Goal: Task Accomplishment & Management: Manage account settings

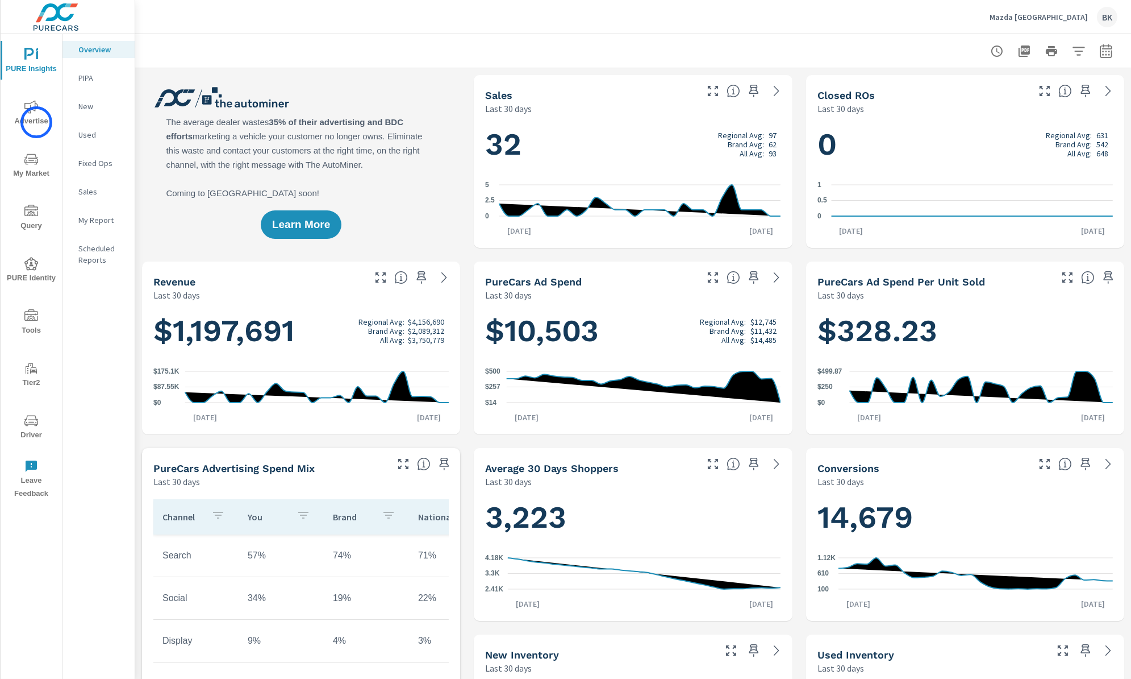
click at [36, 122] on span "Advertise" at bounding box center [31, 114] width 55 height 28
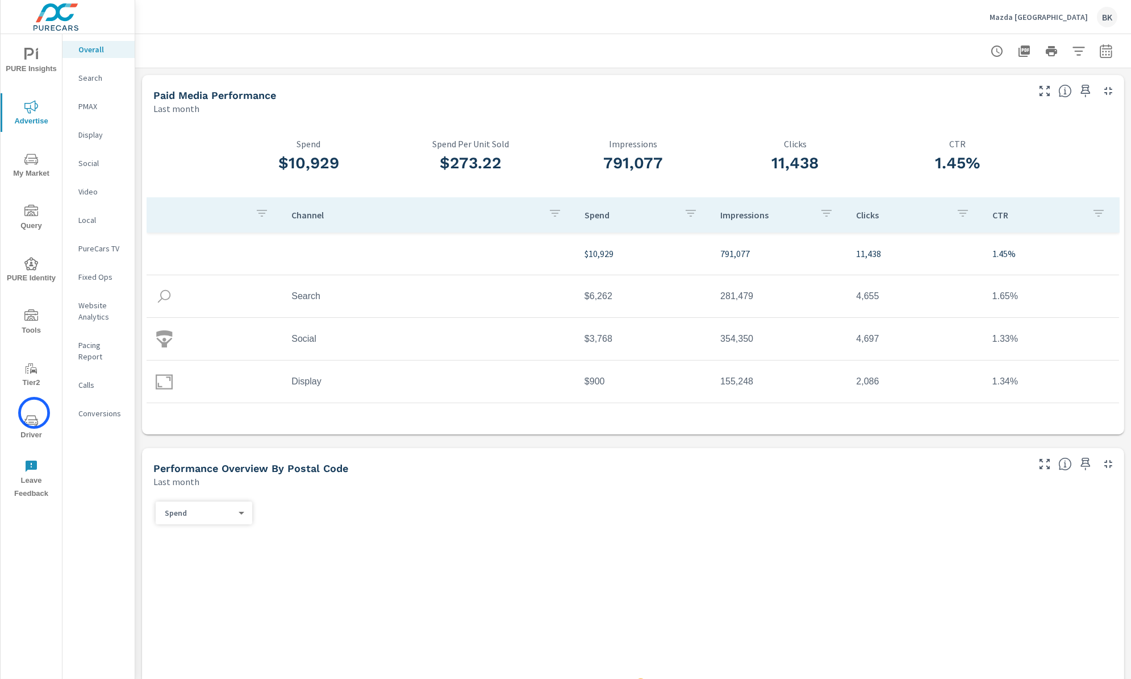
click at [34, 413] on button "Driver" at bounding box center [31, 426] width 61 height 39
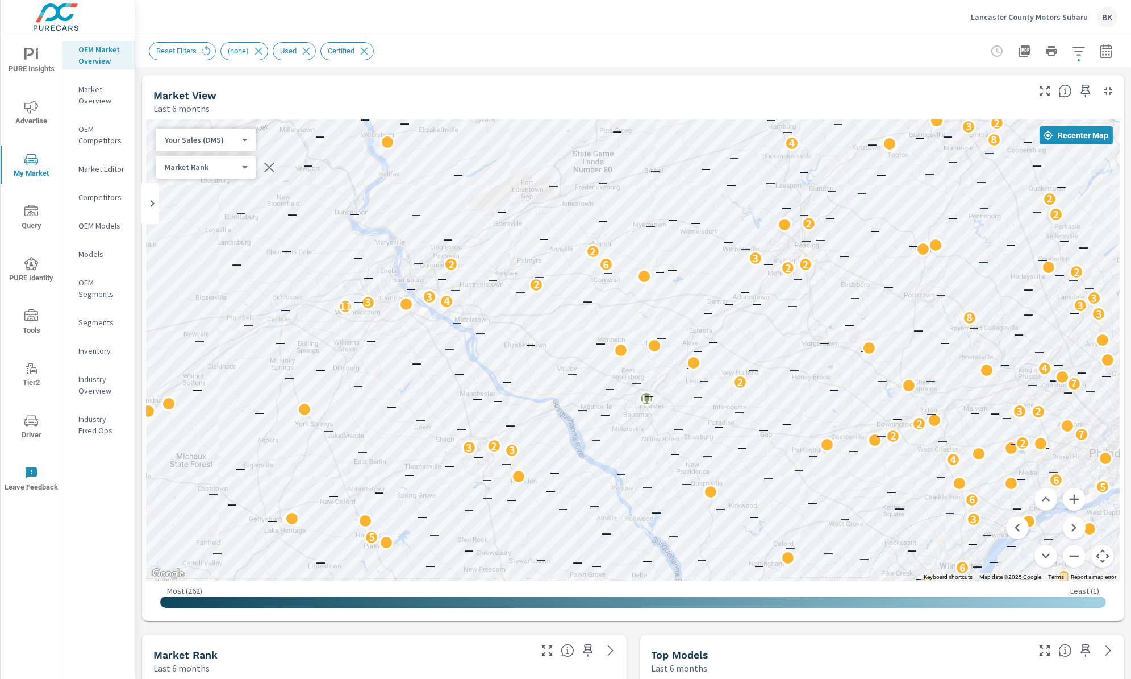
scroll to position [938, 0]
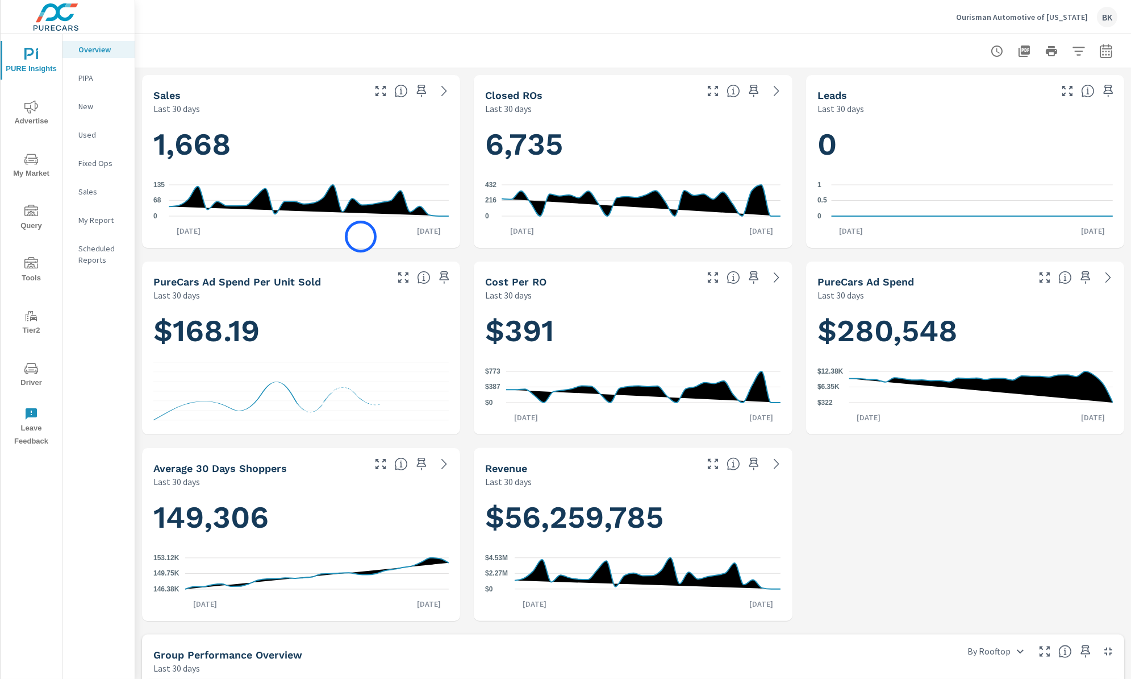
scroll to position [170, 0]
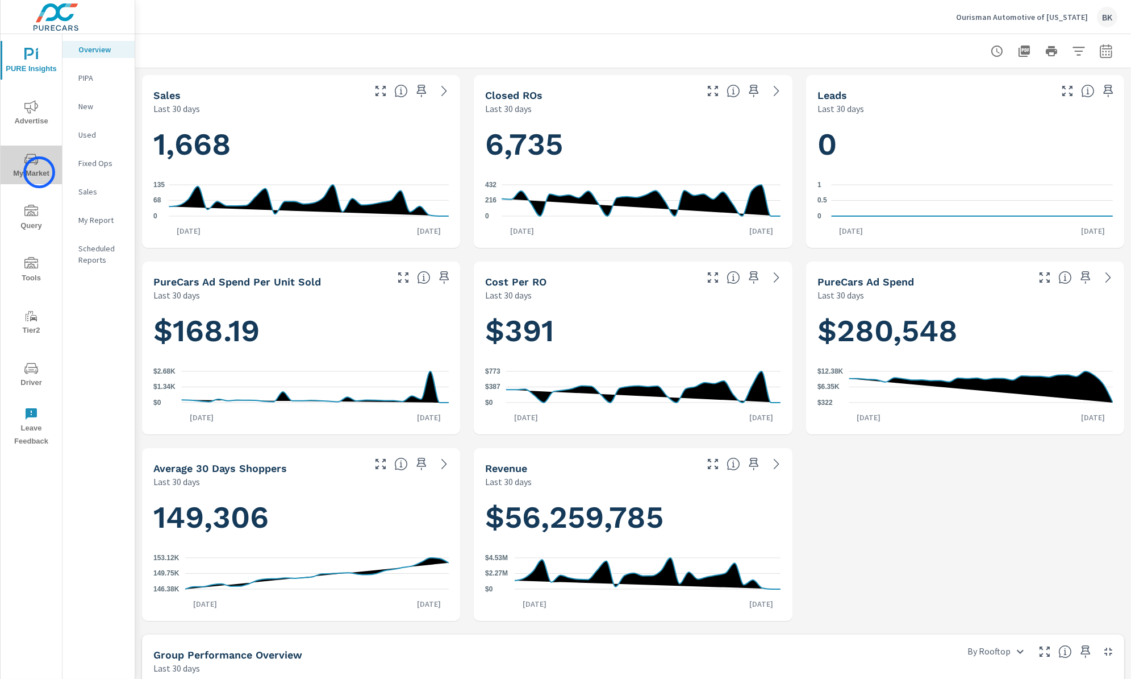
click at [39, 172] on span "My Market" at bounding box center [31, 166] width 55 height 28
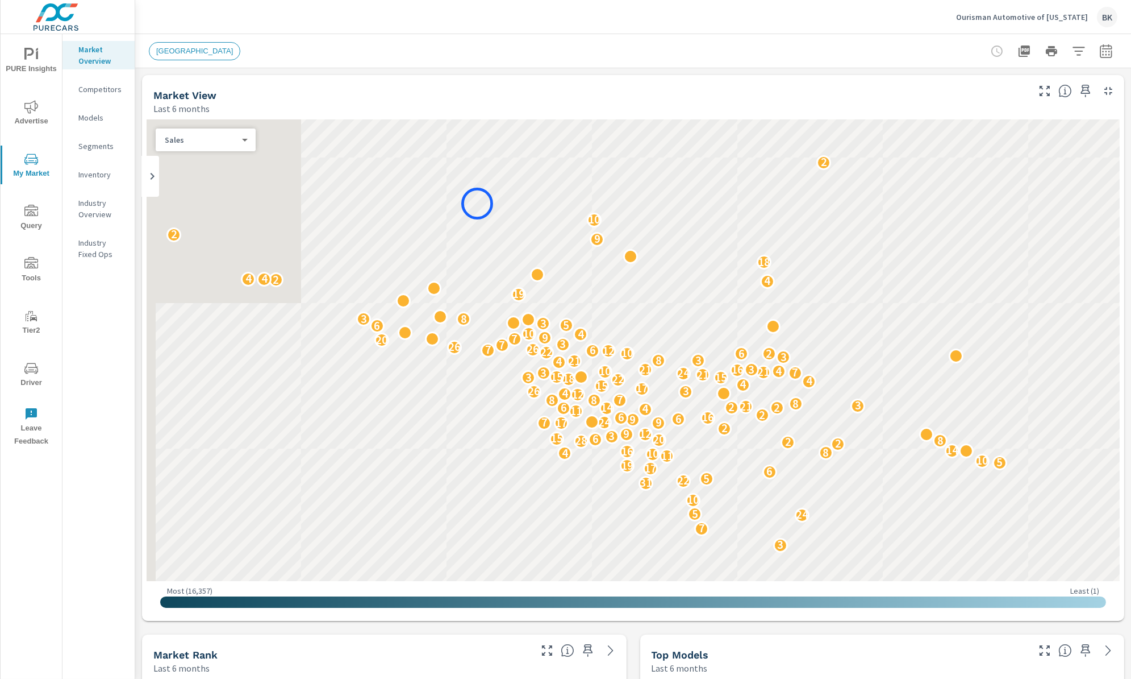
scroll to position [1705, 0]
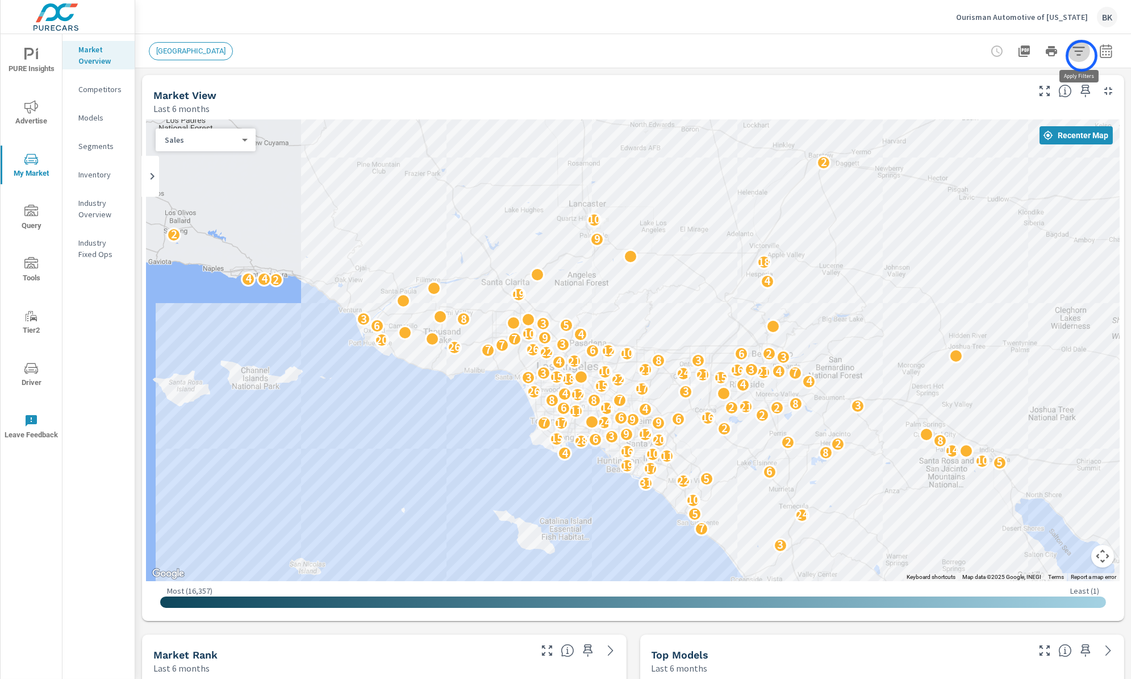
click at [1082, 56] on icon "button" at bounding box center [1079, 51] width 14 height 14
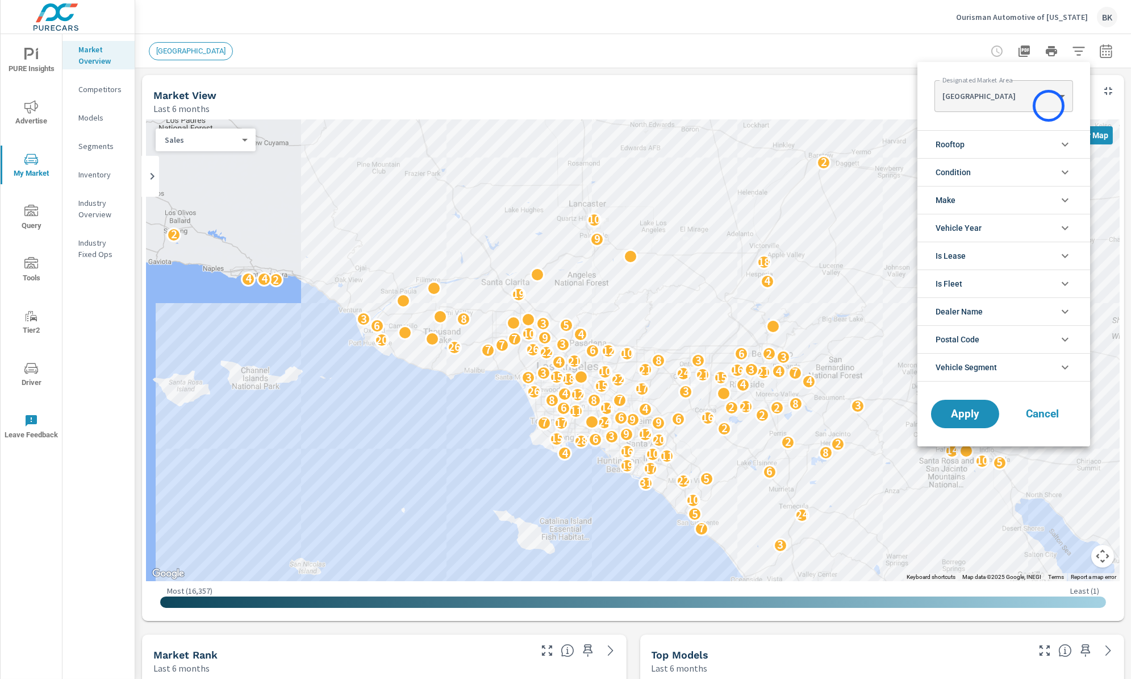
click at [1049, 106] on body "PURE Insights Advertise My Market Query Tools Tier2 Driver Leave Feedback Marke…" at bounding box center [565, 345] width 1131 height 691
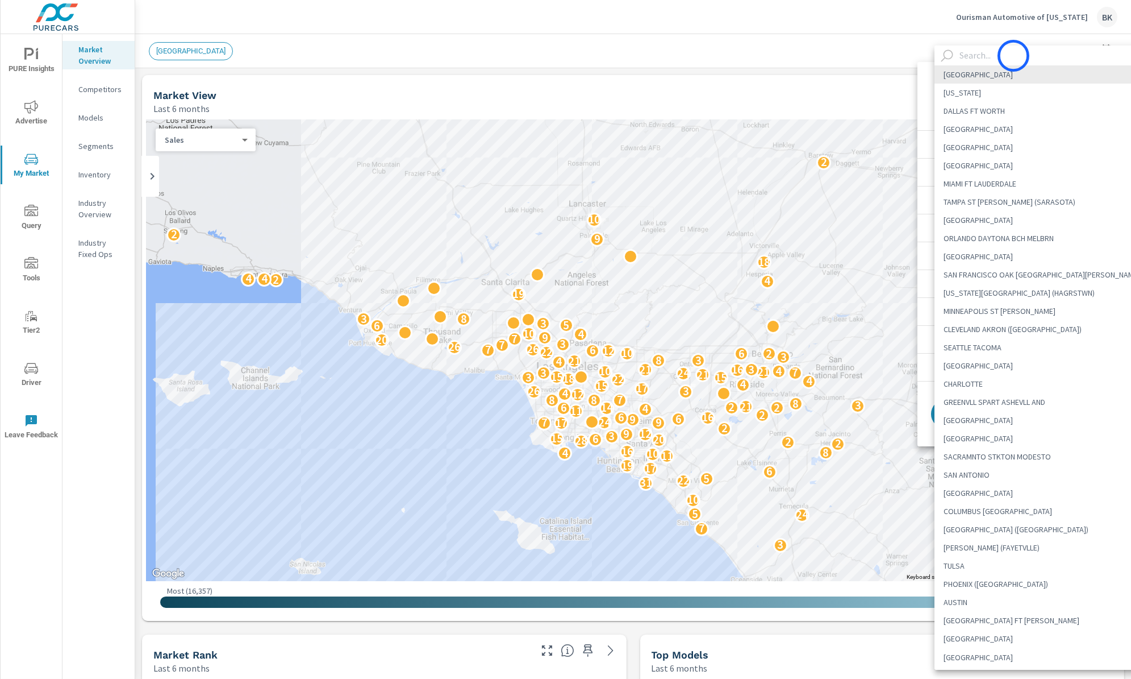
click at [1014, 56] on input "text" at bounding box center [1052, 55] width 194 height 20
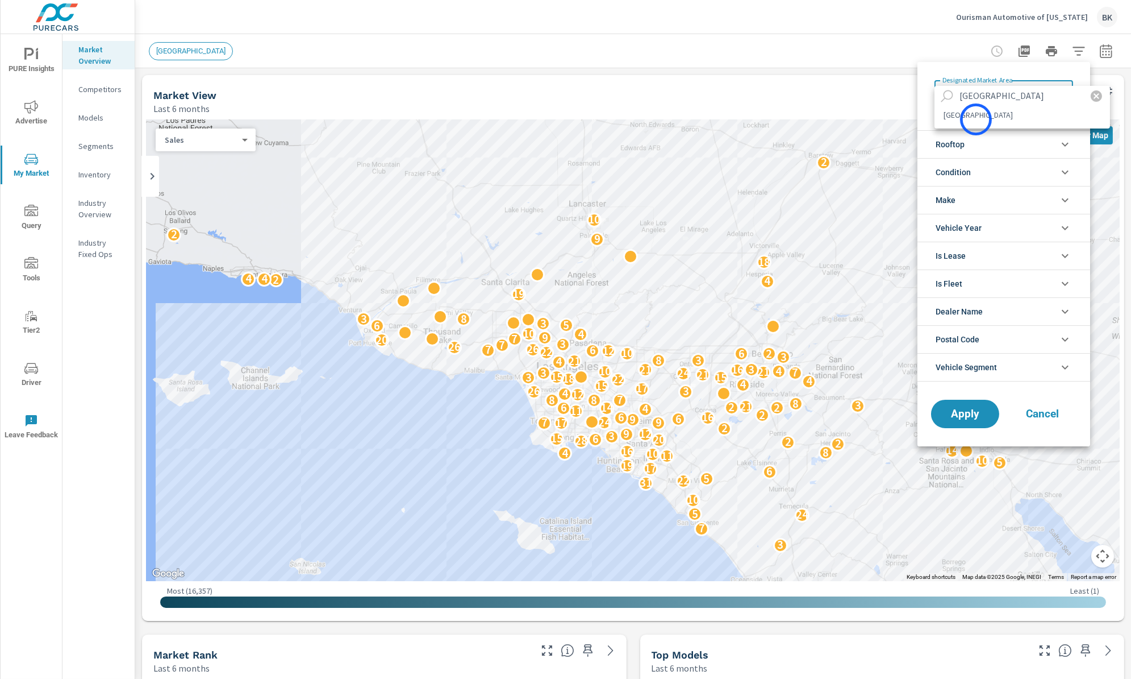
type input "baltimore"
click at [976, 119] on li "BALTIMORE" at bounding box center [1023, 115] width 176 height 18
type Area "BALTIMORE"
click at [952, 415] on span "Apply" at bounding box center [965, 414] width 47 height 11
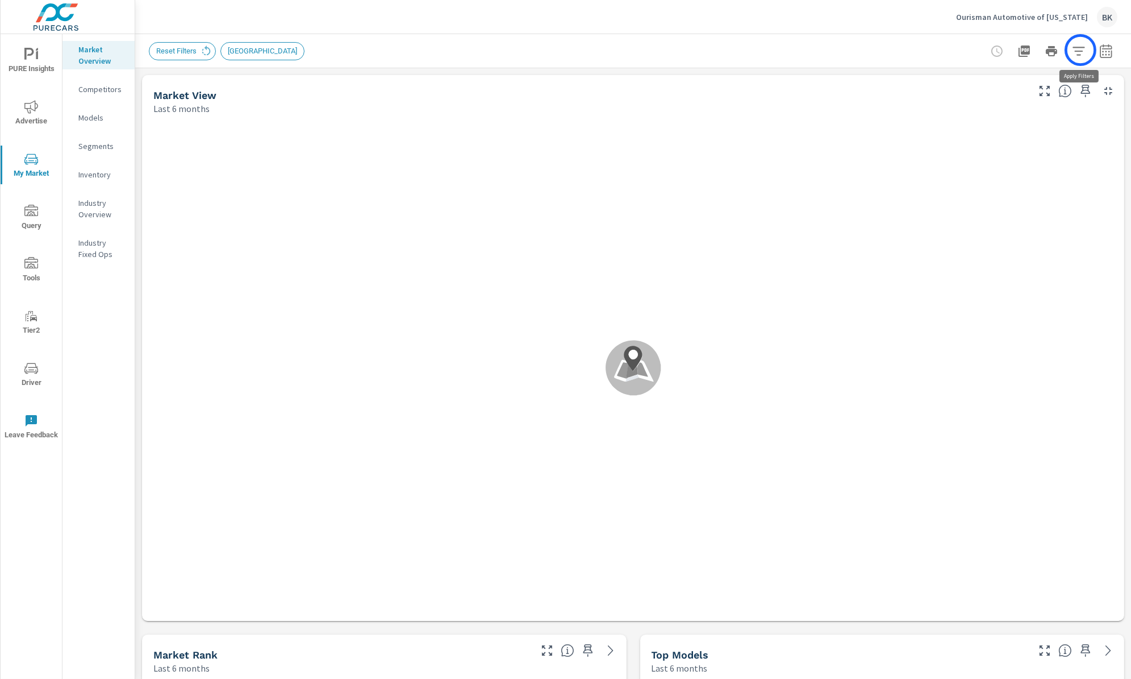
scroll to position [1705, 0]
click at [1081, 50] on icon "button" at bounding box center [1079, 51] width 12 height 9
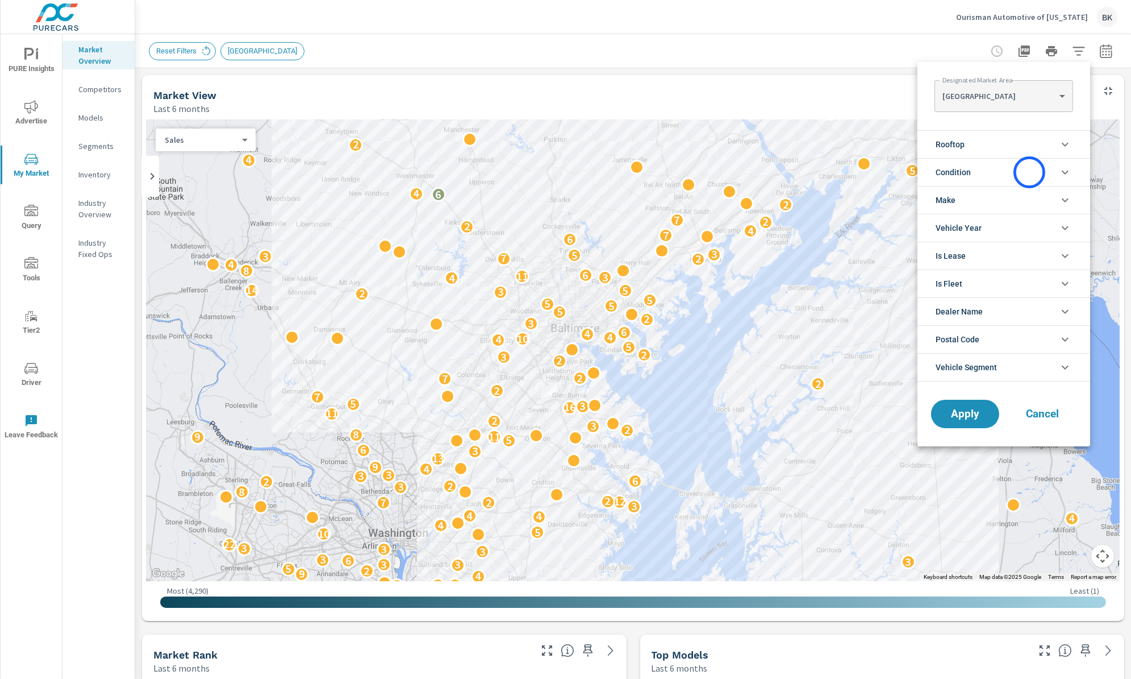
click at [1030, 172] on li "Condition" at bounding box center [1004, 172] width 173 height 28
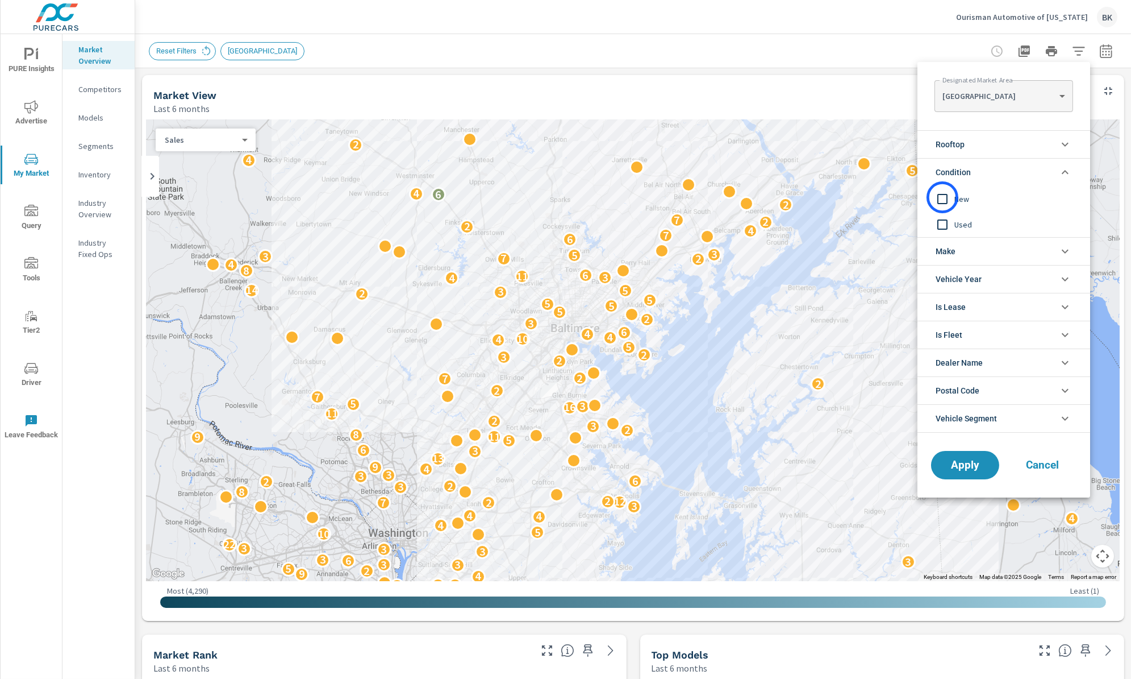
click at [943, 197] on input "filter options" at bounding box center [943, 199] width 24 height 24
click at [997, 144] on li "Rooftop" at bounding box center [1004, 144] width 173 height 28
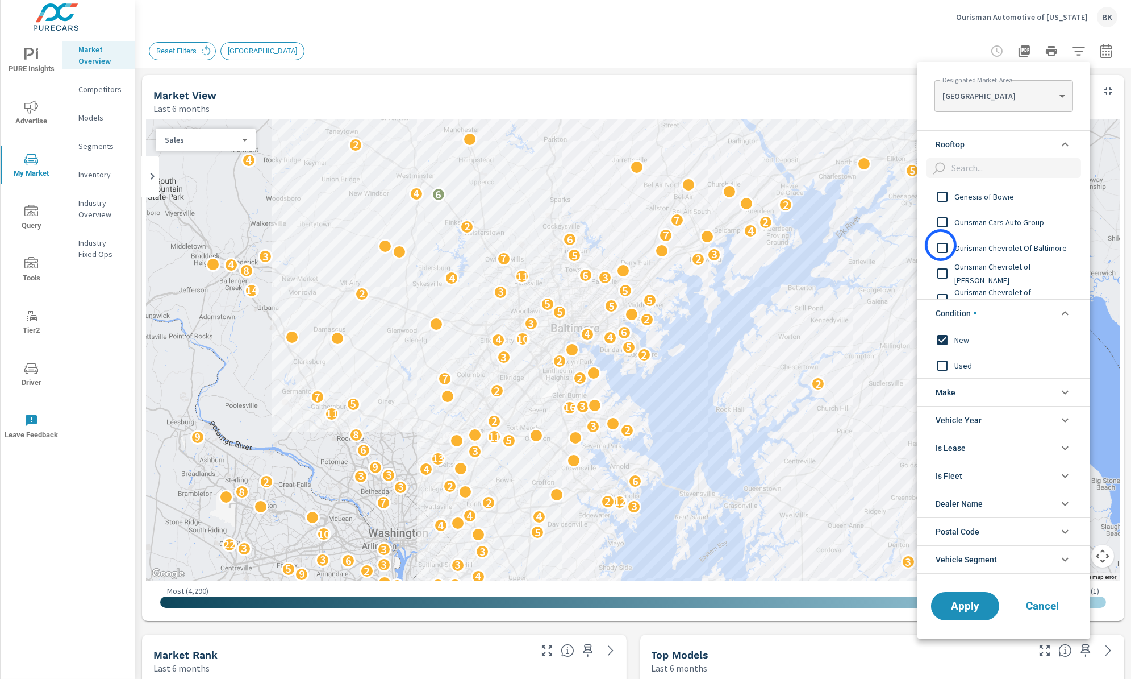
click at [941, 245] on input "filter options" at bounding box center [943, 248] width 24 height 24
click at [943, 271] on input "filter options" at bounding box center [943, 273] width 24 height 24
click at [942, 276] on input "filter options" at bounding box center [943, 277] width 24 height 24
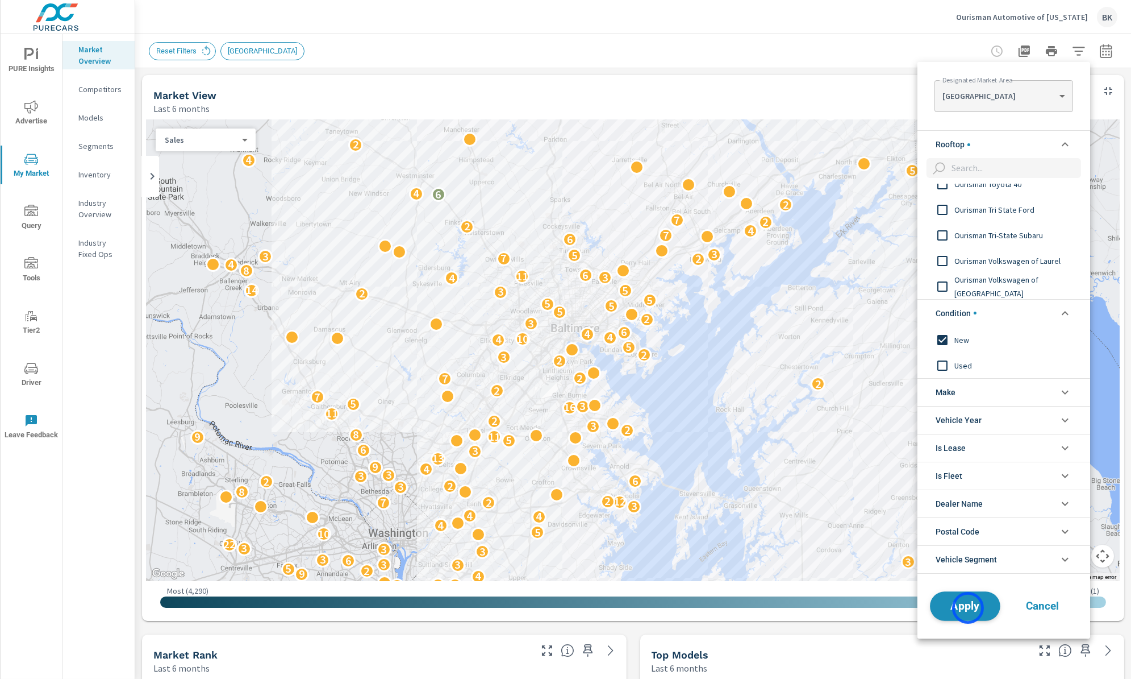
click at [968, 608] on span "Apply" at bounding box center [965, 605] width 47 height 11
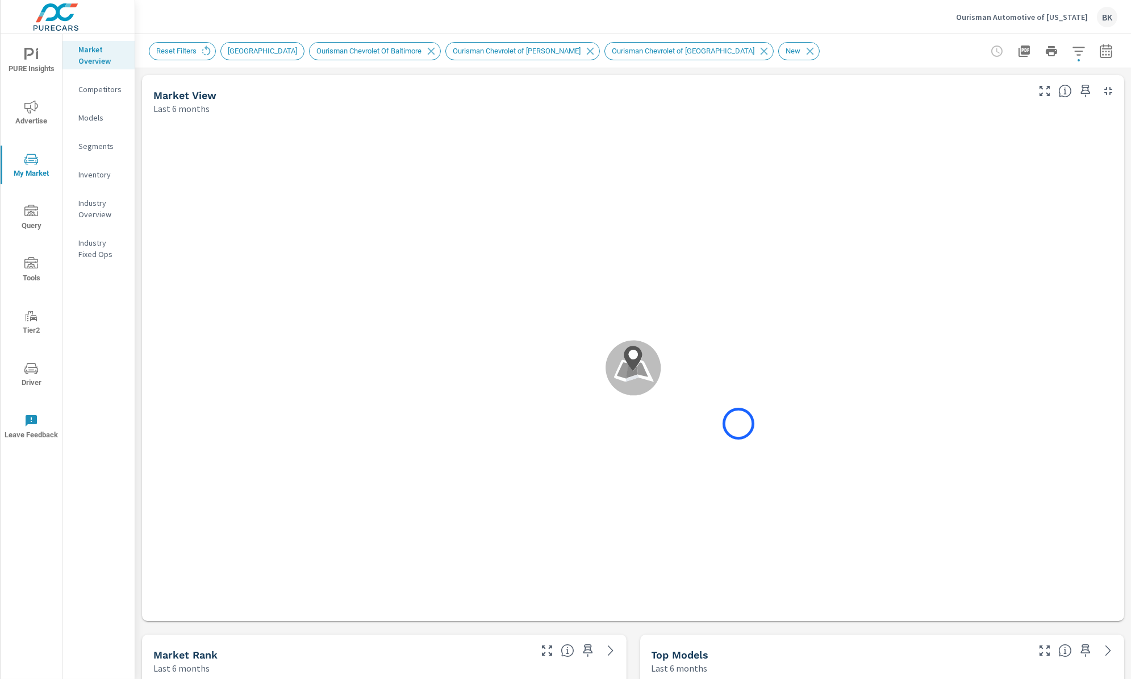
scroll to position [1705, 0]
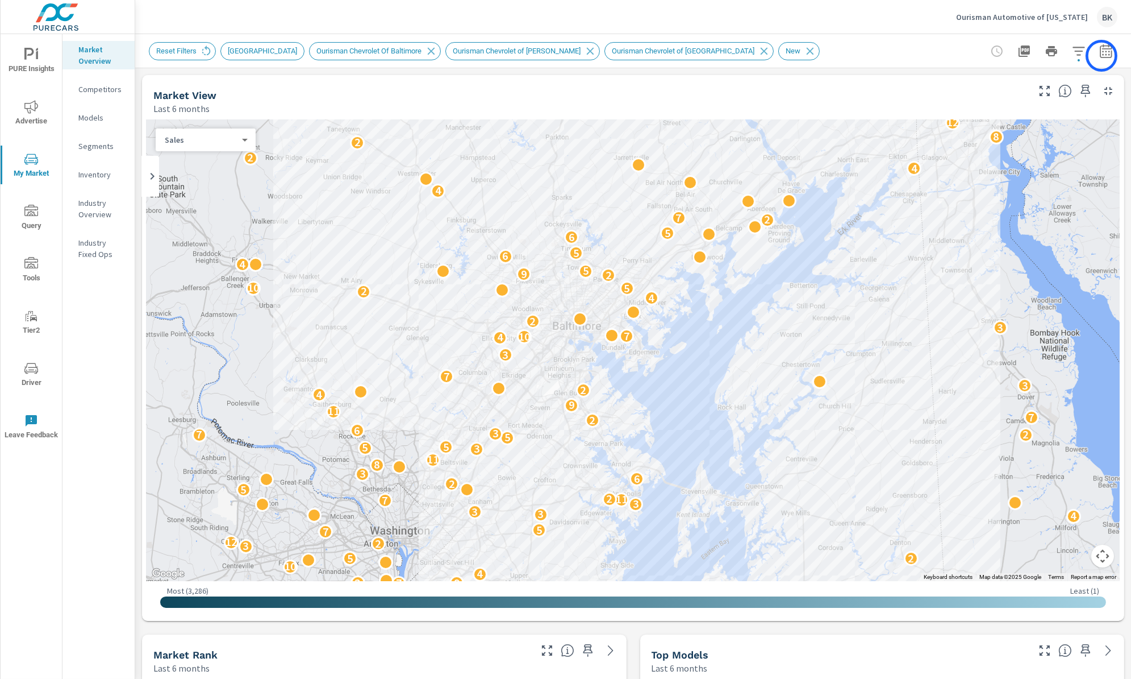
click at [1102, 56] on icon "button" at bounding box center [1107, 51] width 14 height 14
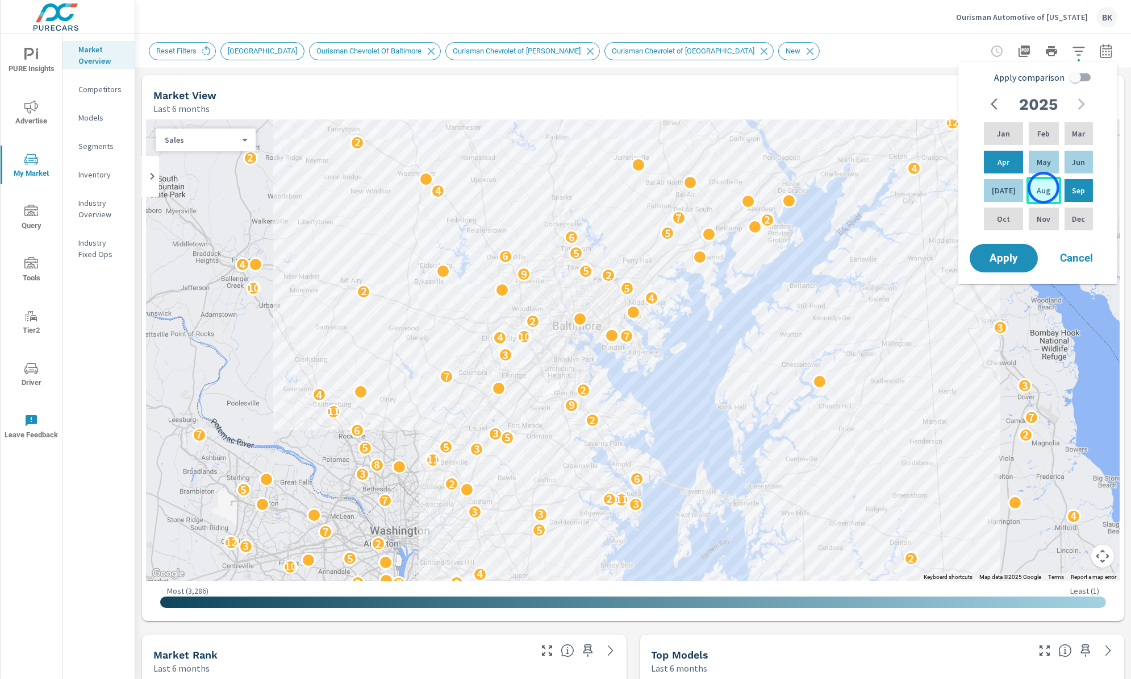
click at [1044, 188] on p "Aug" at bounding box center [1044, 190] width 14 height 11
click at [1081, 131] on p "Mar" at bounding box center [1078, 133] width 13 height 11
click at [1079, 81] on input "Apply comparison" at bounding box center [1075, 77] width 65 height 22
checkbox input "true"
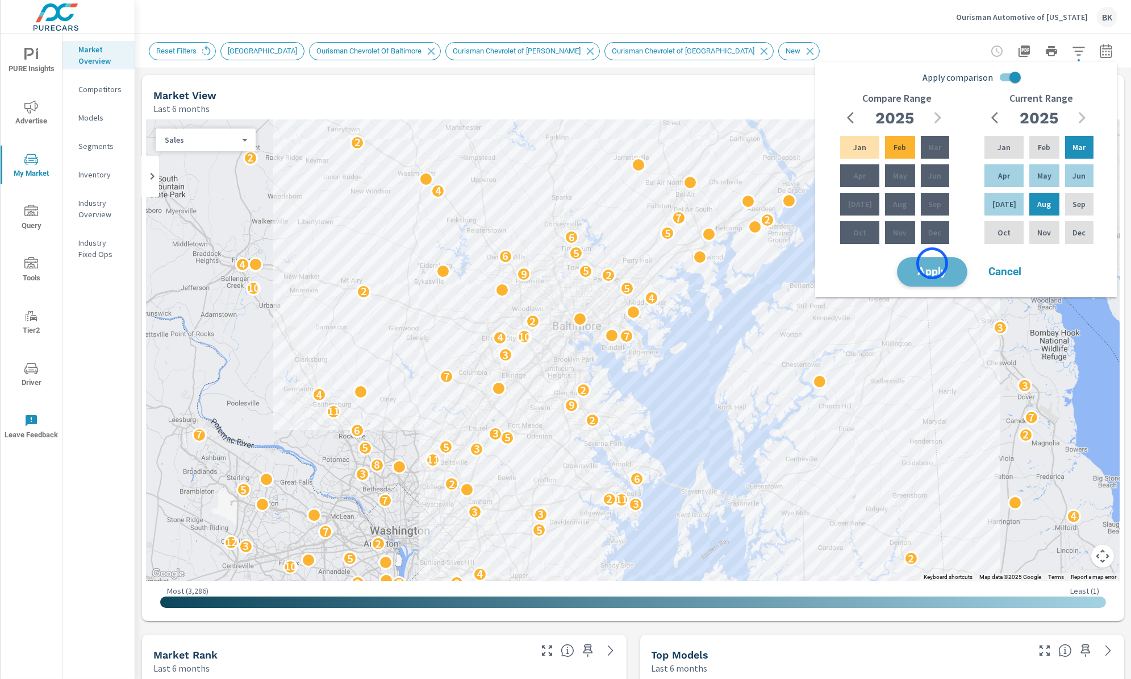
click at [933, 267] on span "Apply" at bounding box center [932, 272] width 47 height 11
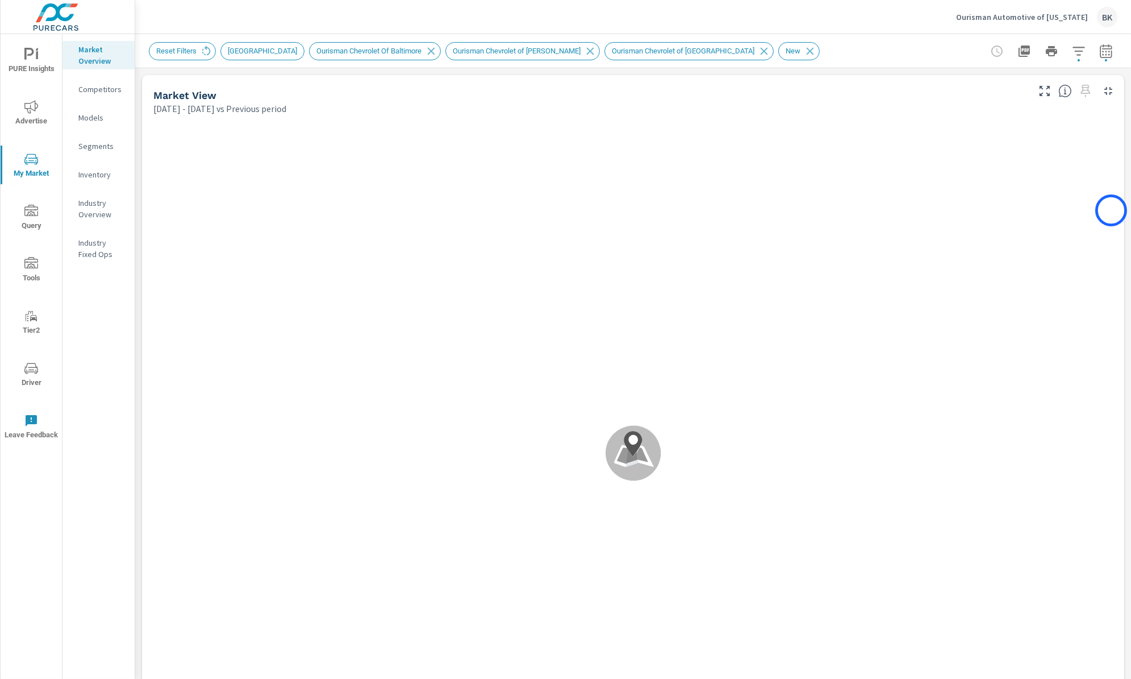
scroll to position [1705, 0]
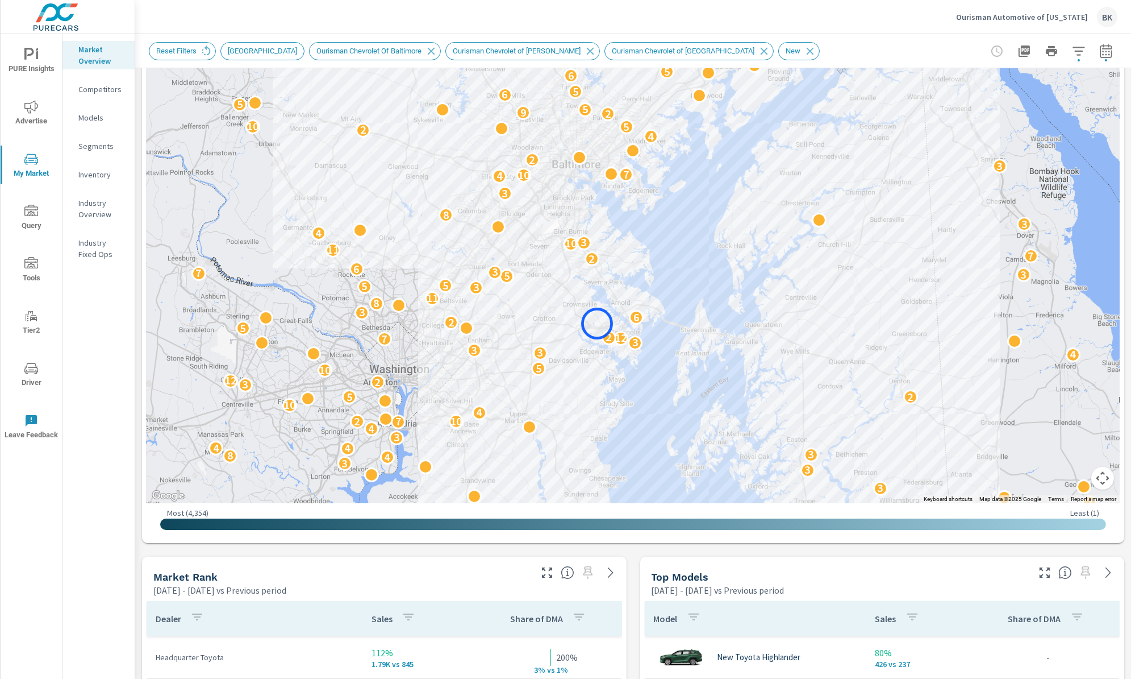
scroll to position [192, 0]
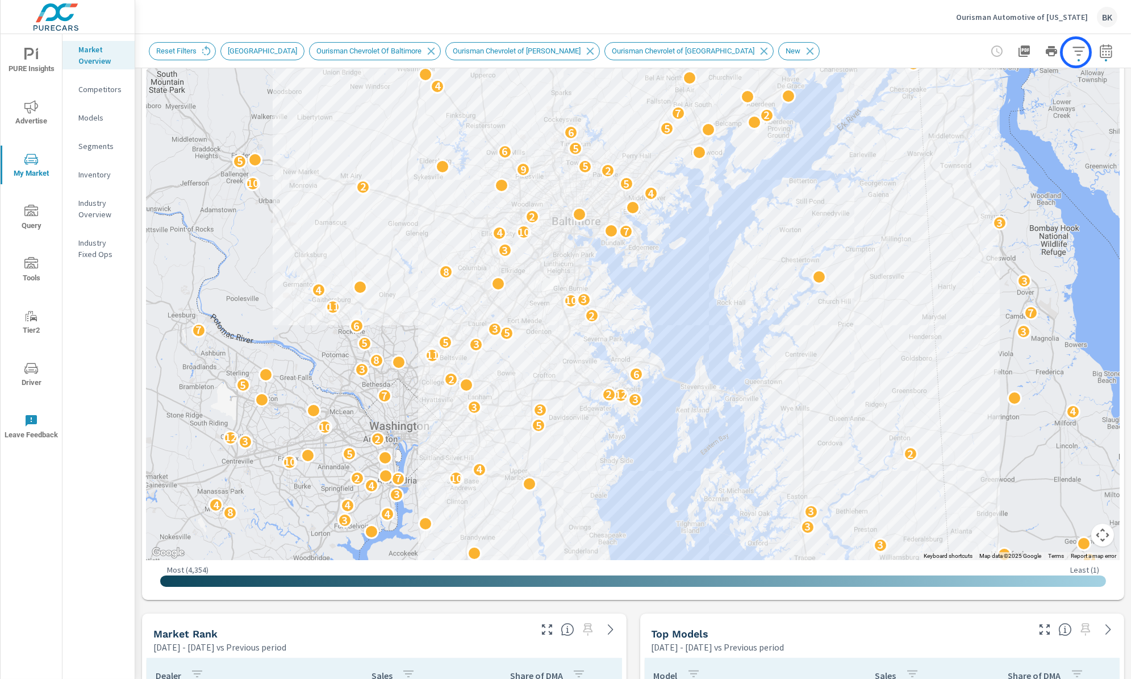
click at [1076, 52] on icon "button" at bounding box center [1079, 51] width 14 height 14
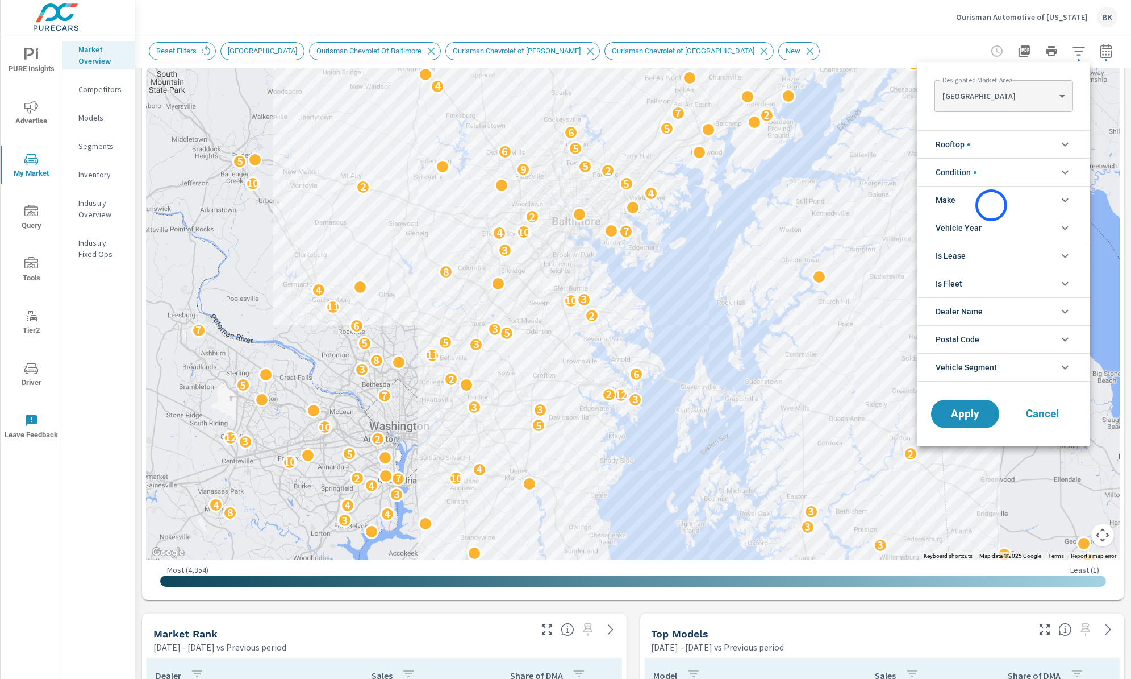
click at [992, 205] on li "Make" at bounding box center [1004, 200] width 173 height 28
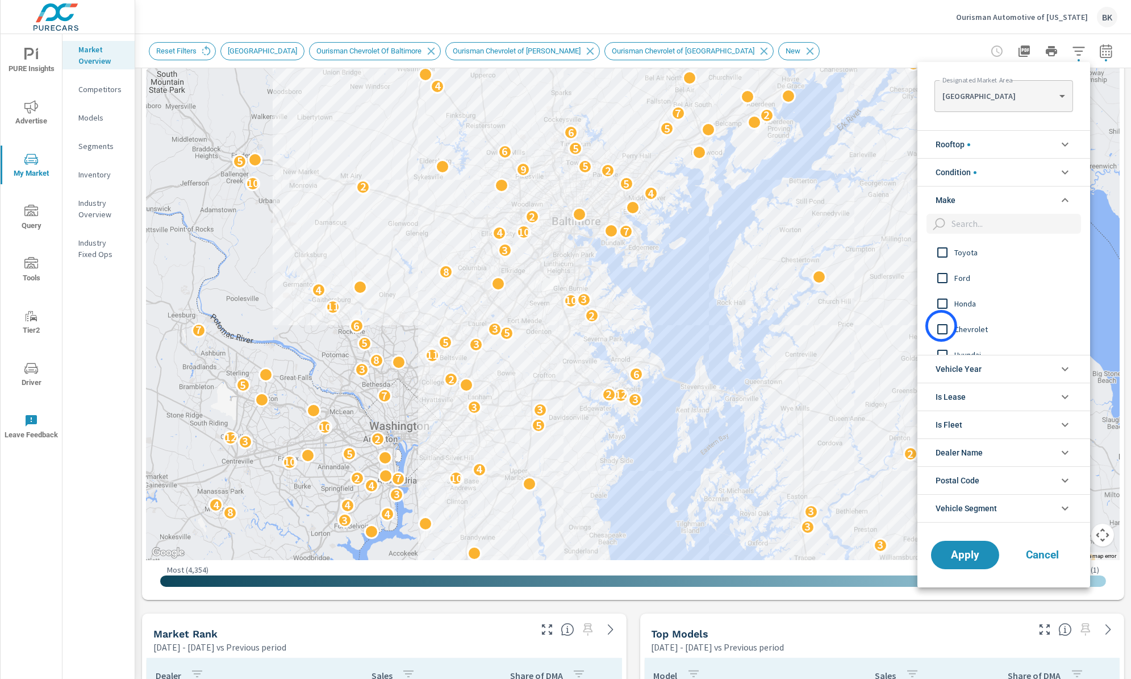
click at [942, 326] on input "filter options" at bounding box center [943, 329] width 24 height 24
click at [967, 551] on span "Apply" at bounding box center [965, 554] width 47 height 11
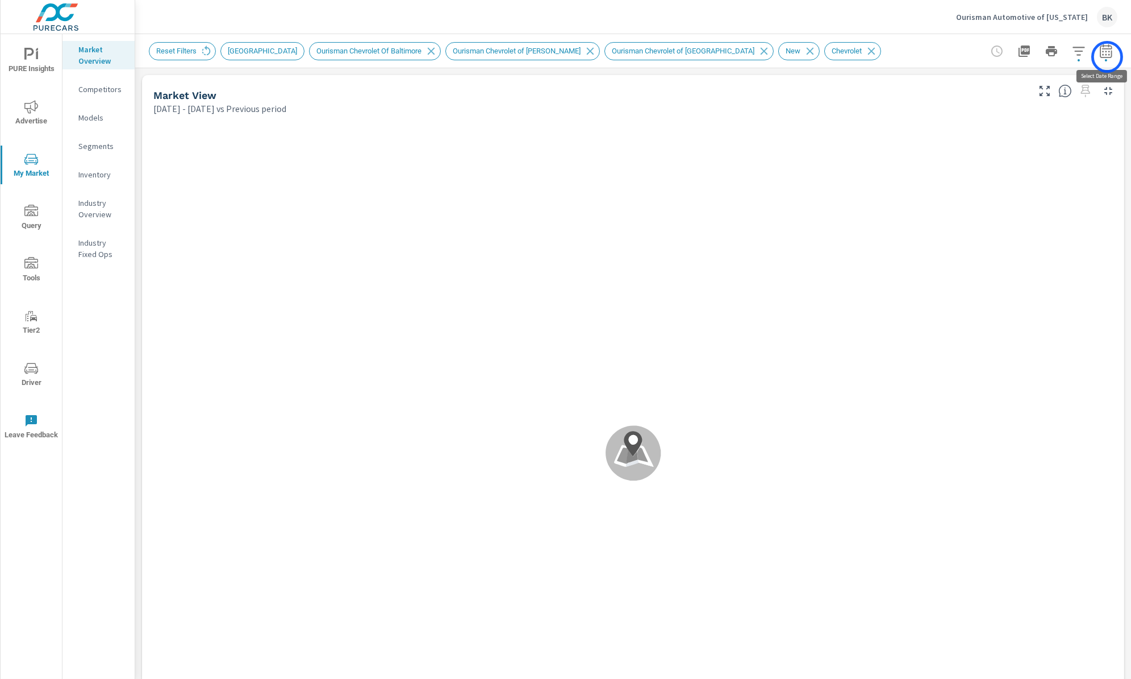
scroll to position [741, 0]
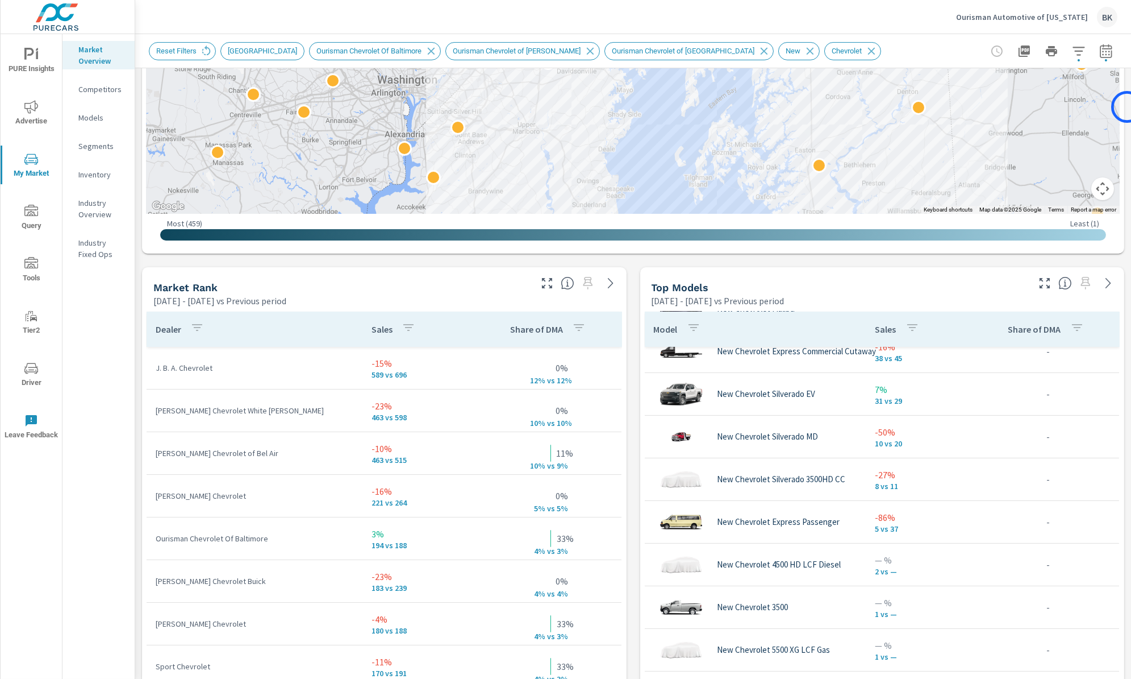
scroll to position [597, 0]
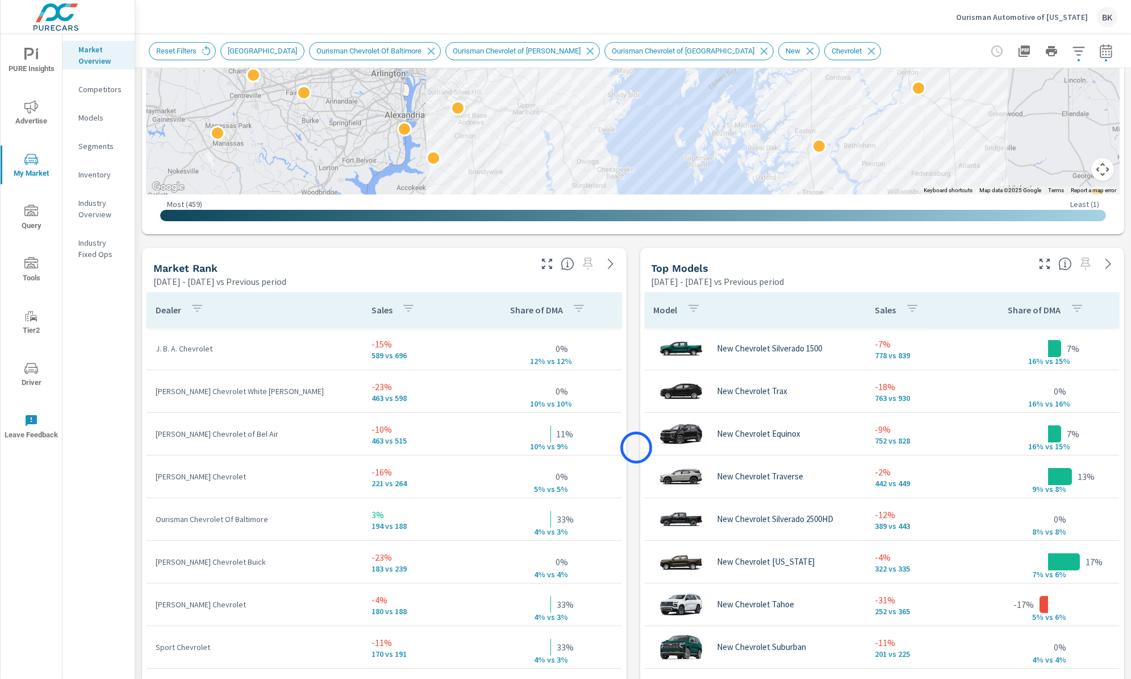
scroll to position [615, 0]
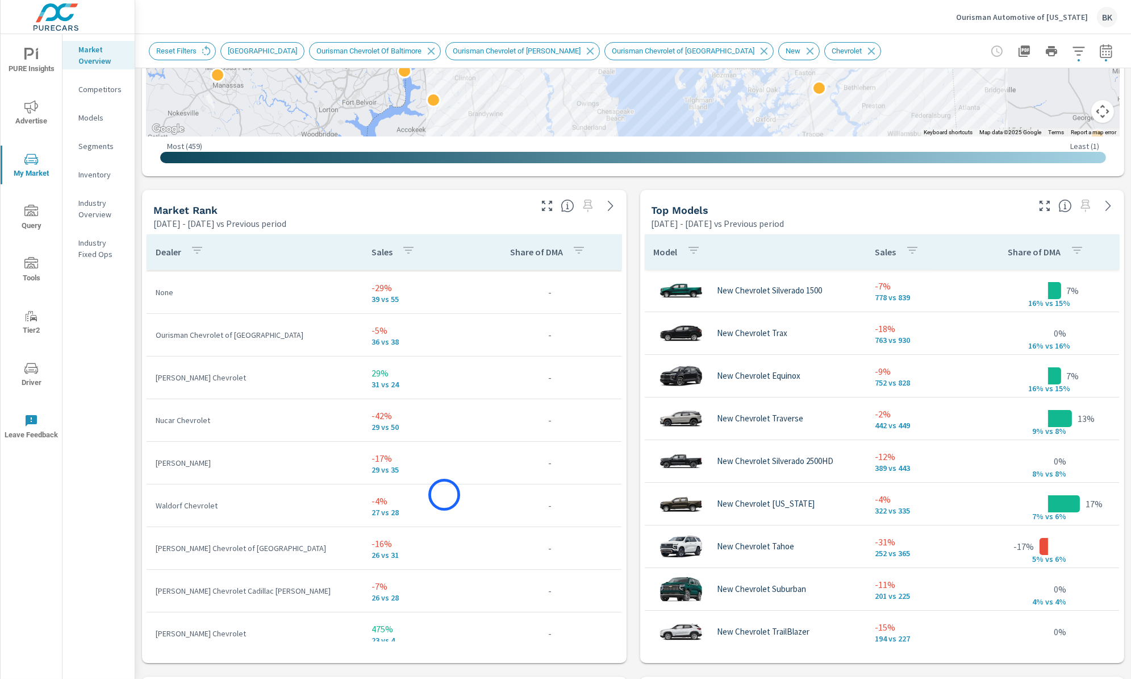
scroll to position [1044, 0]
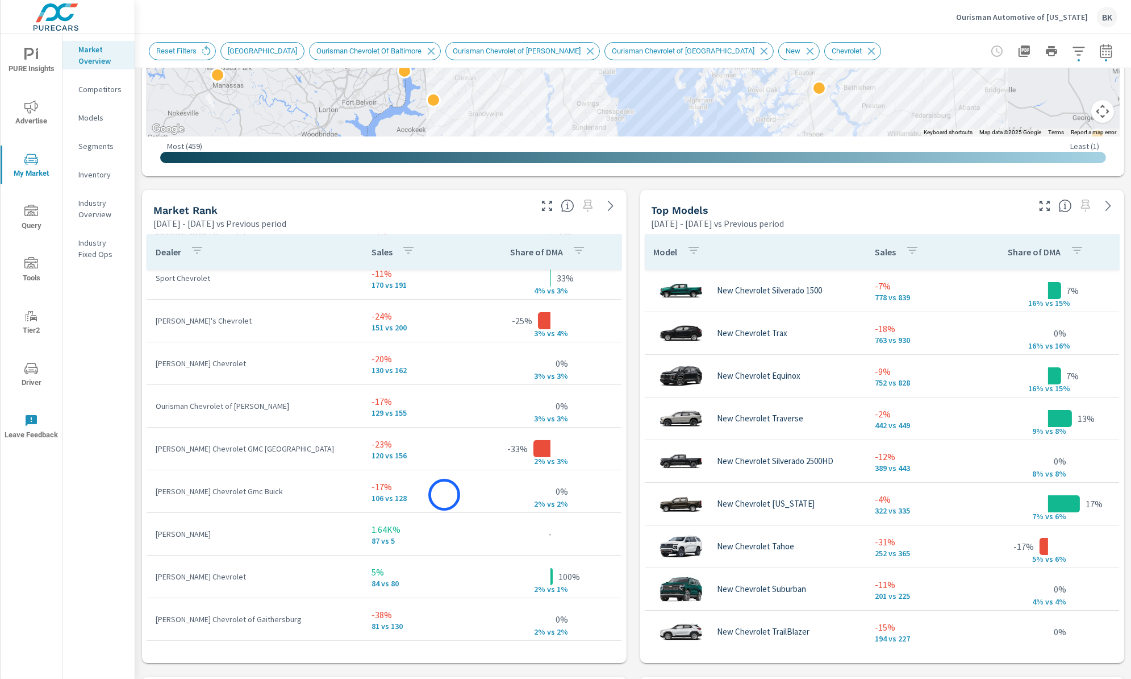
scroll to position [287, 0]
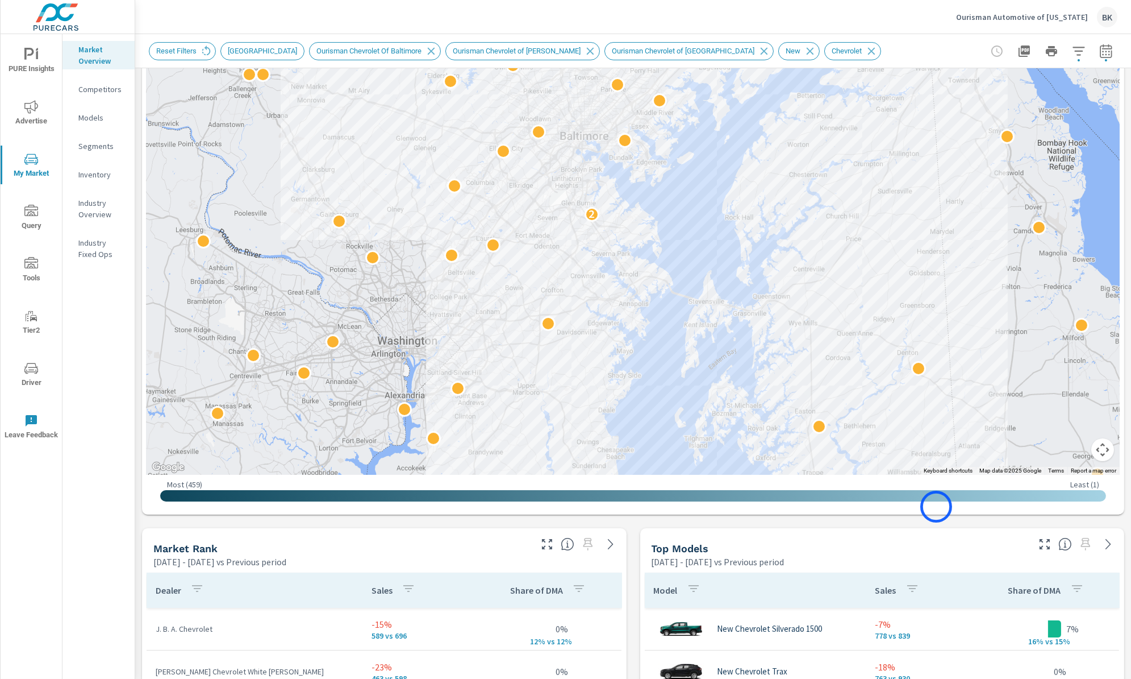
scroll to position [267, 0]
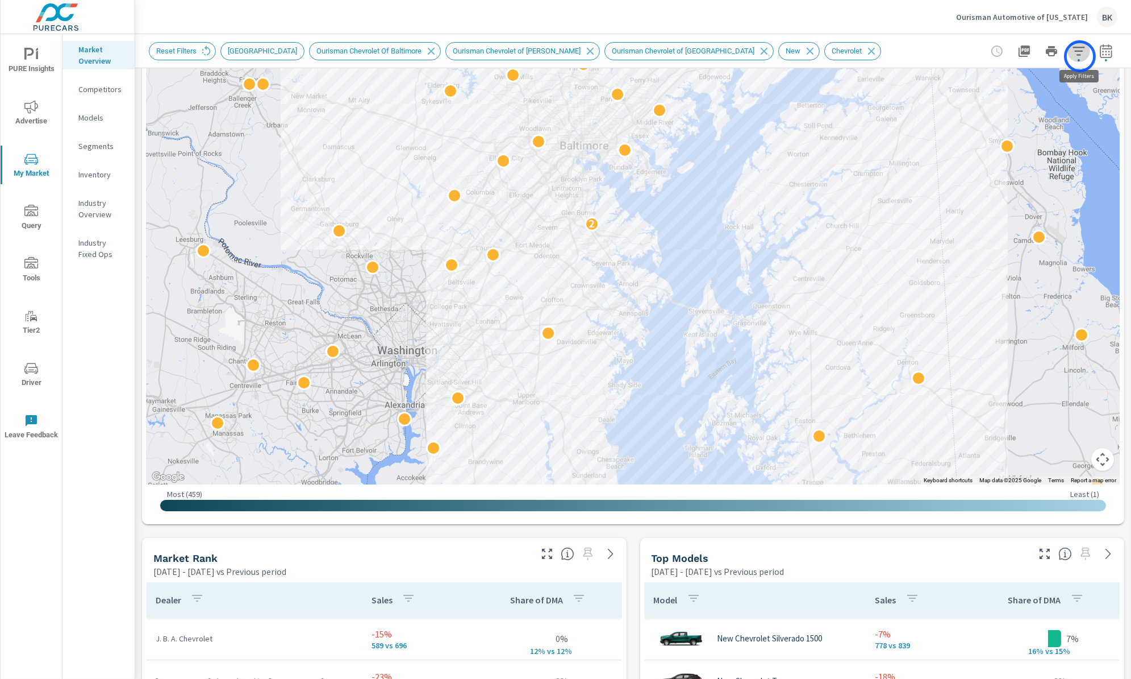
click at [1080, 56] on icon "button" at bounding box center [1079, 51] width 14 height 14
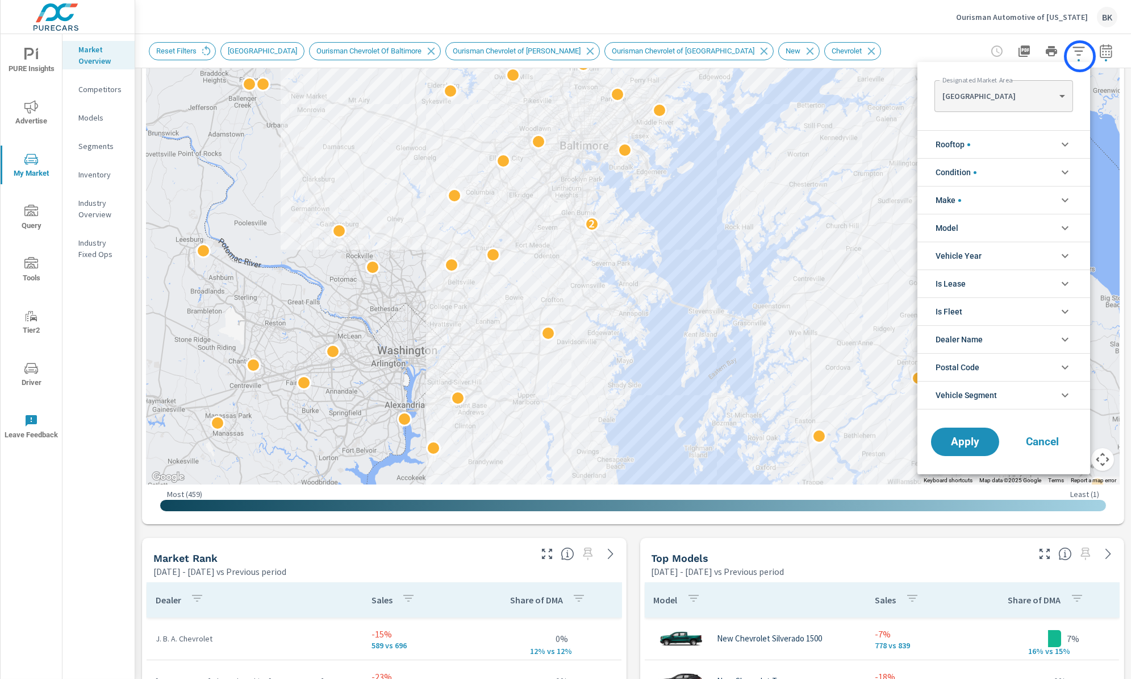
scroll to position [102, 0]
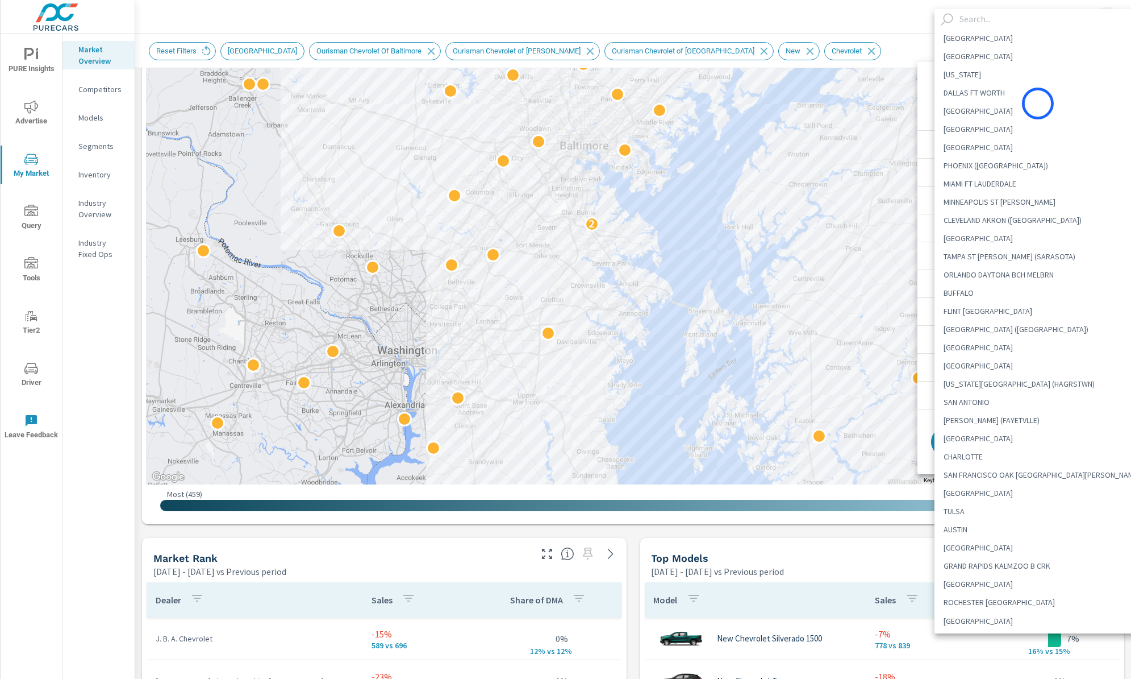
click at [1038, 103] on body "PURE Insights Advertise My Market Query Tools Tier2 Driver Leave Feedback Marke…" at bounding box center [565, 345] width 1131 height 691
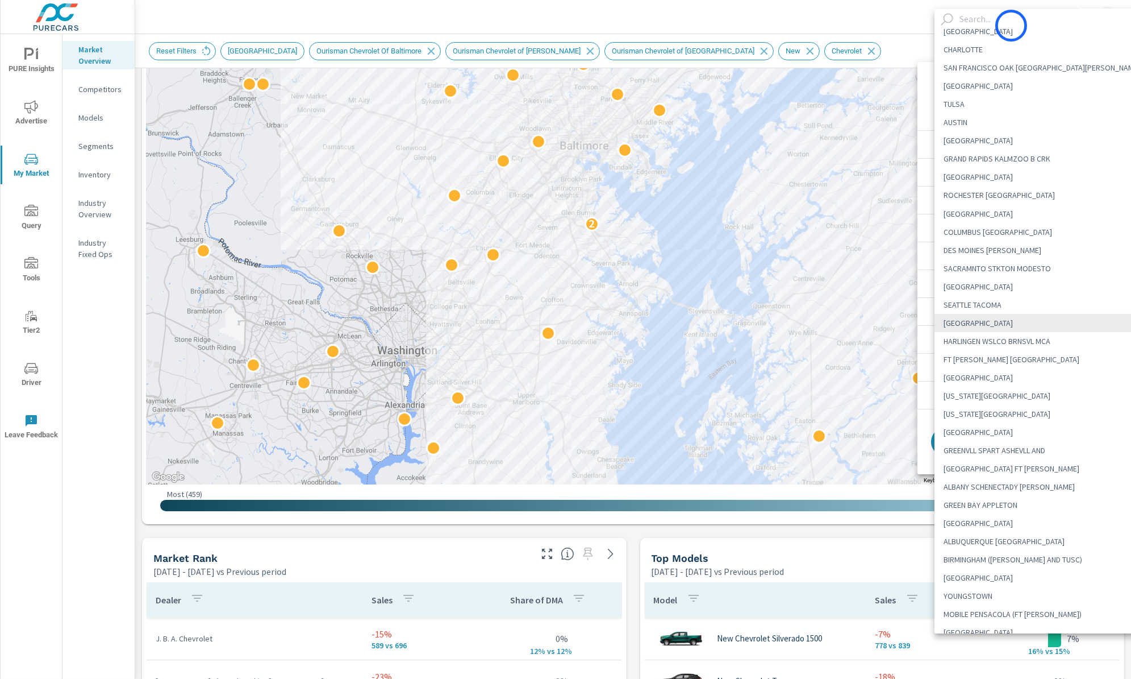
click at [1012, 26] on input "text" at bounding box center [1052, 19] width 194 height 20
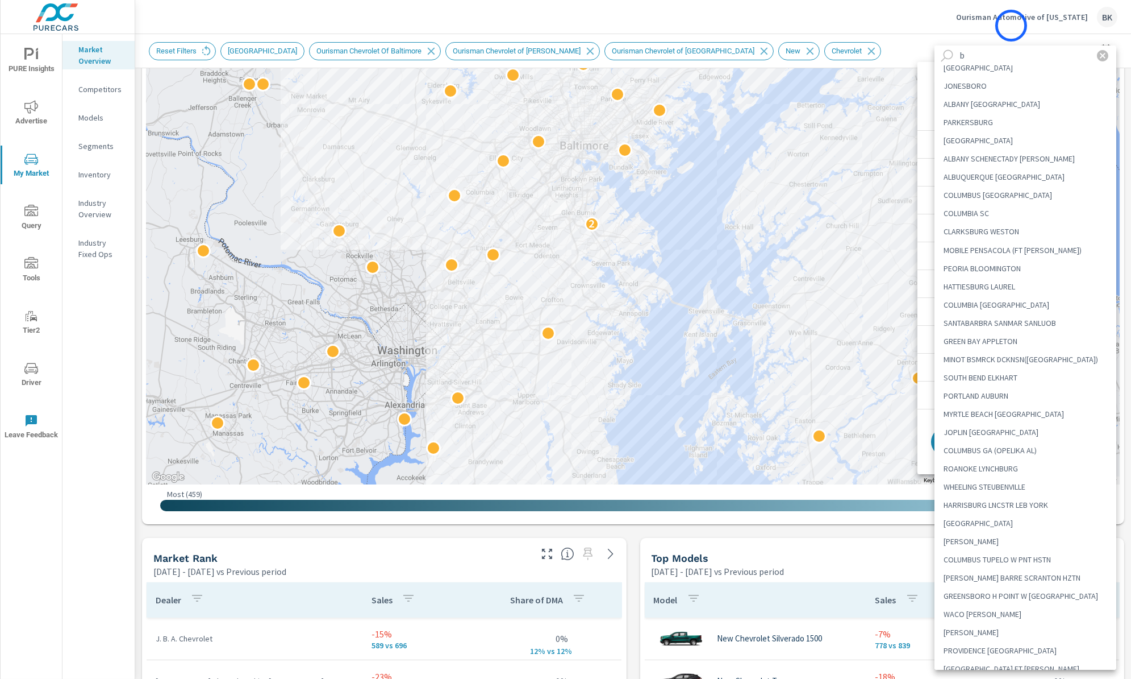
scroll to position [0, 0]
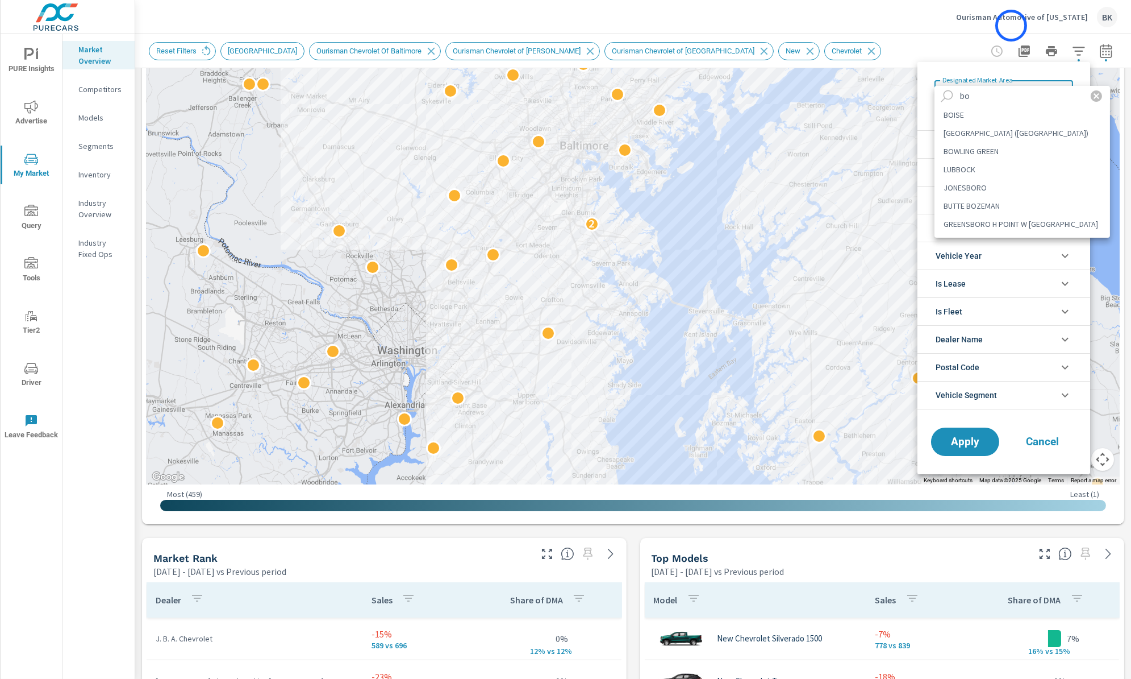
type input "b"
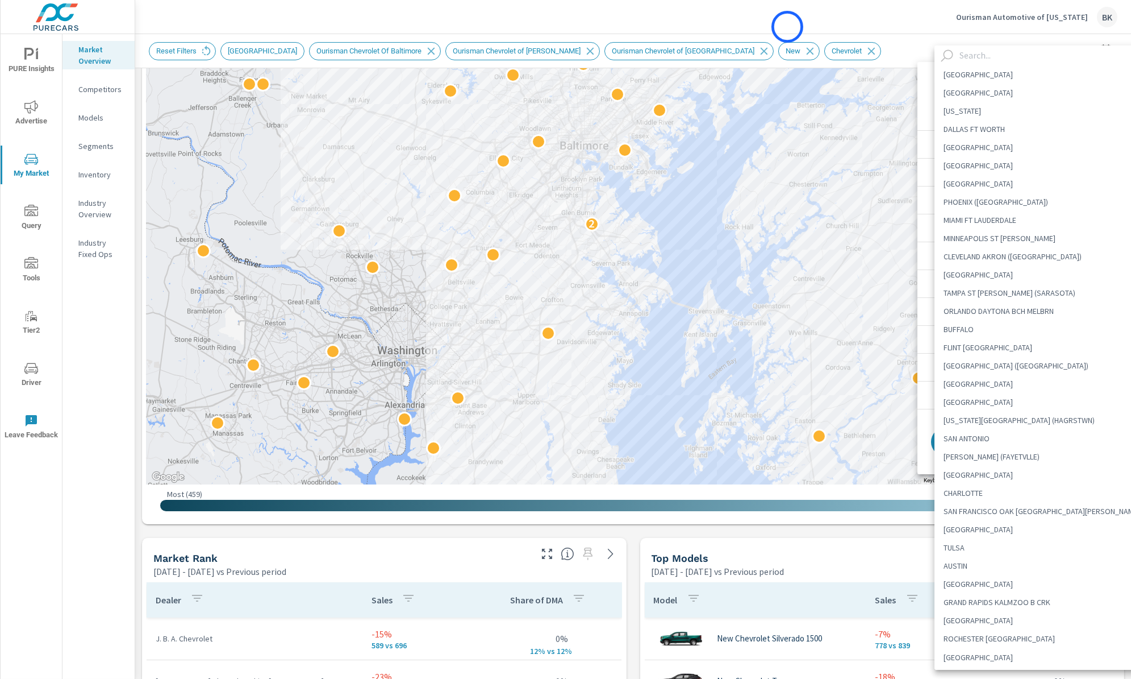
click at [788, 27] on div at bounding box center [565, 339] width 1131 height 679
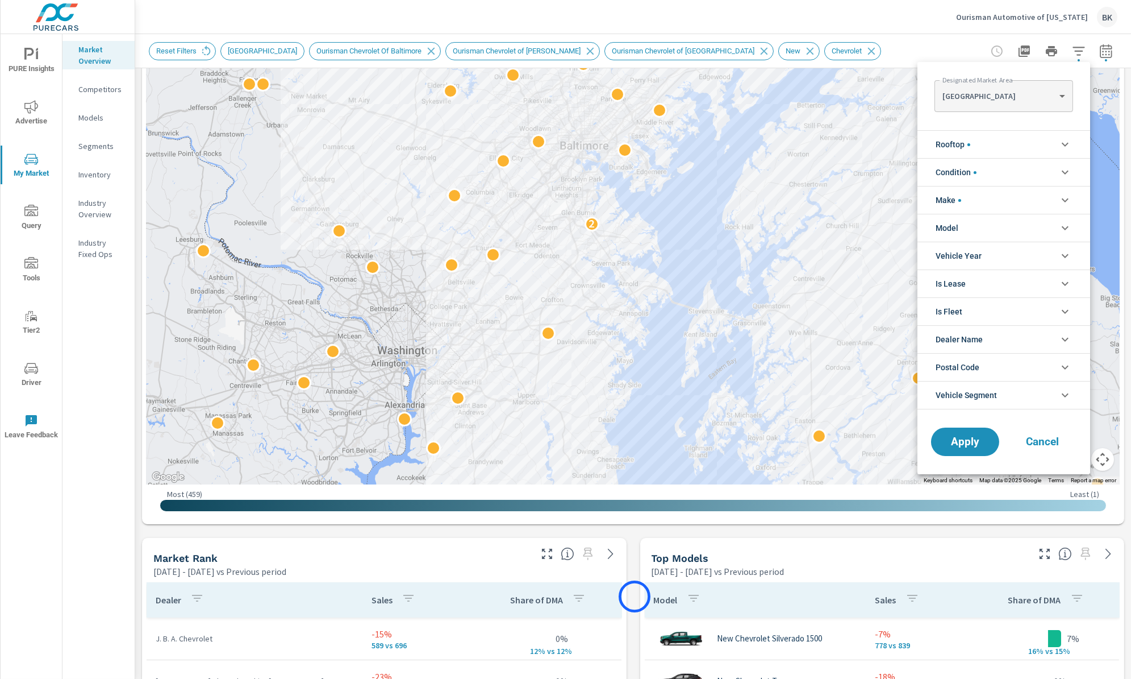
click at [635, 596] on div at bounding box center [565, 339] width 1131 height 679
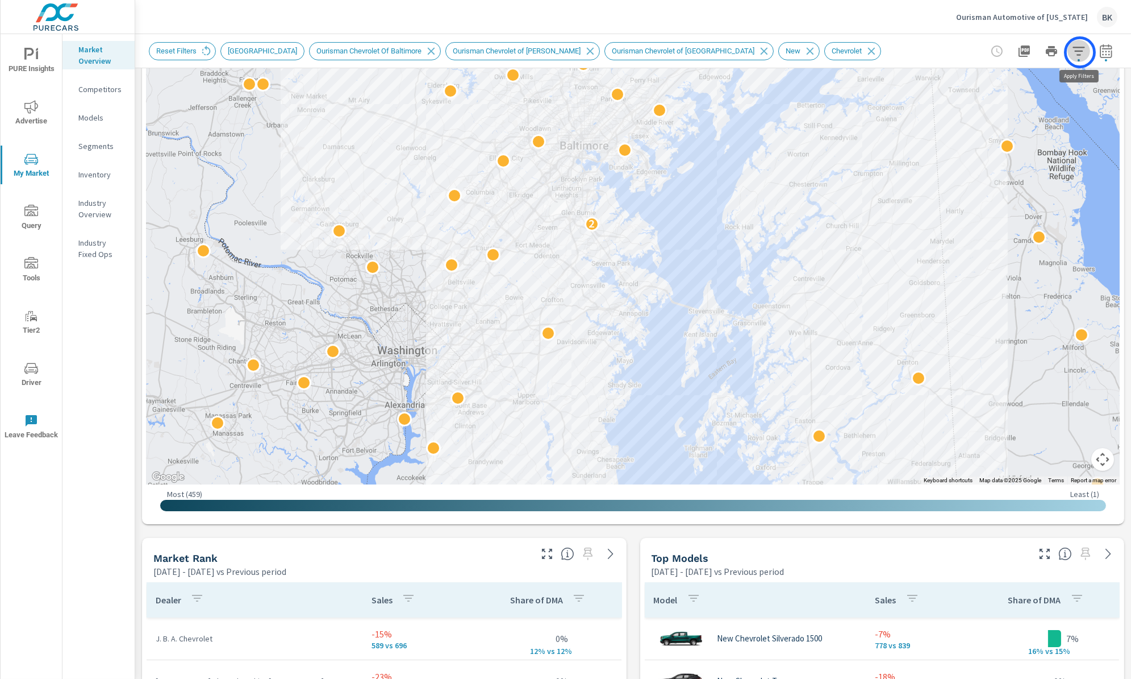
click at [1080, 52] on icon "button" at bounding box center [1079, 51] width 14 height 14
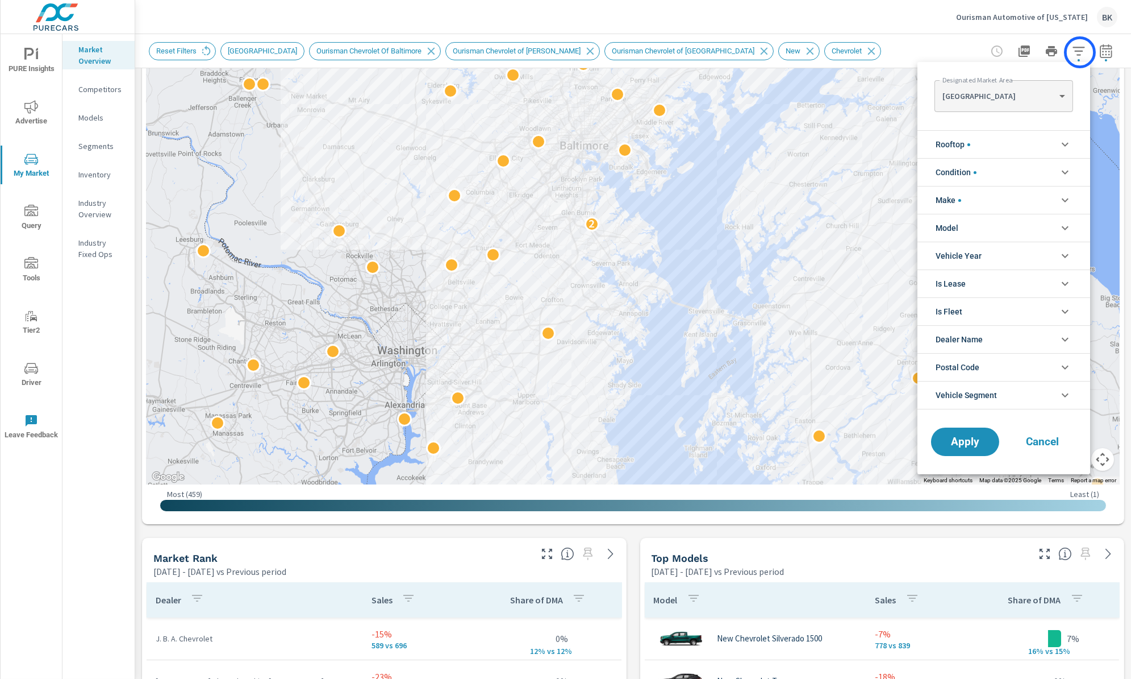
scroll to position [102, 0]
click at [1060, 145] on icon "filter options" at bounding box center [1066, 145] width 14 height 14
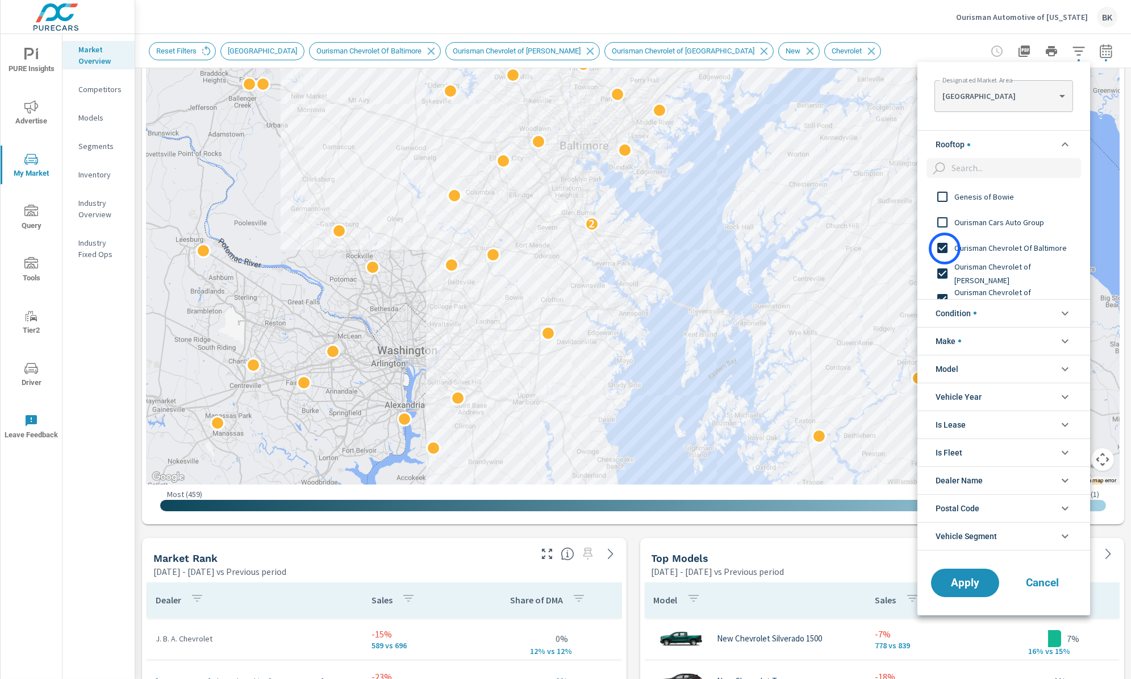
click at [944, 248] on input "filter options" at bounding box center [943, 248] width 24 height 24
click at [944, 273] on input "filter options" at bounding box center [943, 273] width 24 height 24
click at [945, 295] on input "filter options" at bounding box center [943, 299] width 24 height 24
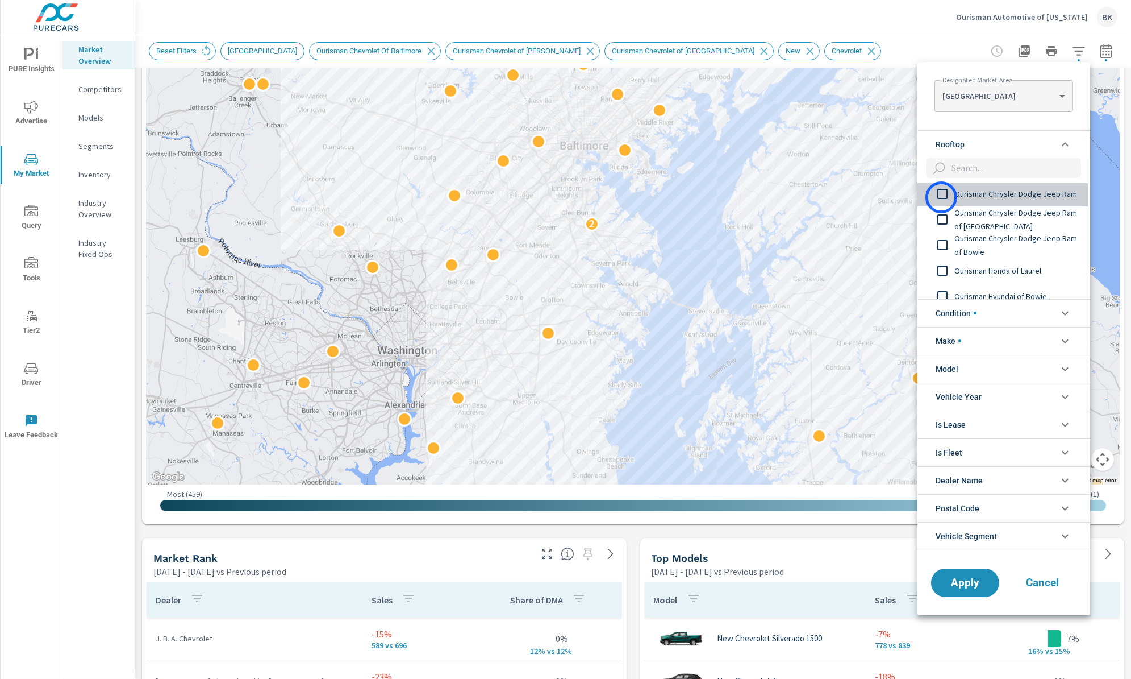
click at [942, 197] on input "filter options" at bounding box center [943, 194] width 24 height 24
click at [943, 224] on input "filter options" at bounding box center [943, 219] width 24 height 24
click at [943, 243] on input "filter options" at bounding box center [943, 245] width 24 height 24
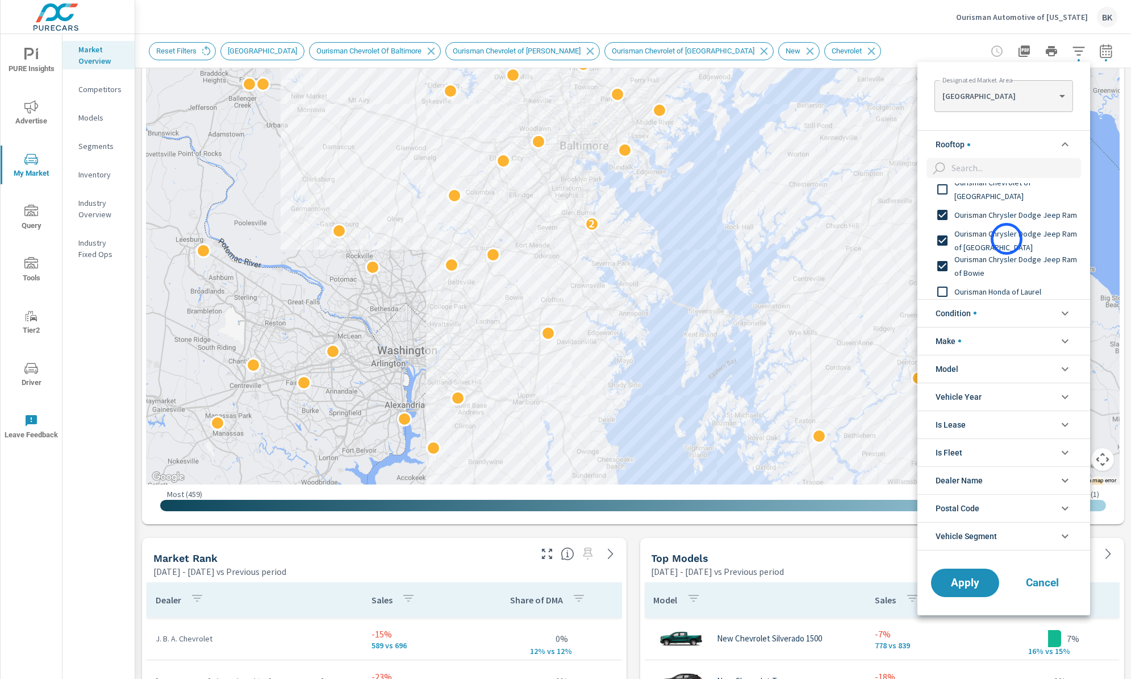
scroll to position [110, 0]
click at [1011, 22] on div at bounding box center [565, 339] width 1131 height 679
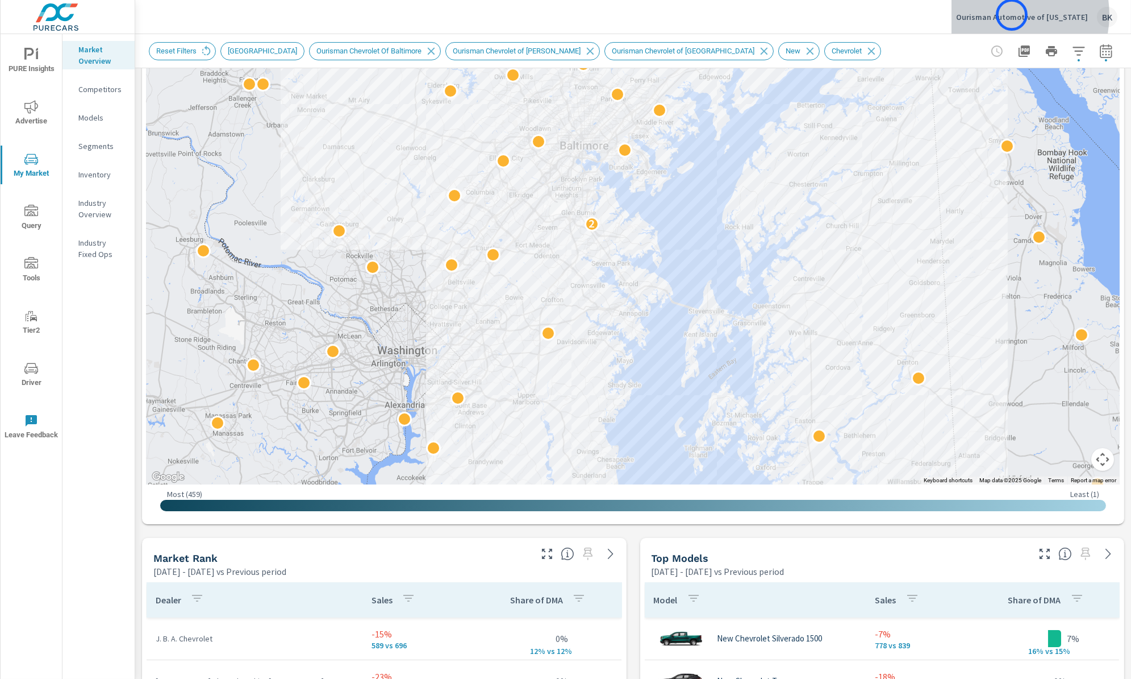
click at [1012, 15] on p "Ourisman Automotive of Maryland" at bounding box center [1022, 17] width 132 height 10
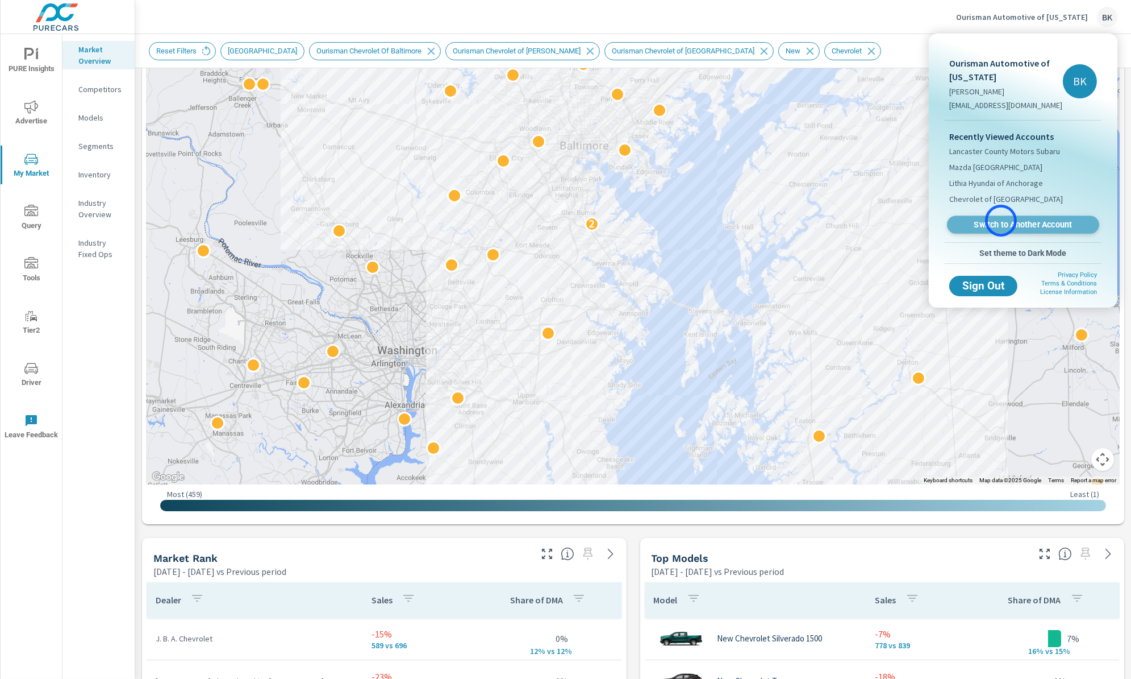
click at [1001, 220] on span "Switch to Another Account" at bounding box center [1023, 224] width 139 height 11
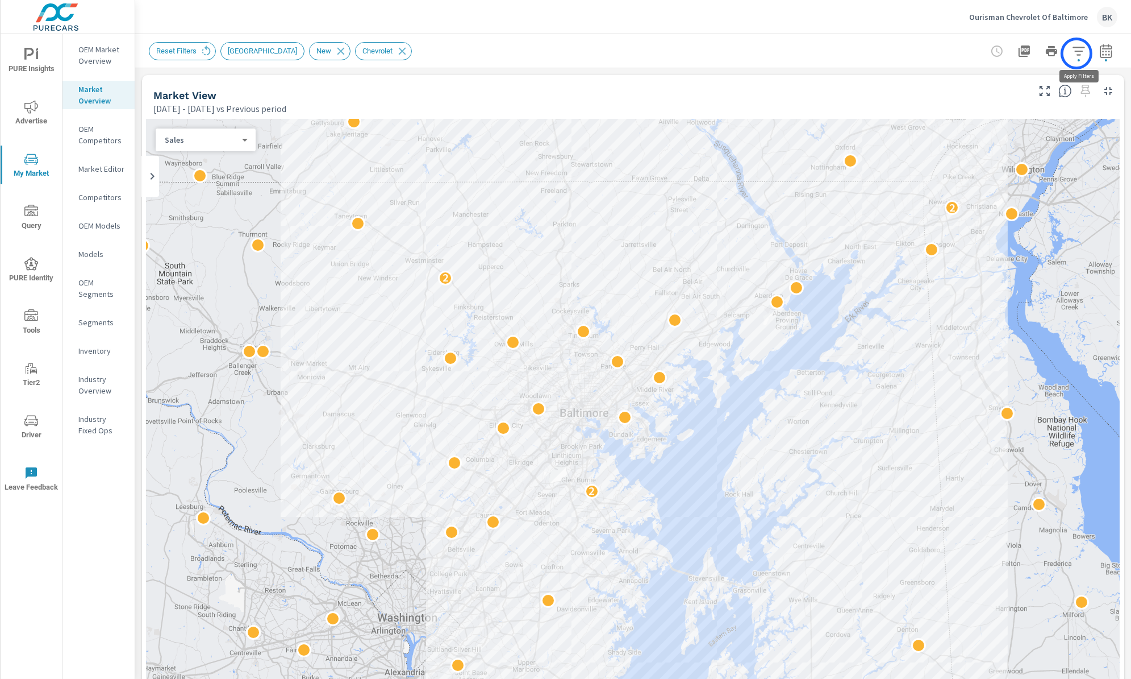
click at [1077, 53] on icon "button" at bounding box center [1079, 51] width 14 height 14
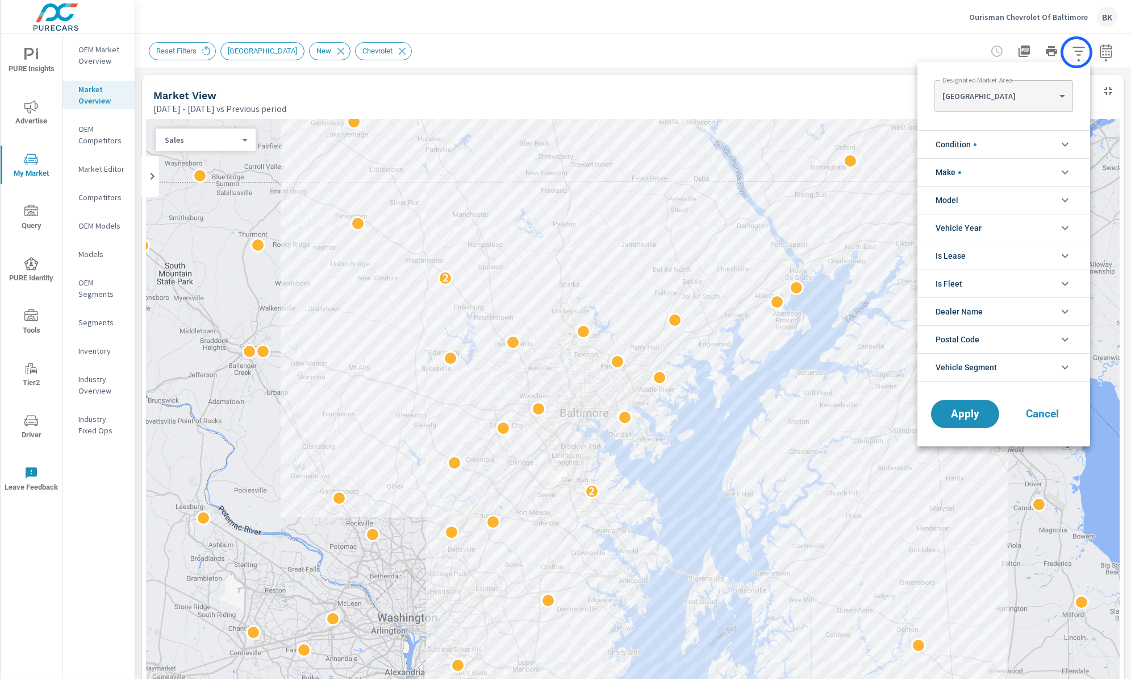
scroll to position [102, 0]
click at [105, 54] on div at bounding box center [565, 339] width 1131 height 679
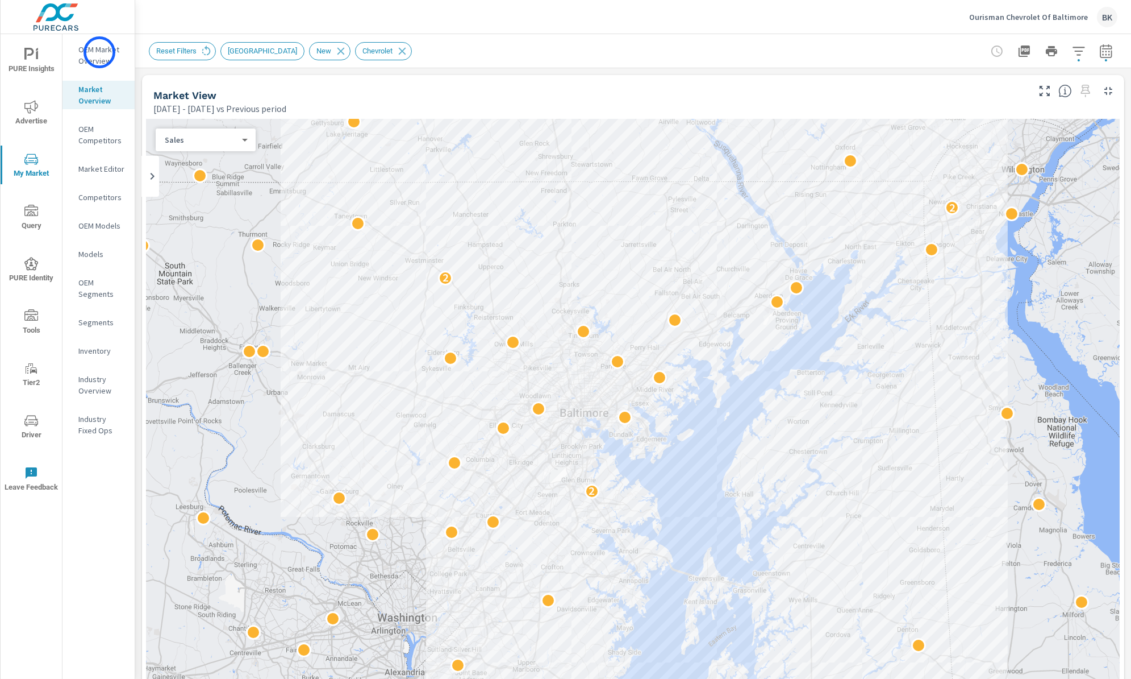
click at [99, 52] on p "OEM Market Overview" at bounding box center [101, 55] width 47 height 23
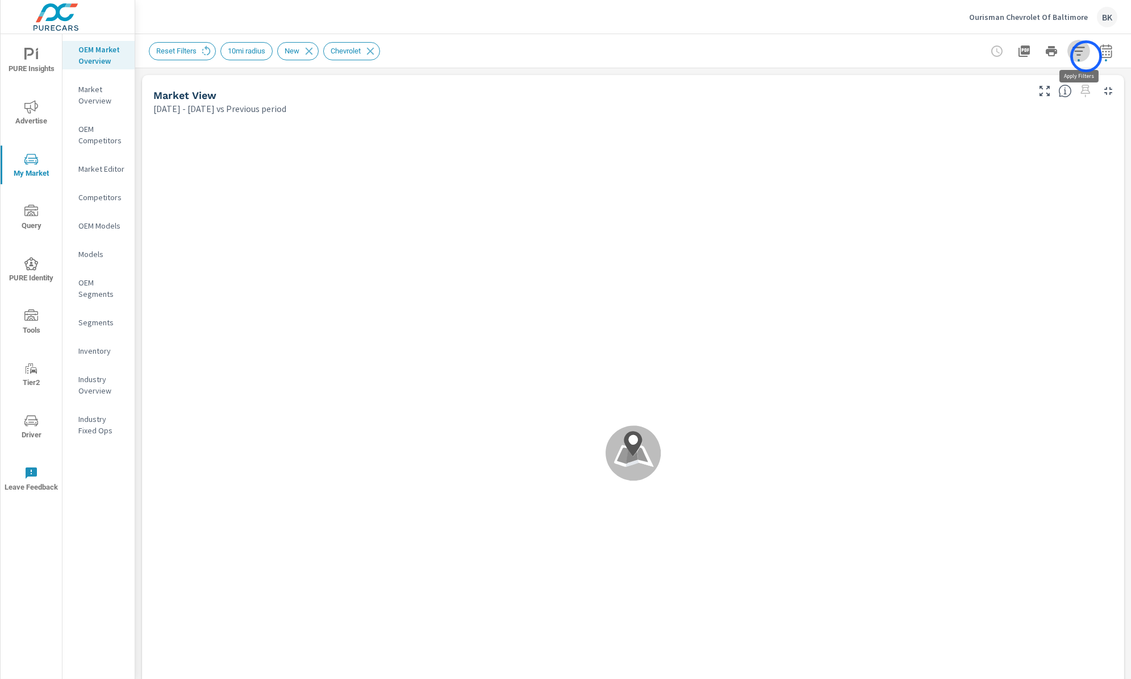
click at [1087, 56] on button "button" at bounding box center [1079, 51] width 23 height 23
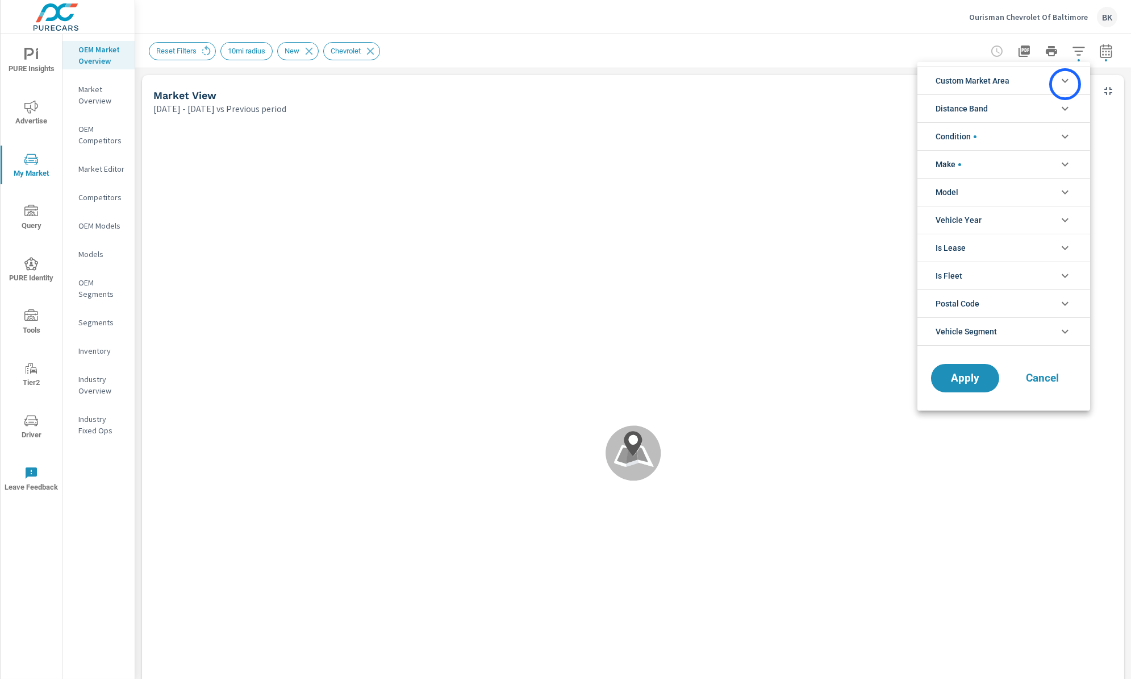
click at [1066, 84] on icon "filter options" at bounding box center [1066, 81] width 14 height 14
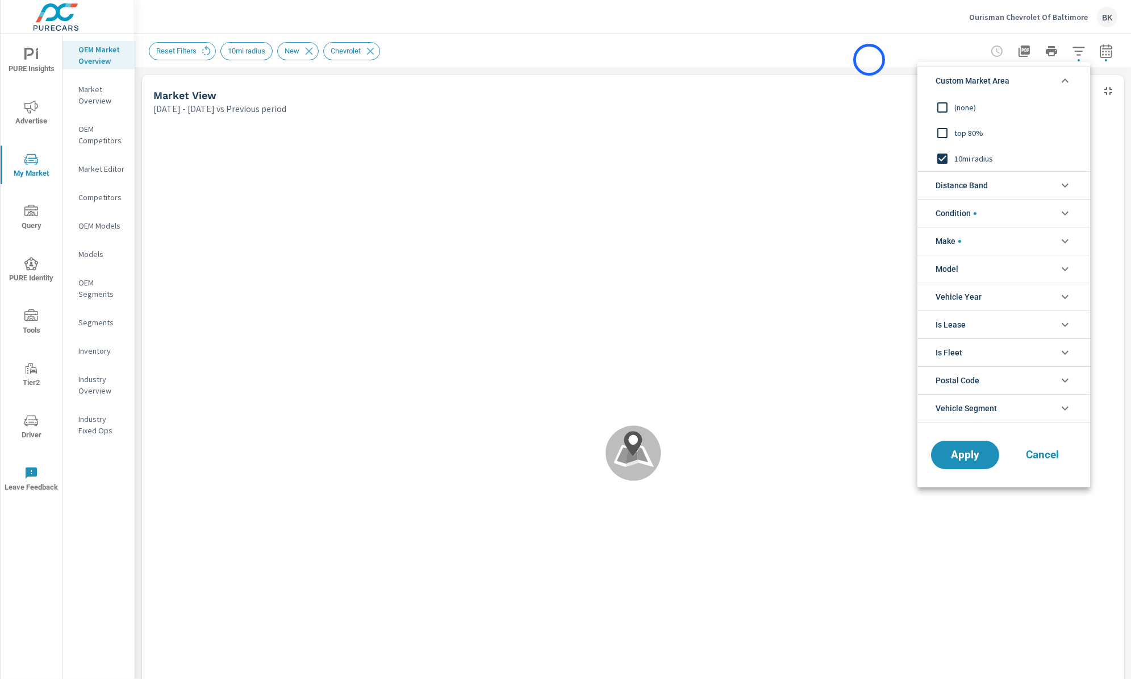
click at [866, 52] on div at bounding box center [565, 339] width 1131 height 679
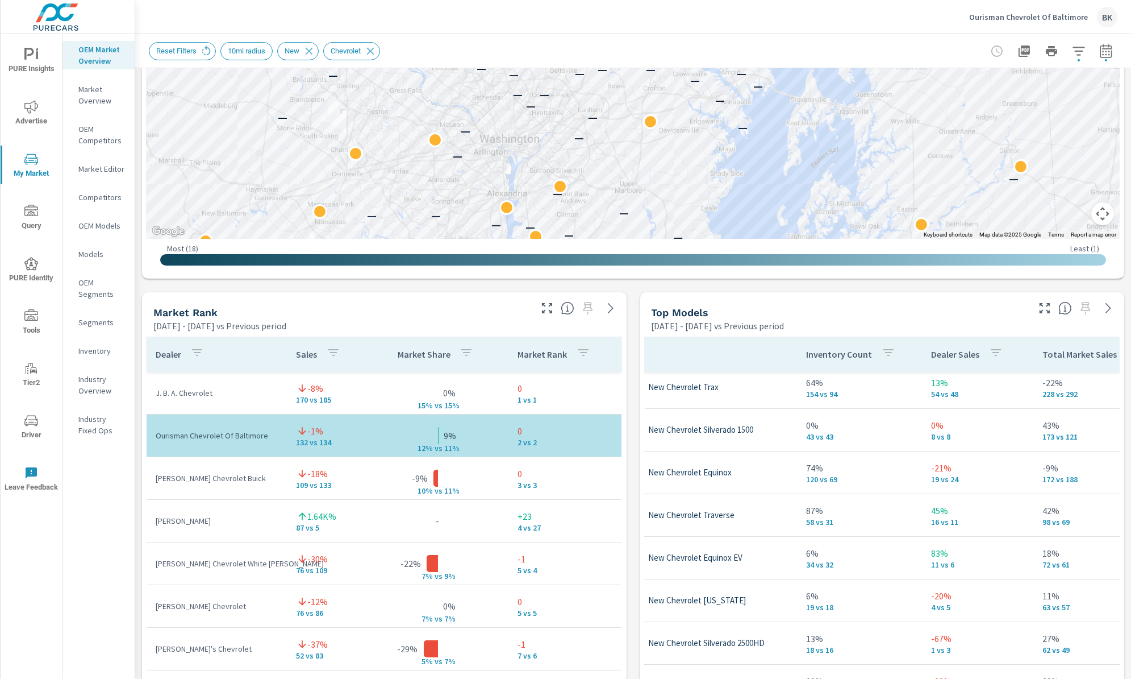
scroll to position [0, 69]
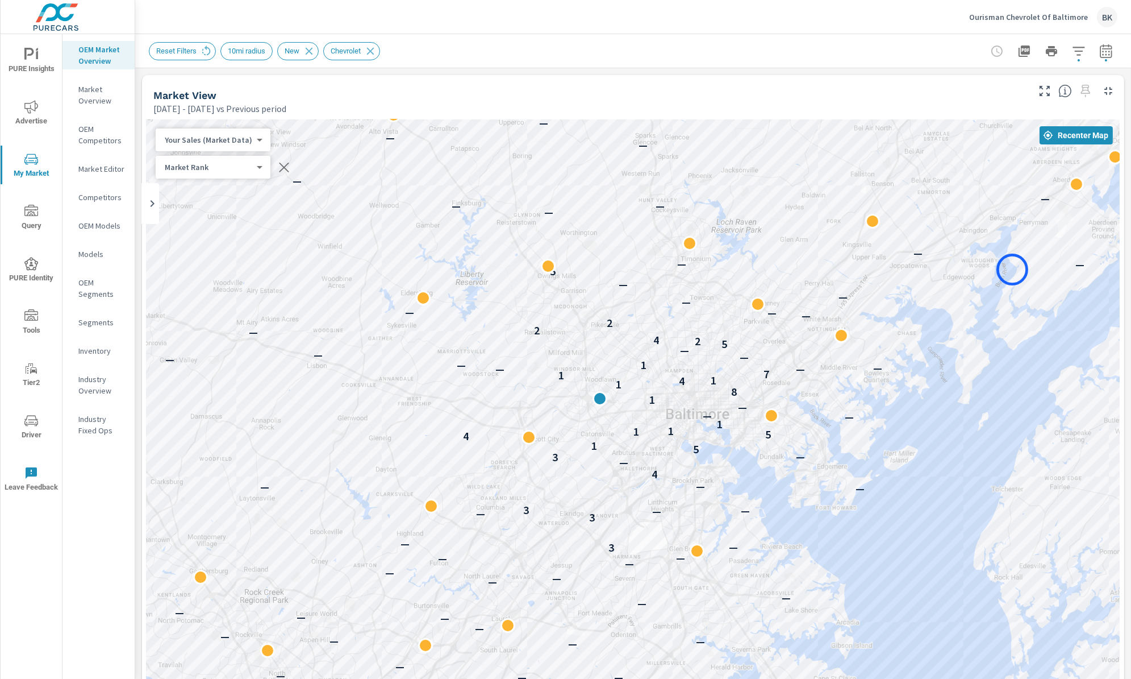
drag, startPoint x: 885, startPoint y: 406, endPoint x: 1013, endPoint y: 269, distance: 187.0
click at [1013, 269] on div "— — — — — — — — — — — — — — — — — — — — — — — — — — — — — — — — — — — — — — — —…" at bounding box center [633, 435] width 973 height 632
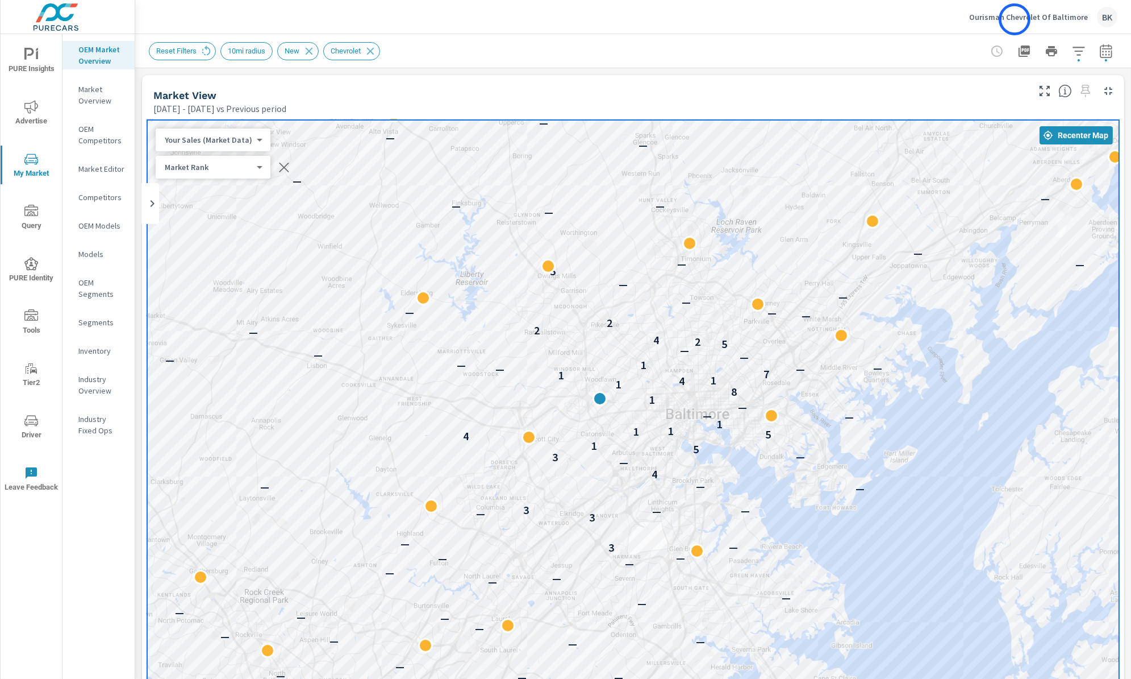
click at [1012, 19] on p "Ourisman Chevrolet Of Baltimore" at bounding box center [1029, 17] width 119 height 10
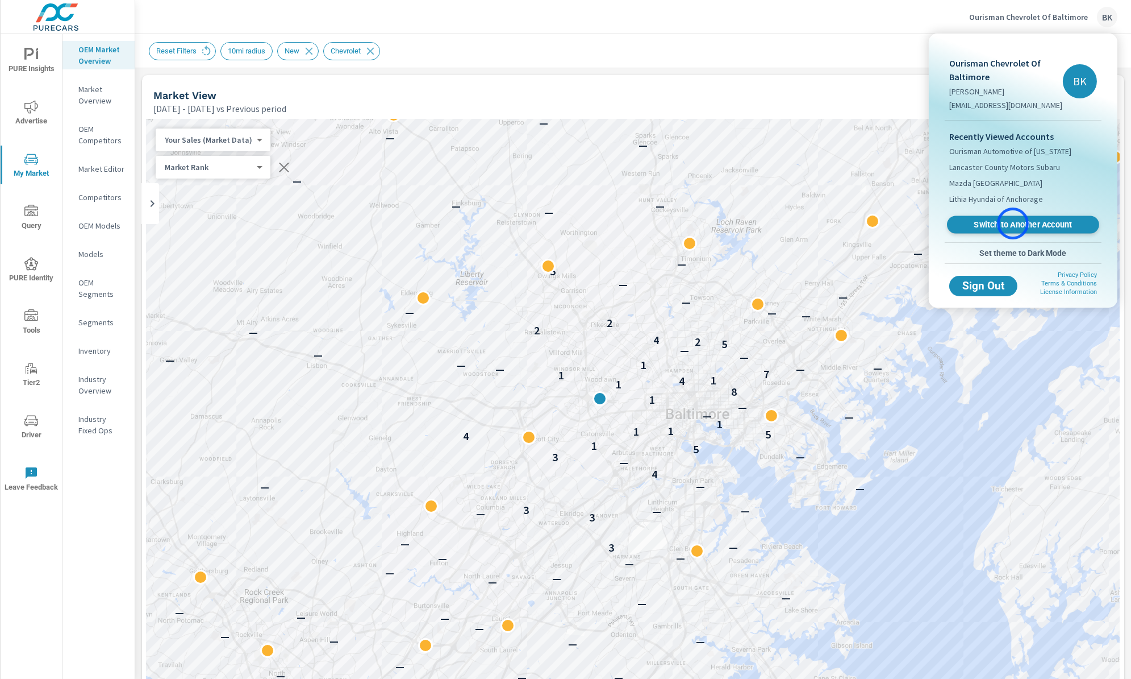
click at [1013, 223] on span "Switch to Another Account" at bounding box center [1023, 224] width 139 height 11
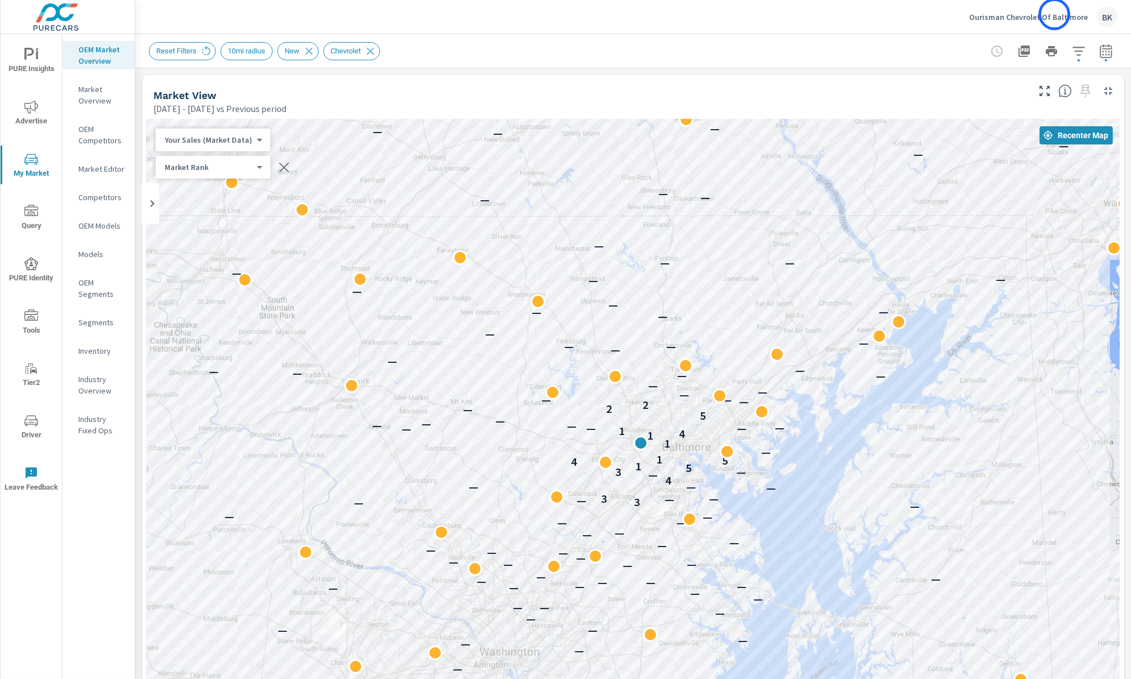
click at [1055, 14] on p "Ourisman Chevrolet Of Baltimore" at bounding box center [1029, 17] width 119 height 10
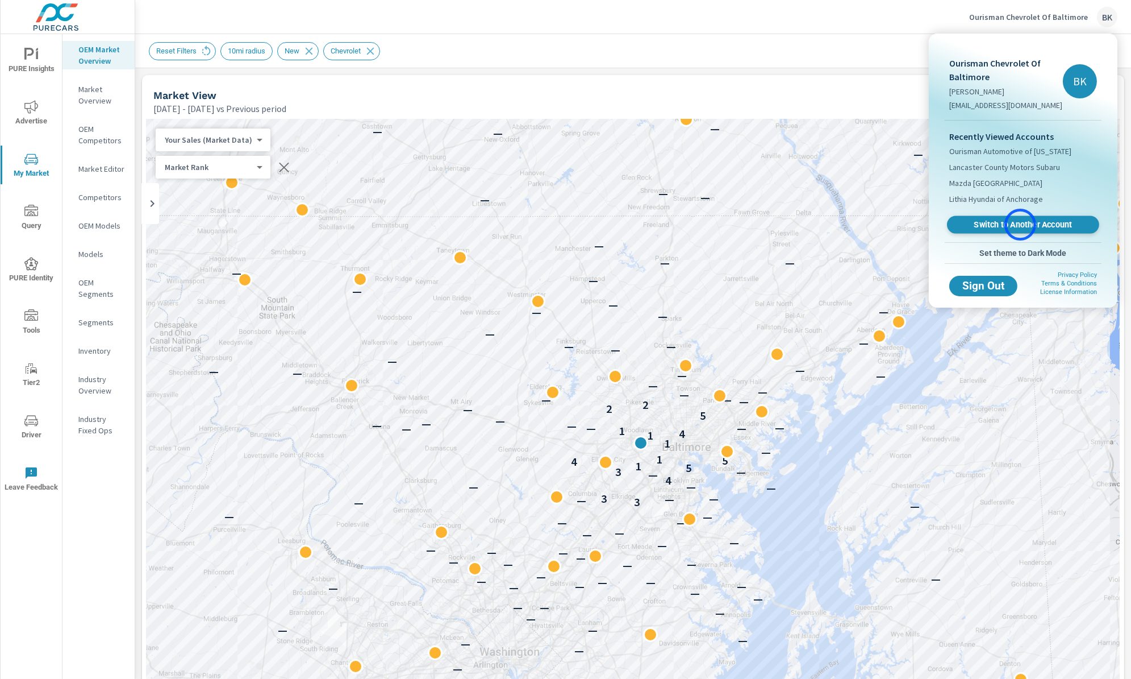
click at [1021, 224] on span "Switch to Another Account" at bounding box center [1023, 224] width 139 height 11
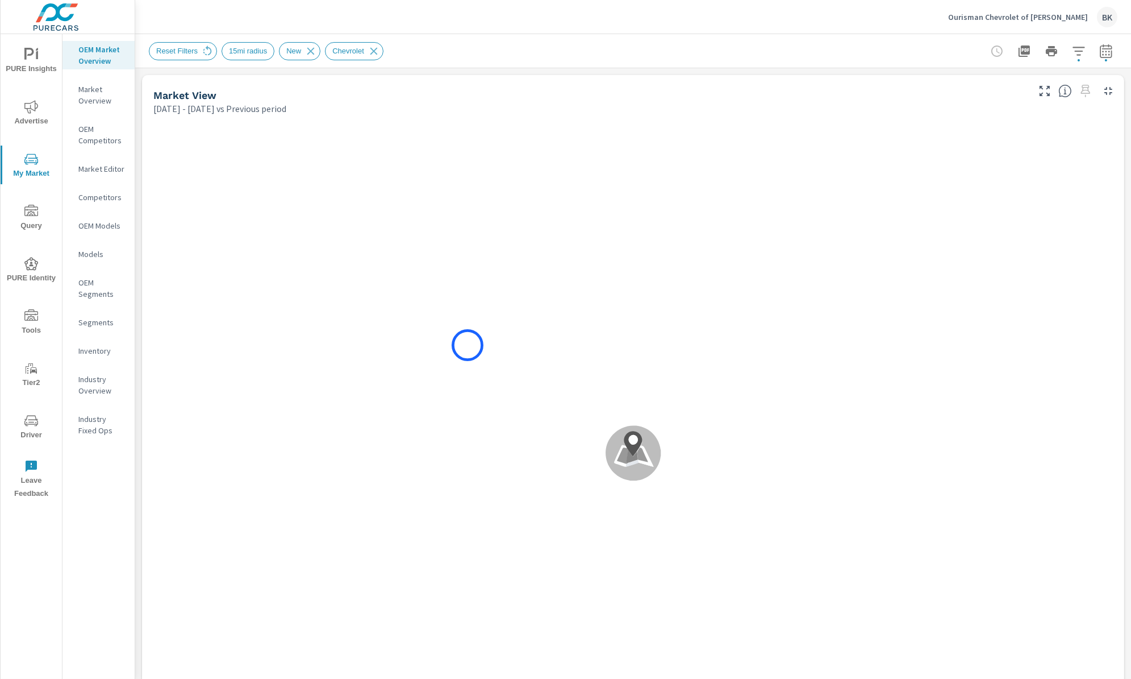
scroll to position [85, 0]
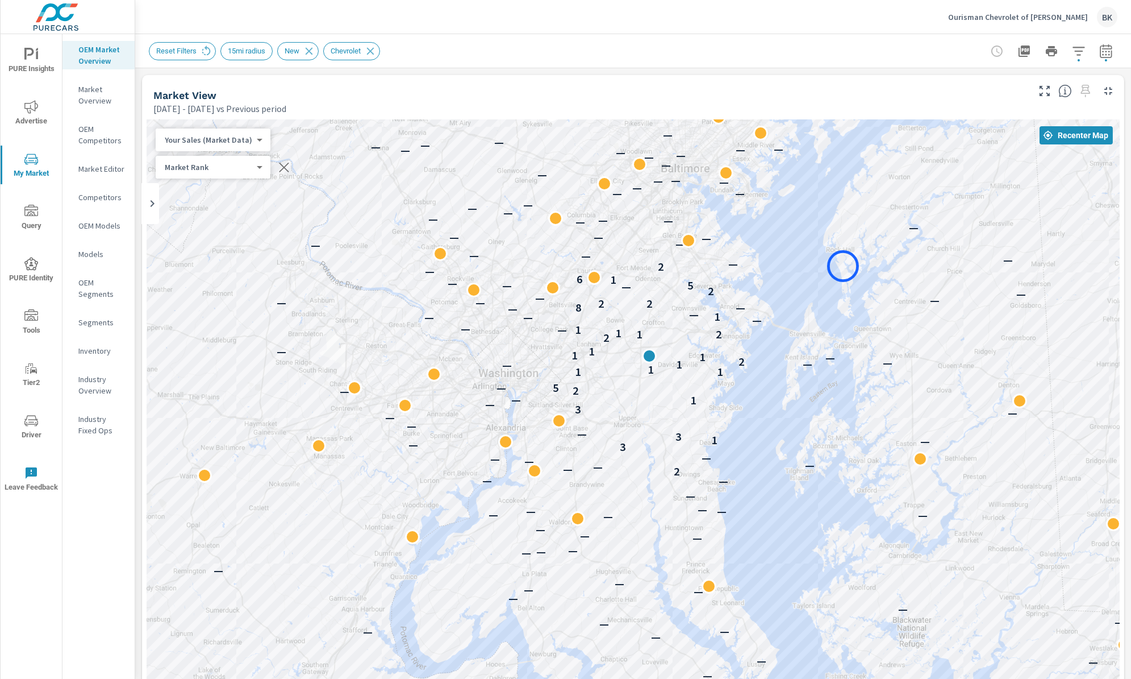
drag, startPoint x: 852, startPoint y: 232, endPoint x: 843, endPoint y: 266, distance: 34.7
click at [843, 266] on div "— — — — — — — — — — — — — — — — — — — — — — — — — — — — — — — — — — — — — — 2 —…" at bounding box center [633, 435] width 973 height 632
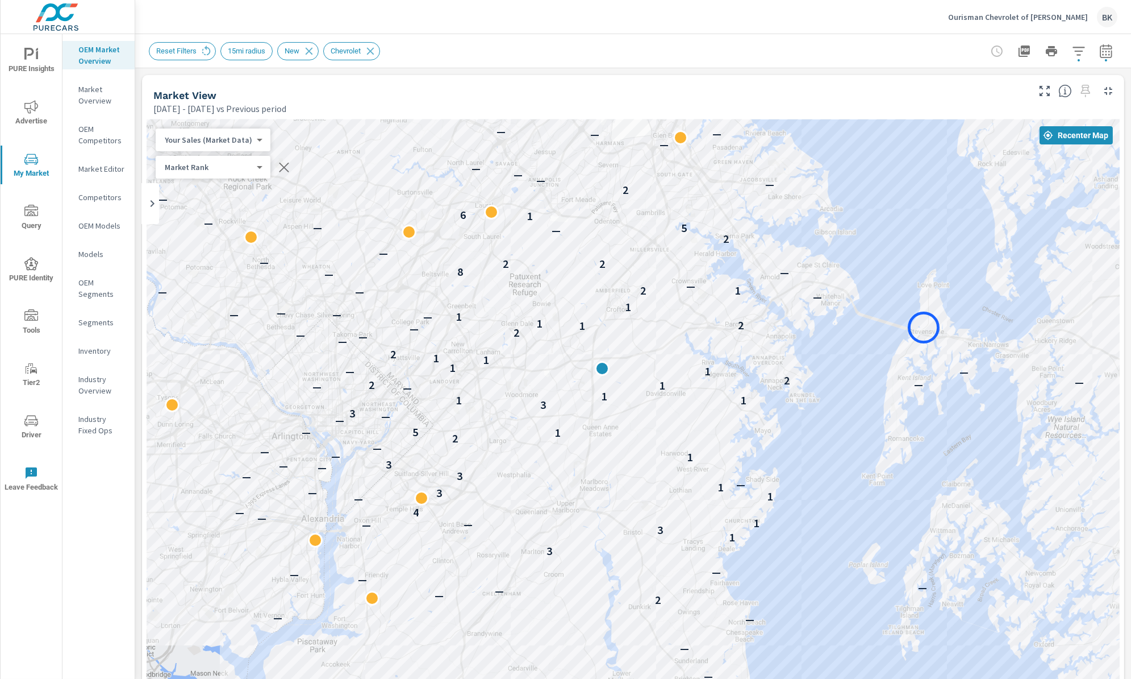
drag, startPoint x: 798, startPoint y: 332, endPoint x: 924, endPoint y: 327, distance: 126.2
click at [924, 327] on div "— — — — — — — — — — — — — — — — — — — — — — — — — — — — — — 2 — — — — — — 3 — —…" at bounding box center [633, 435] width 973 height 632
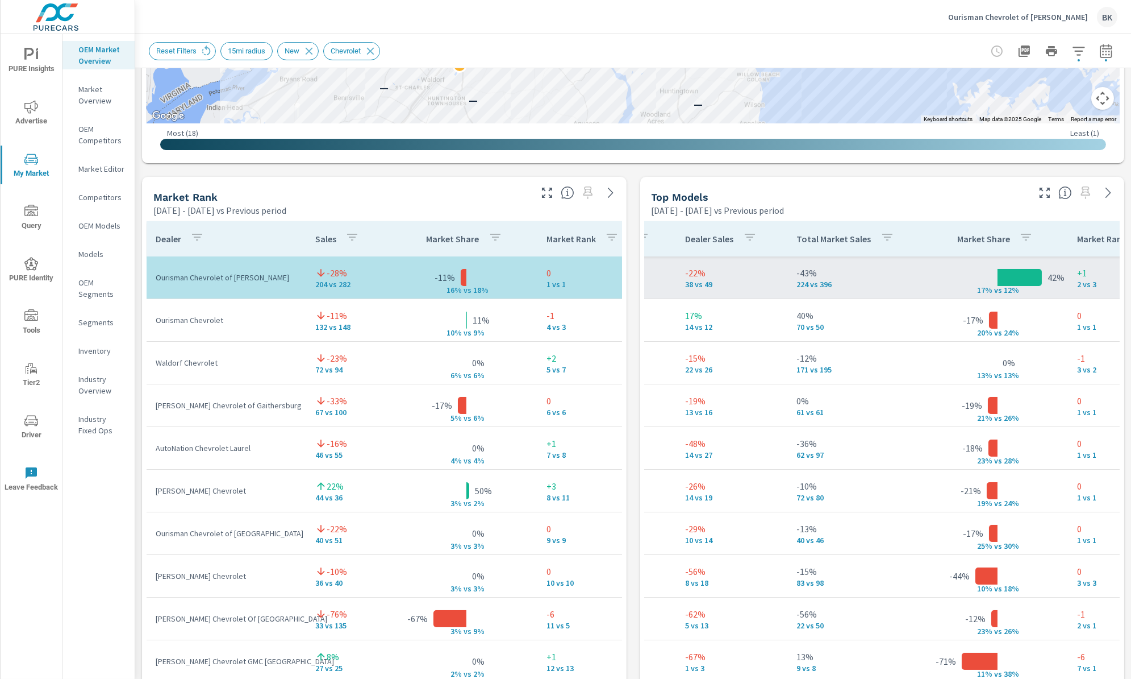
scroll to position [85, 376]
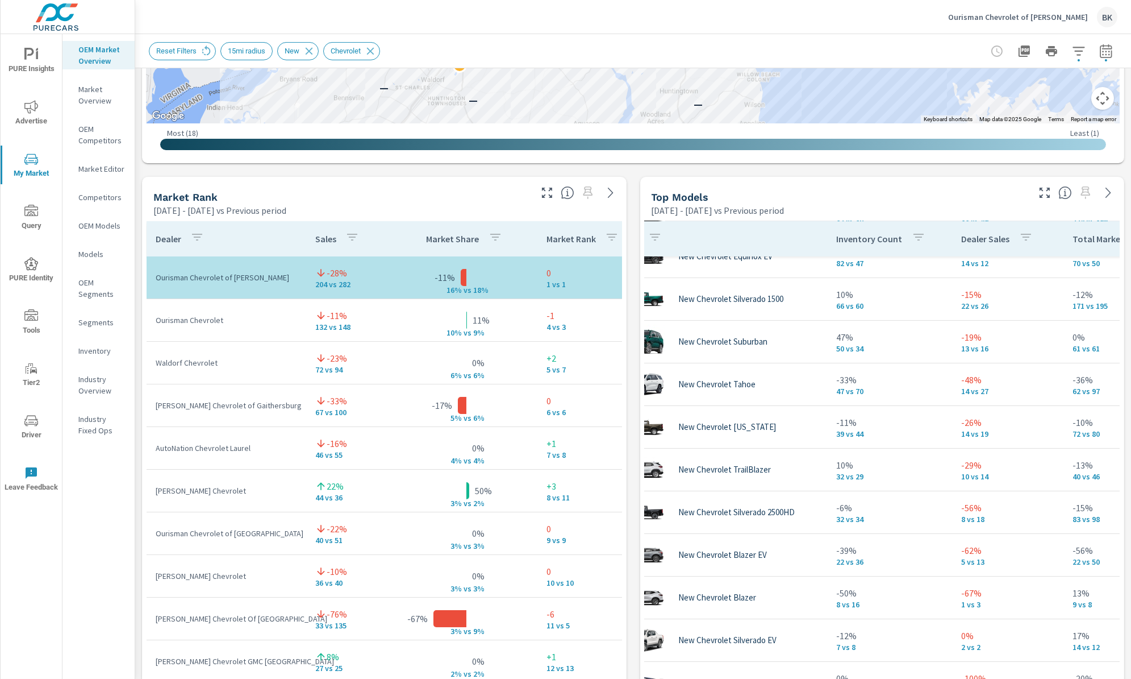
scroll to position [106, 39]
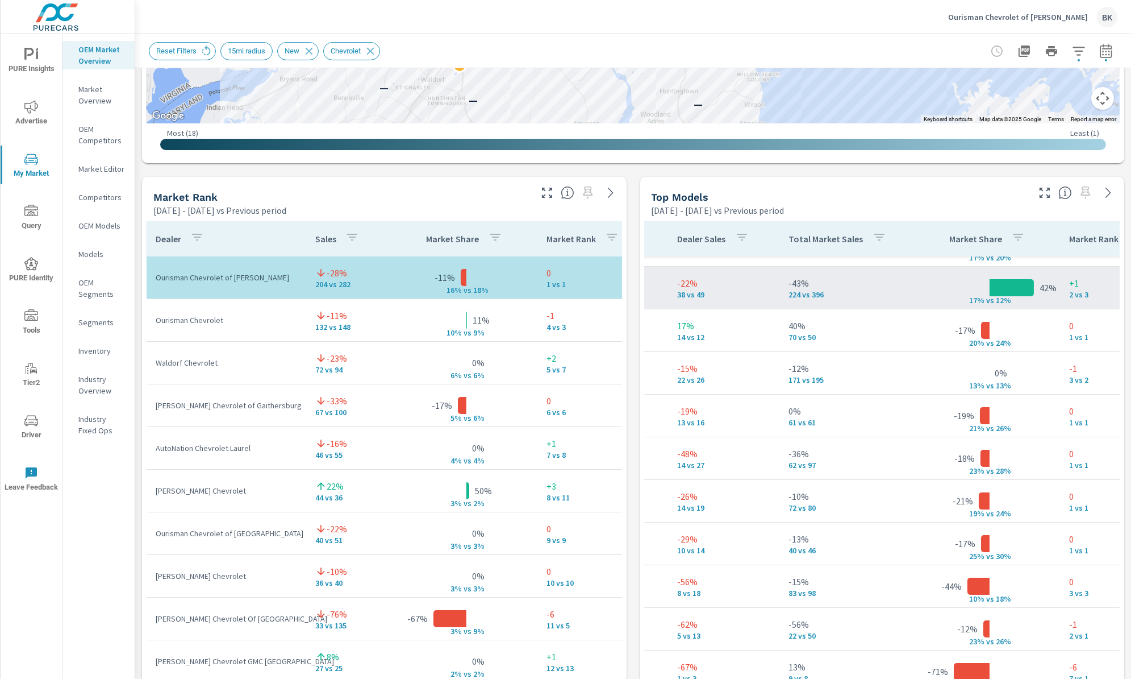
scroll to position [75, 288]
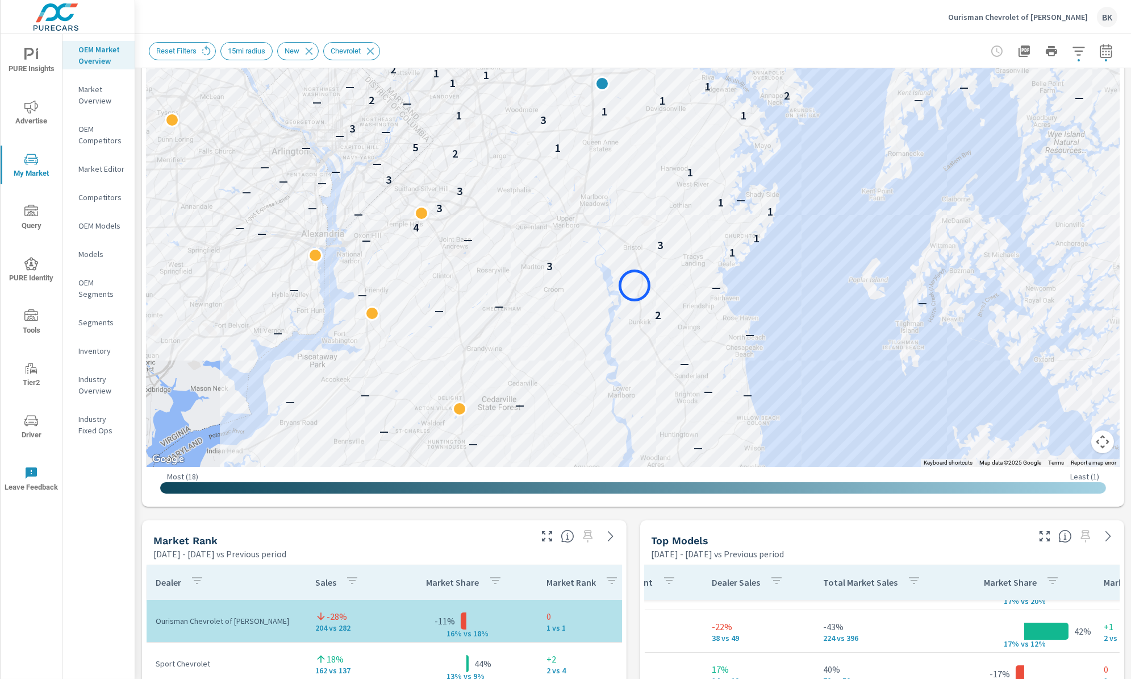
scroll to position [158, 0]
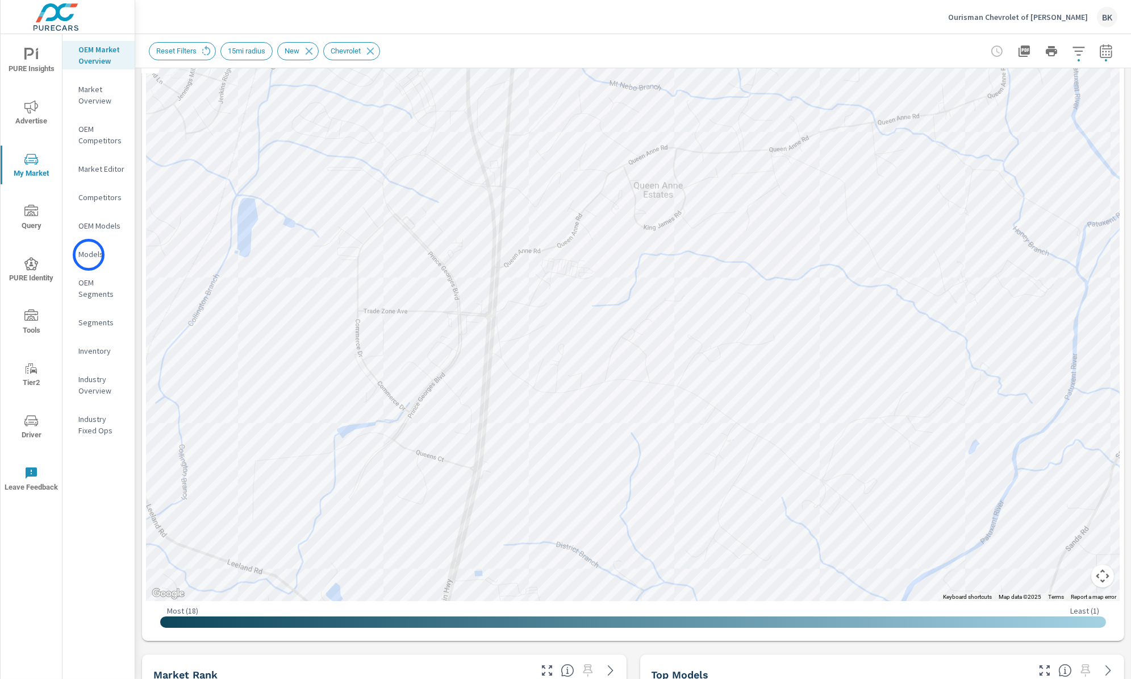
scroll to position [149, 0]
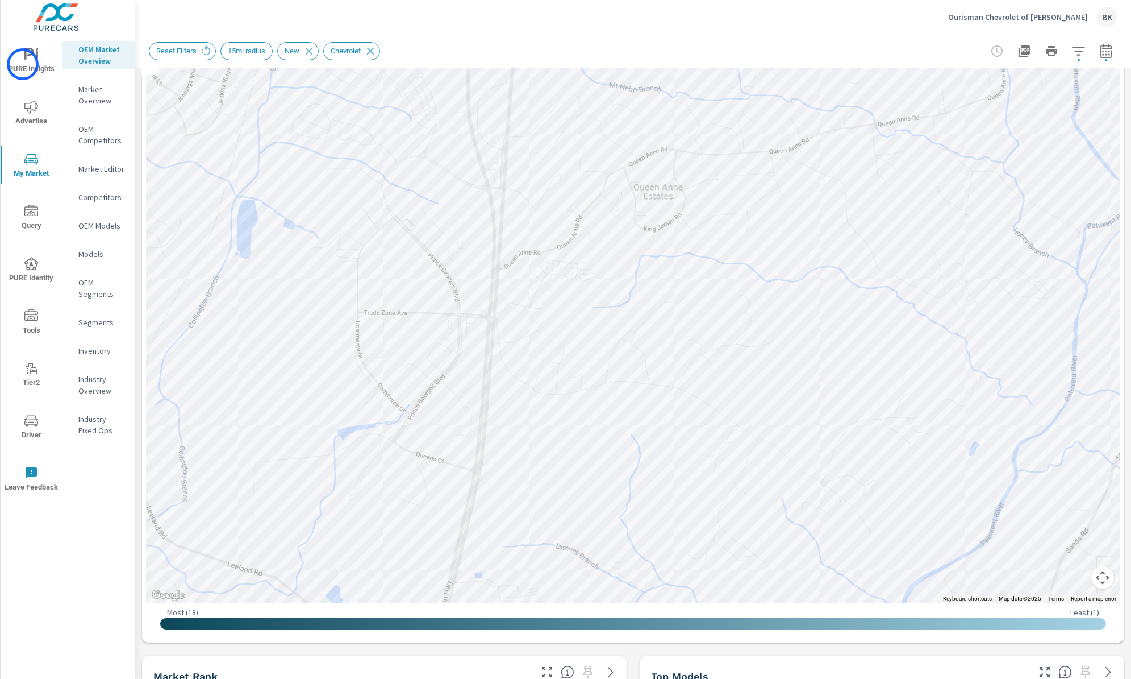
click at [23, 64] on span "PURE Insights" at bounding box center [31, 62] width 55 height 28
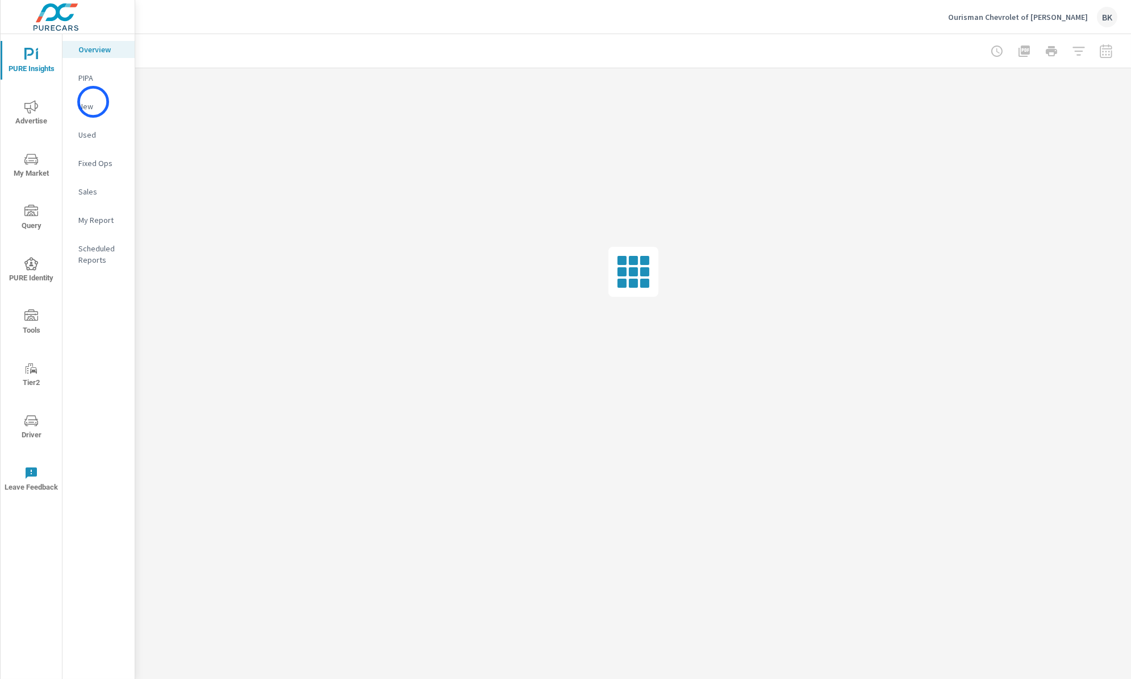
click at [93, 102] on p "New" at bounding box center [101, 106] width 47 height 11
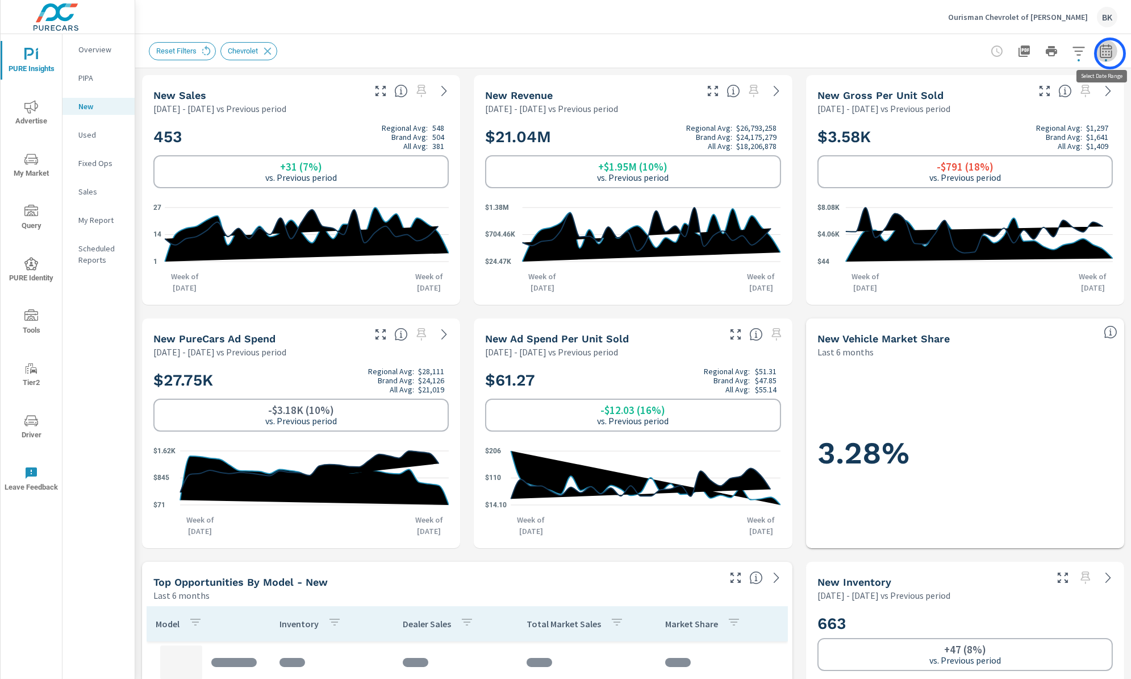
click at [1110, 53] on icon "button" at bounding box center [1107, 51] width 14 height 14
select select "Previous period"
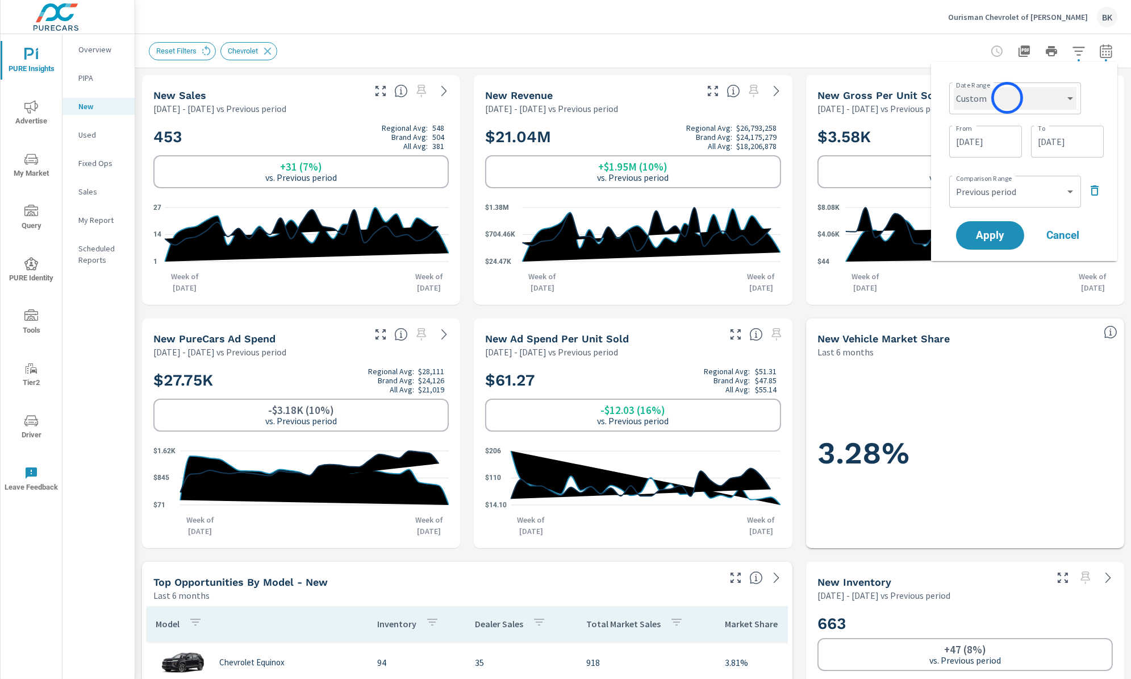
click at [1008, 97] on select "Custom Yesterday Last week Last 7 days Last 14 days Last 30 days Last 45 days L…" at bounding box center [1015, 98] width 123 height 23
click at [954, 87] on select "Custom Yesterday Last week Last 7 days Last 14 days Last 30 days Last 45 days L…" at bounding box center [1015, 98] width 123 height 23
select select "Last month"
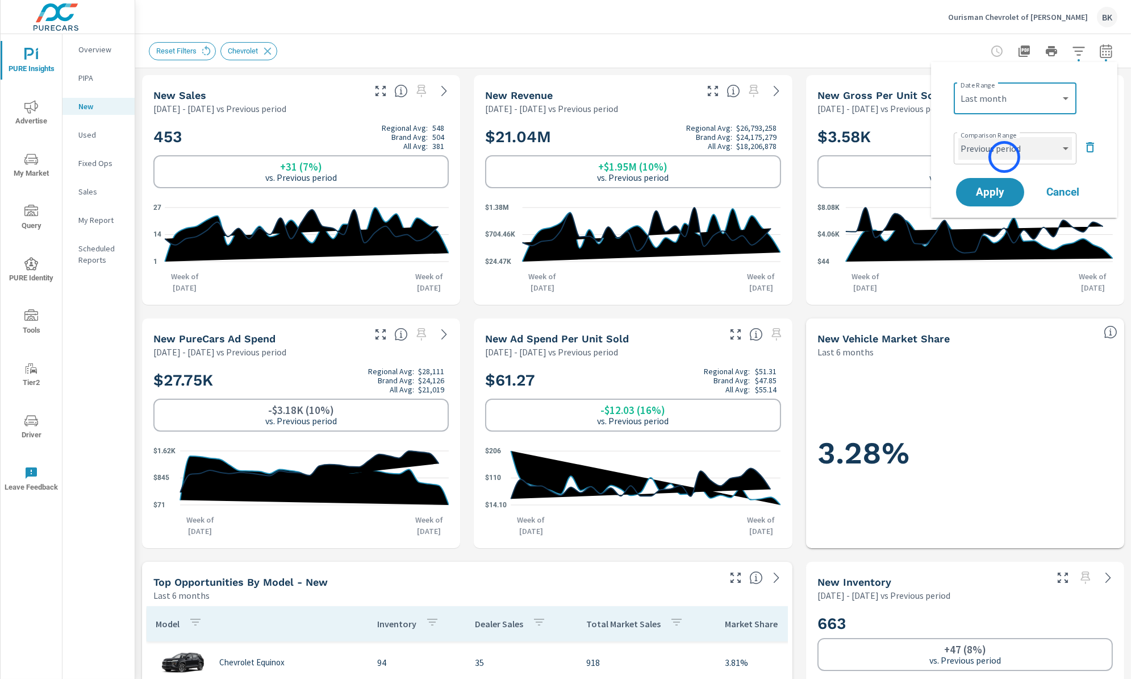
click at [1005, 157] on select "Custom Previous period Previous month Previous year" at bounding box center [1016, 148] width 114 height 23
click at [959, 137] on select "Custom Previous period Previous month Previous year" at bounding box center [1016, 148] width 114 height 23
select select "Previous month"
click at [1005, 190] on span "Apply" at bounding box center [990, 192] width 47 height 11
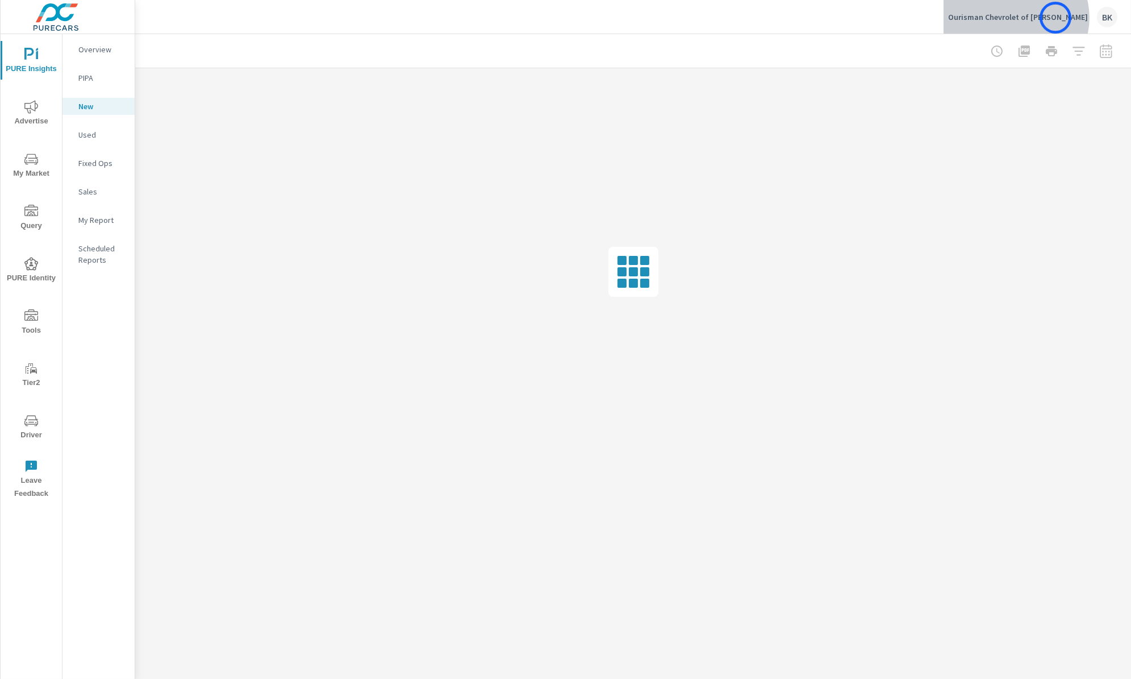
click at [1056, 18] on p "Ourisman Chevrolet of [PERSON_NAME]" at bounding box center [1018, 17] width 140 height 10
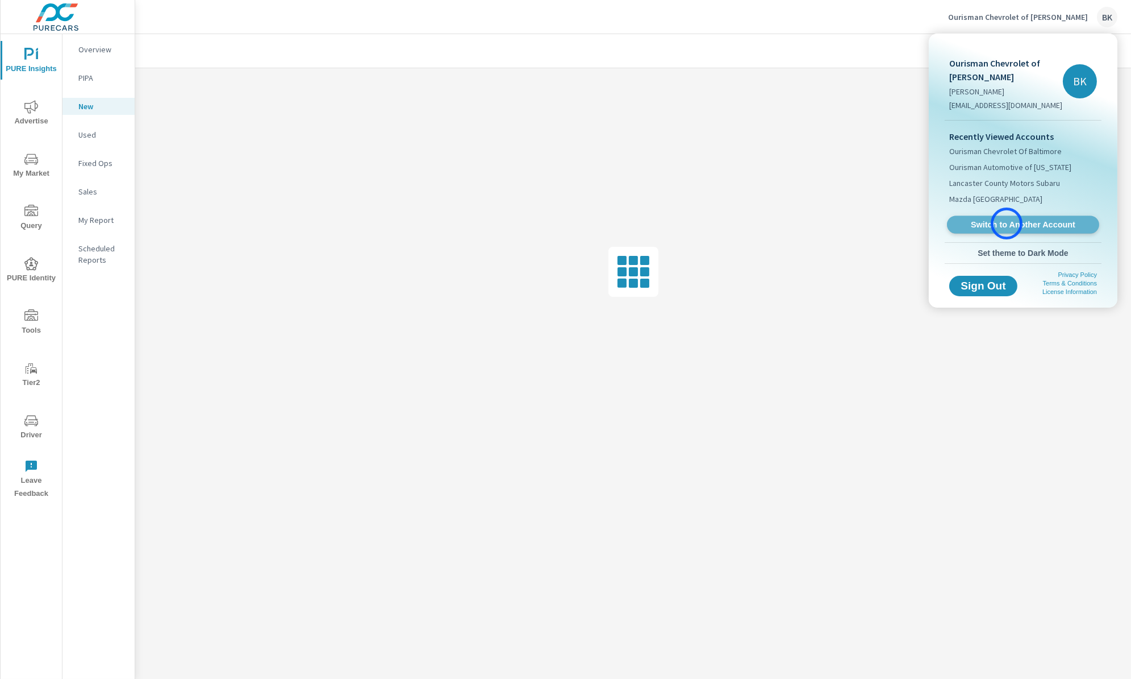
click at [1007, 223] on span "Switch to Another Account" at bounding box center [1023, 224] width 139 height 11
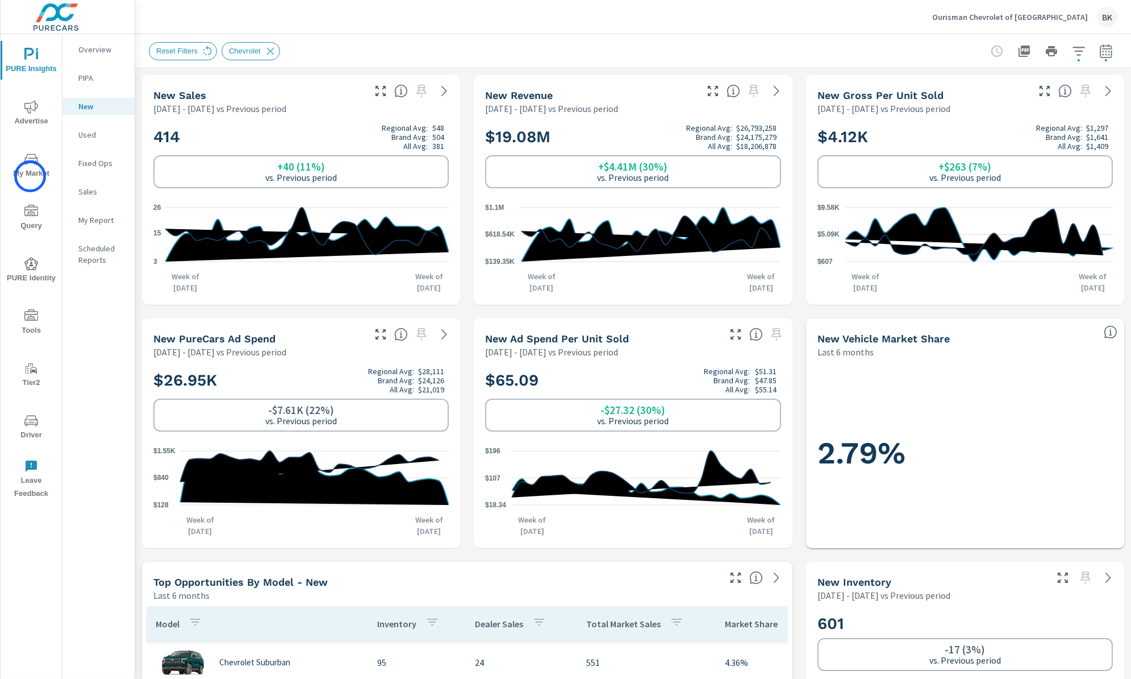
click at [30, 176] on span "My Market" at bounding box center [31, 166] width 55 height 28
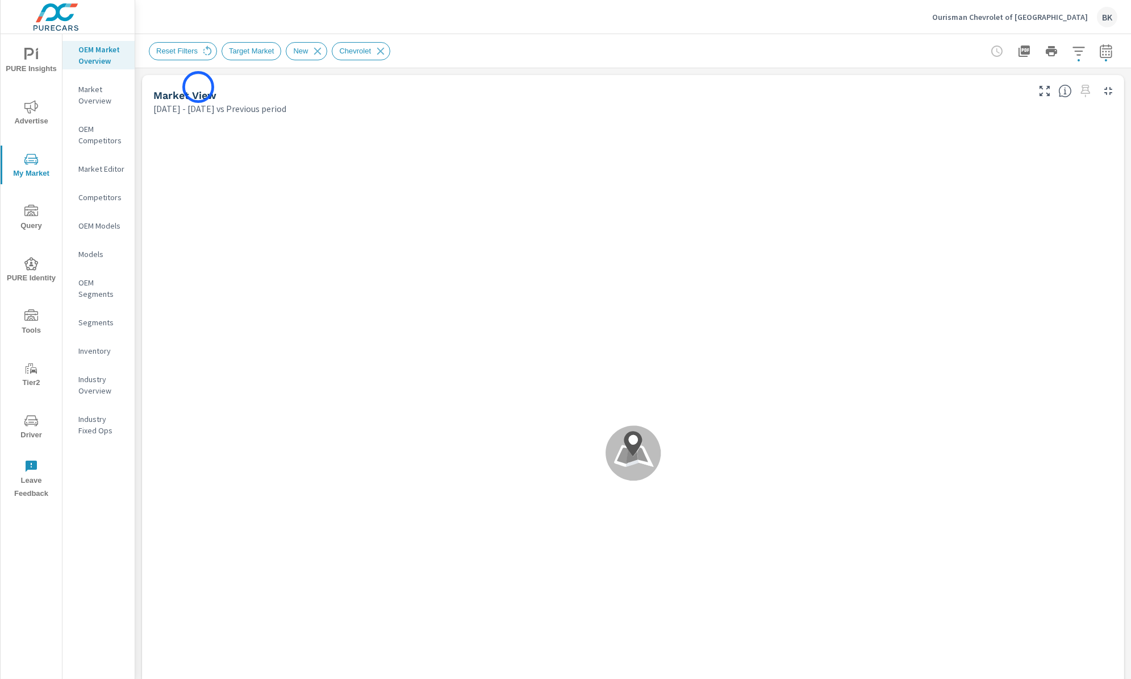
scroll to position [128, 0]
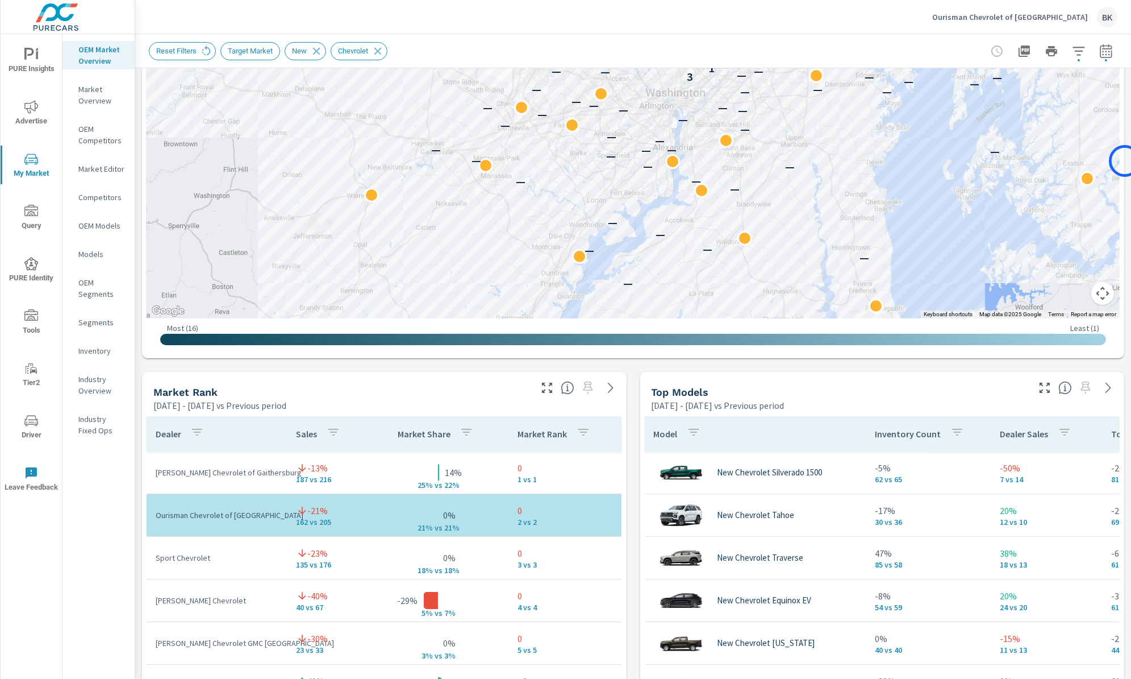
scroll to position [393, 0]
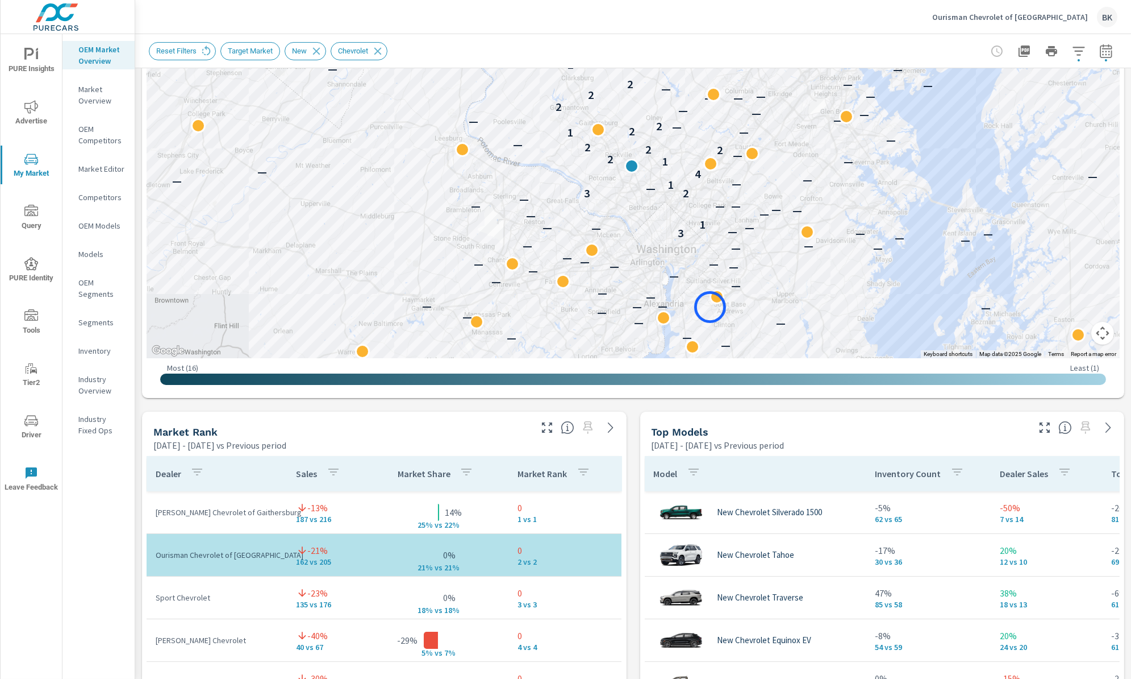
drag, startPoint x: 738, startPoint y: 280, endPoint x: 710, endPoint y: 307, distance: 38.2
click at [710, 307] on div at bounding box center [714, 304] width 15 height 15
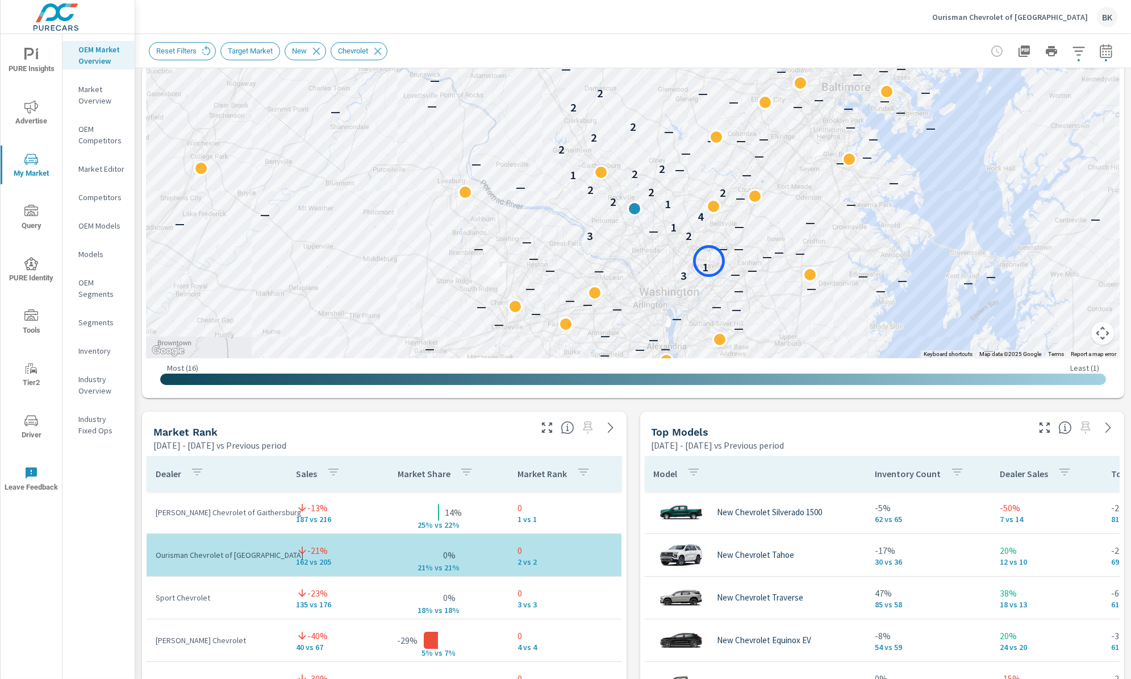
drag, startPoint x: 706, startPoint y: 212, endPoint x: 709, endPoint y: 261, distance: 49.0
click at [1097, 332] on button "Map camera controls" at bounding box center [1103, 333] width 23 height 23
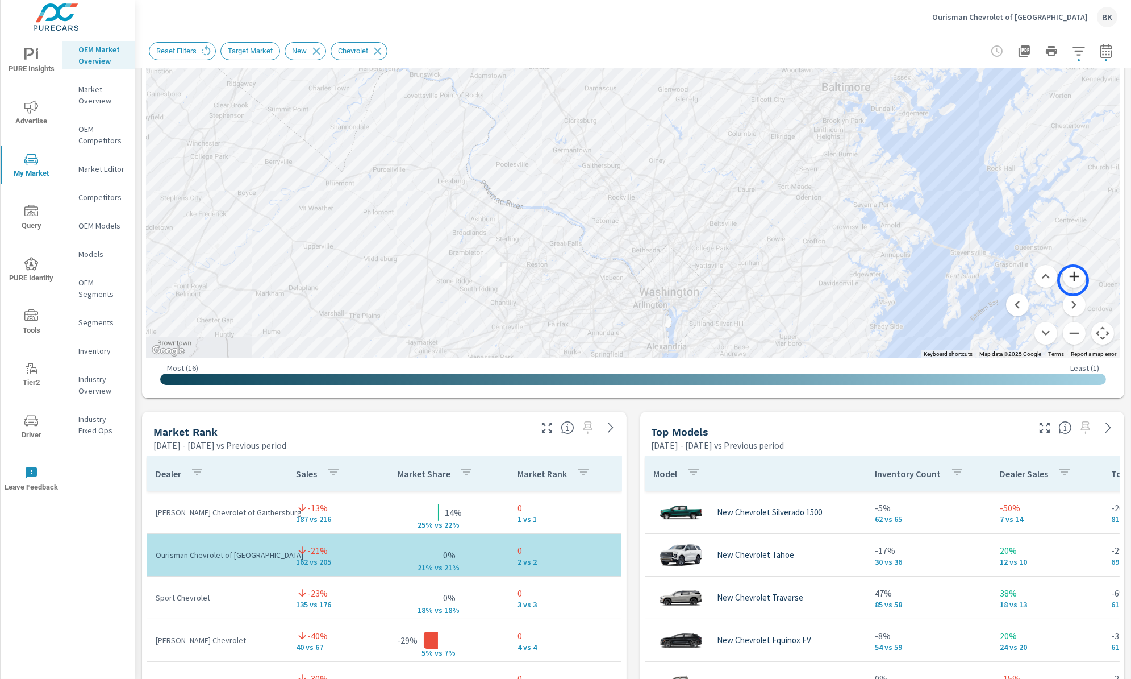
click at [1074, 280] on button "Zoom in" at bounding box center [1074, 276] width 23 height 23
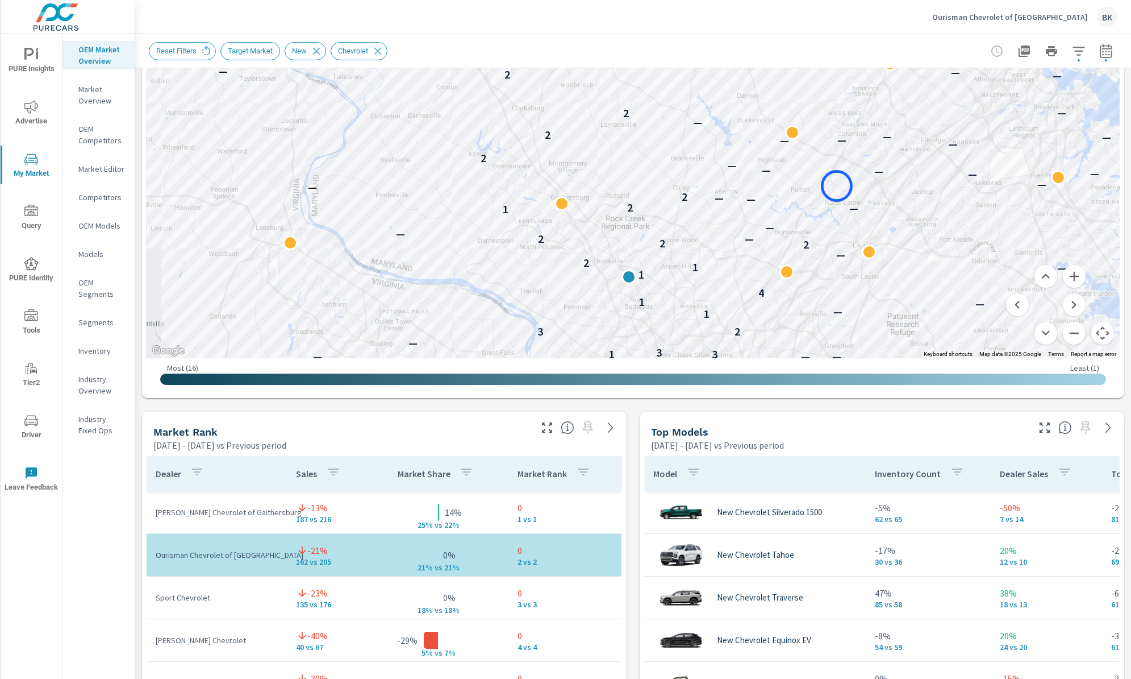
drag, startPoint x: 837, startPoint y: 278, endPoint x: 837, endPoint y: 186, distance: 92.6
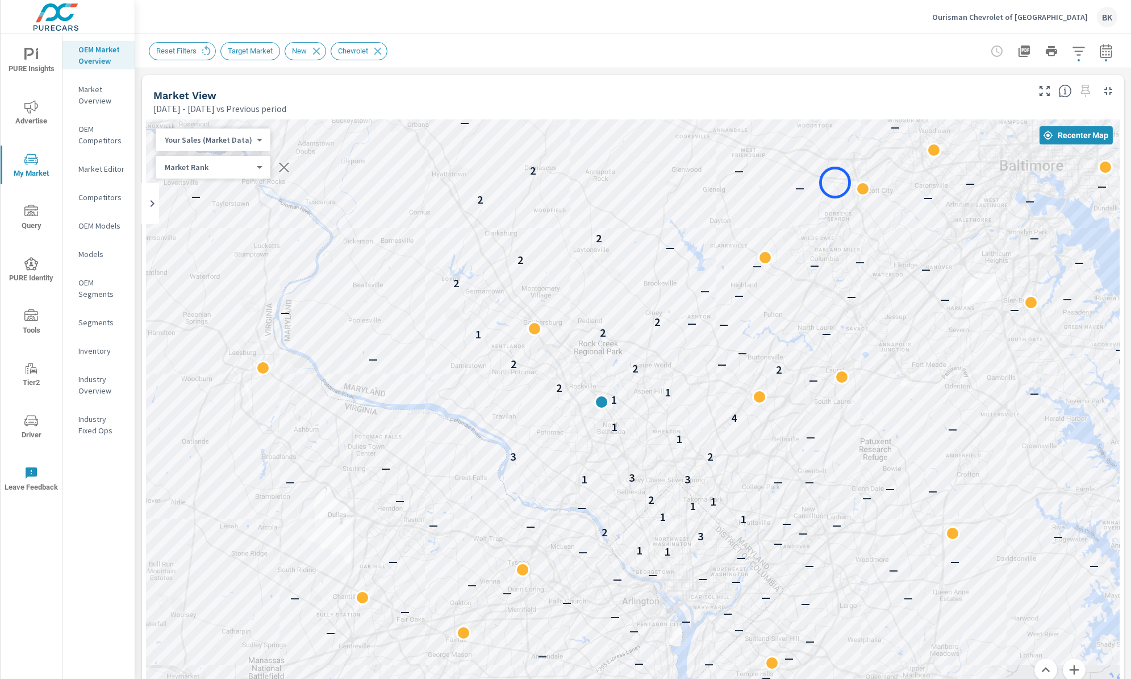
drag, startPoint x: 862, startPoint y: 460, endPoint x: 835, endPoint y: 182, distance: 278.6
click at [1075, 671] on button "Zoom in" at bounding box center [1074, 669] width 23 height 23
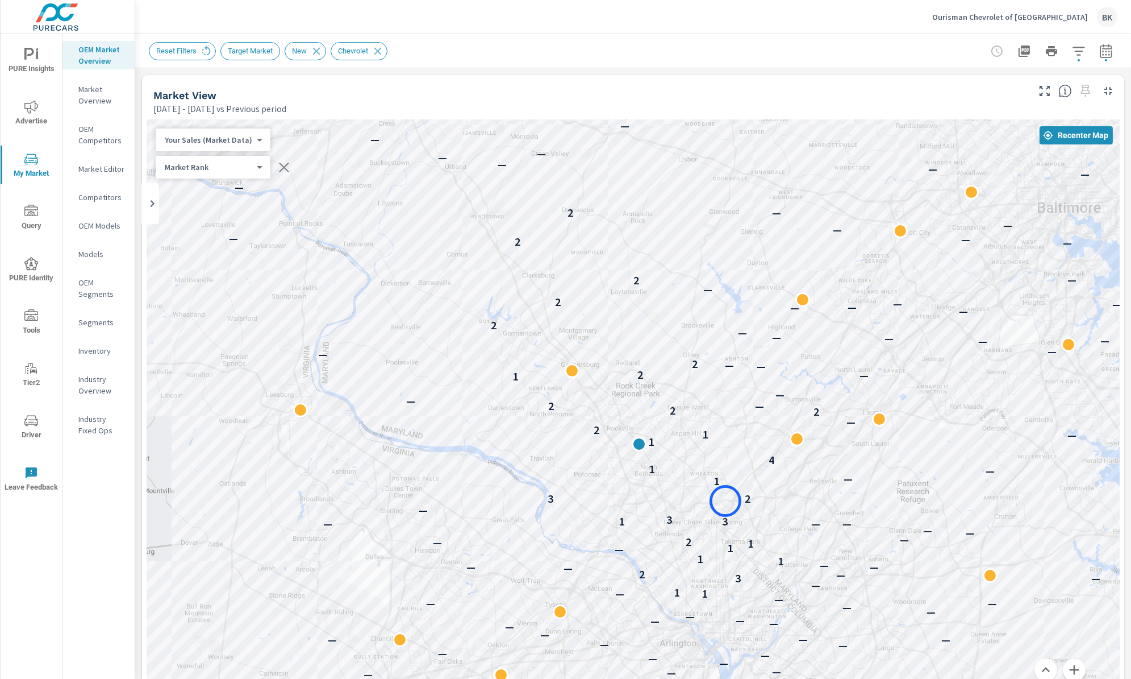
drag, startPoint x: 910, startPoint y: 561, endPoint x: 726, endPoint y: 501, distance: 193.7
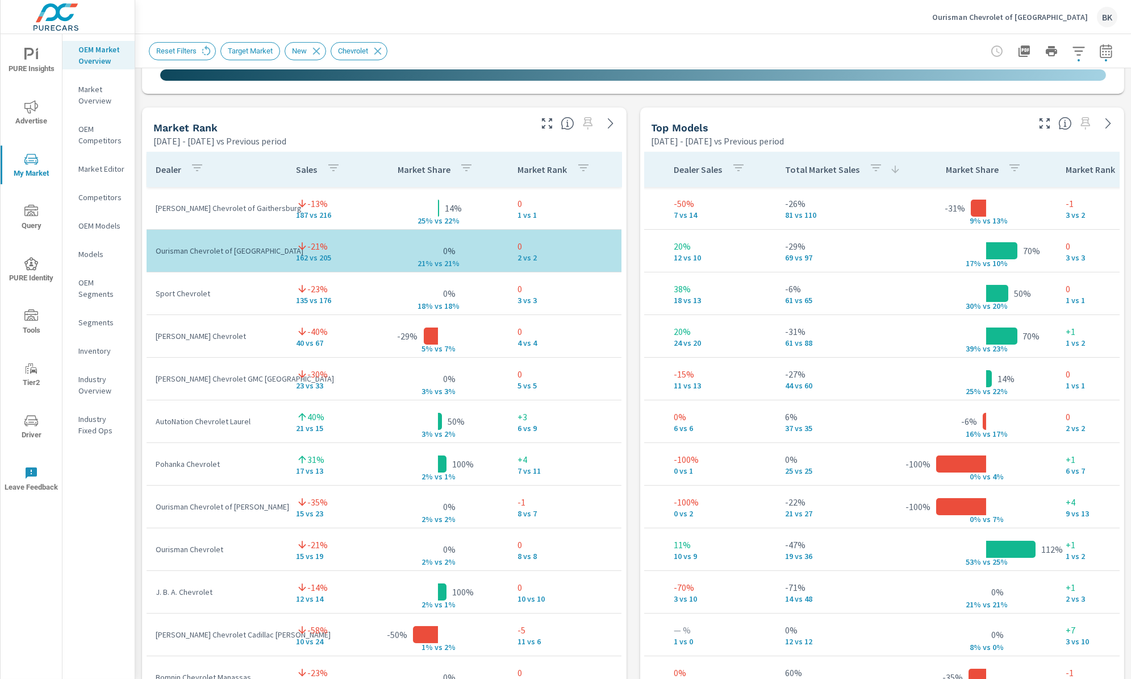
scroll to position [128, 326]
click at [26, 66] on span "PURE Insights" at bounding box center [31, 62] width 55 height 28
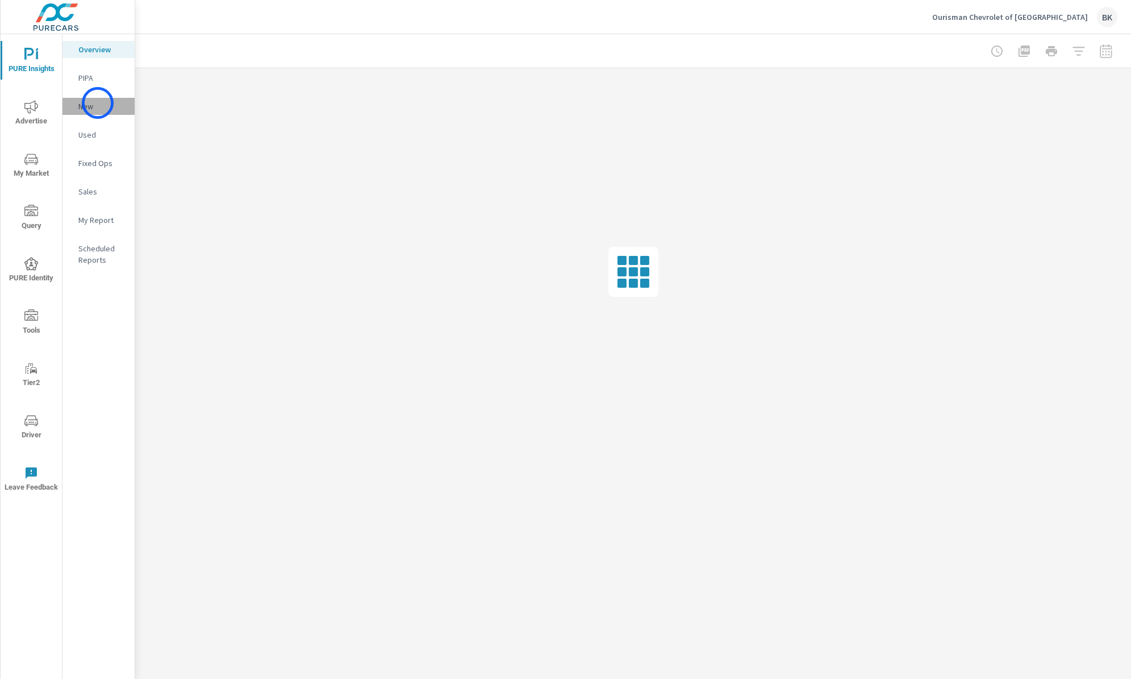
click at [98, 103] on p "New" at bounding box center [101, 106] width 47 height 11
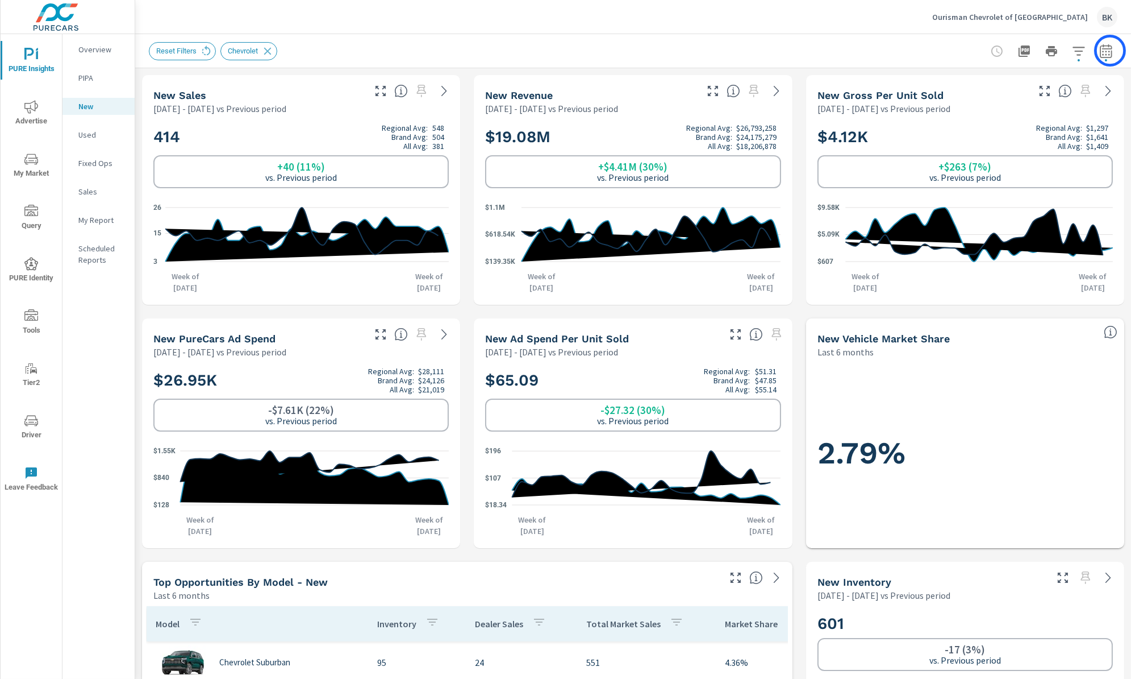
click at [1110, 51] on icon "button" at bounding box center [1105, 53] width 7 height 5
select select "Previous period"
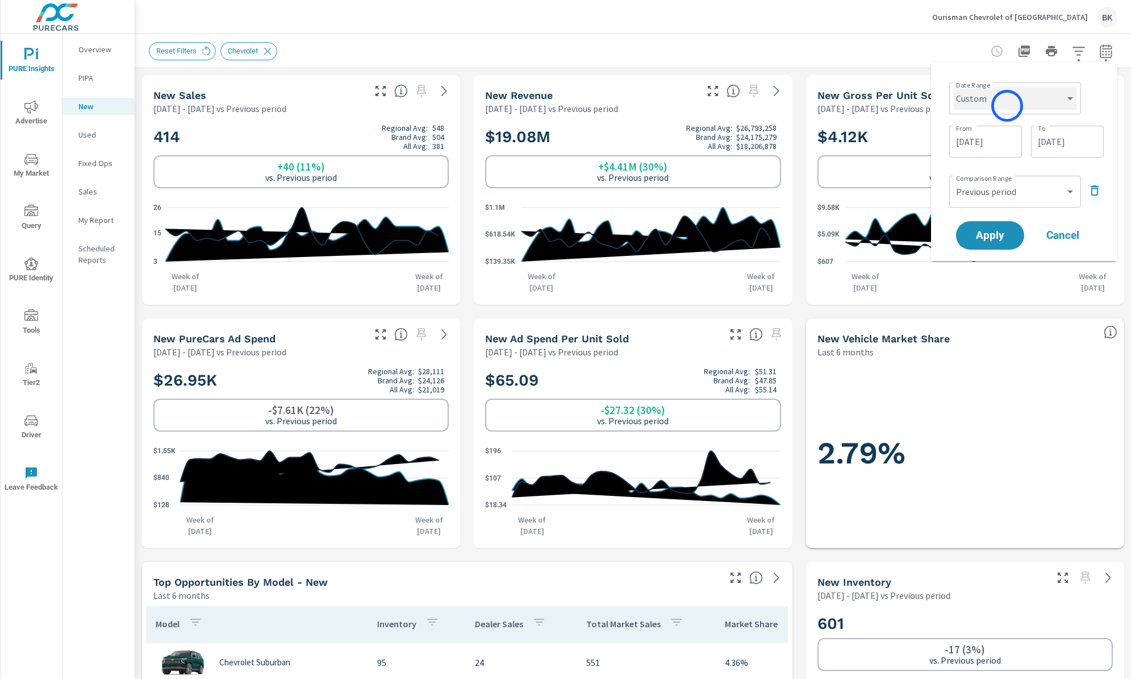
click at [1008, 106] on select "Custom Yesterday Last week Last 7 days Last 14 days Last 30 days Last 45 days L…" at bounding box center [1015, 98] width 123 height 23
click at [954, 87] on select "Custom Yesterday Last week Last 7 days Last 14 days Last 30 days Last 45 days L…" at bounding box center [1015, 98] width 123 height 23
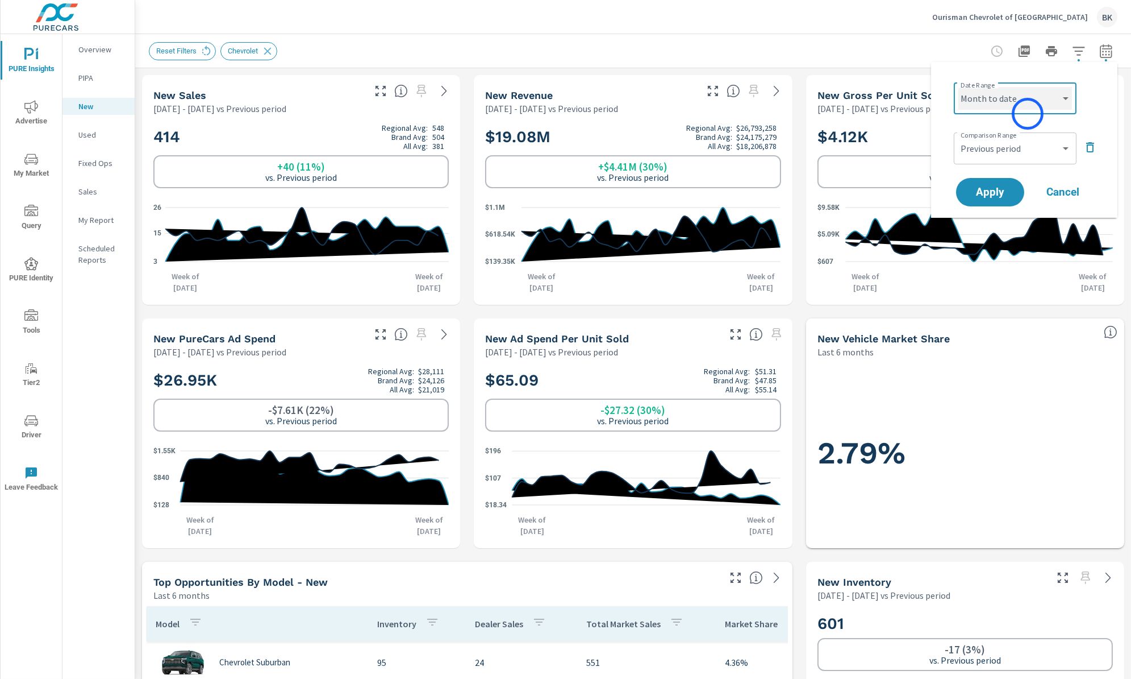
click at [1030, 102] on select "Custom Yesterday Last week Last 7 days Last 14 days Last 30 days Last 45 days L…" at bounding box center [1016, 98] width 114 height 23
click at [959, 87] on select "Custom Yesterday Last week Last 7 days Last 14 days Last 30 days Last 45 days L…" at bounding box center [1016, 98] width 114 height 23
select select "Last month"
click at [1001, 149] on select "Custom Previous period Previous month Previous year" at bounding box center [1016, 148] width 114 height 23
click at [959, 137] on select "Custom Previous period Previous month Previous year" at bounding box center [1016, 148] width 114 height 23
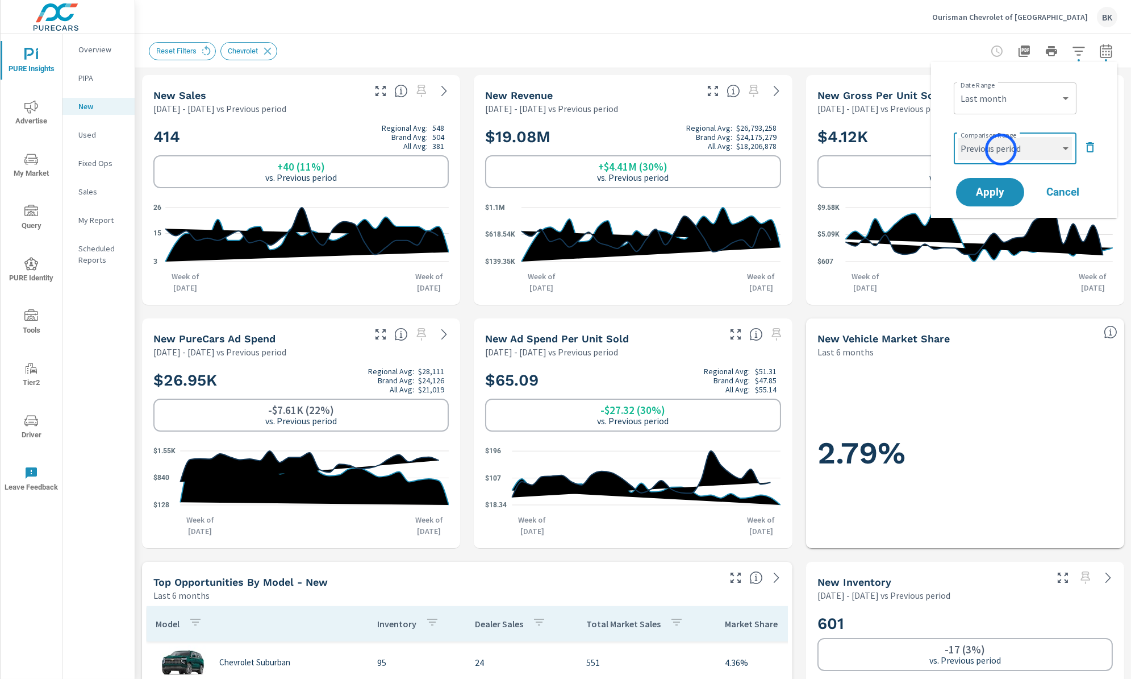
select select "Previous month"
click at [1002, 188] on span "Apply" at bounding box center [990, 192] width 47 height 11
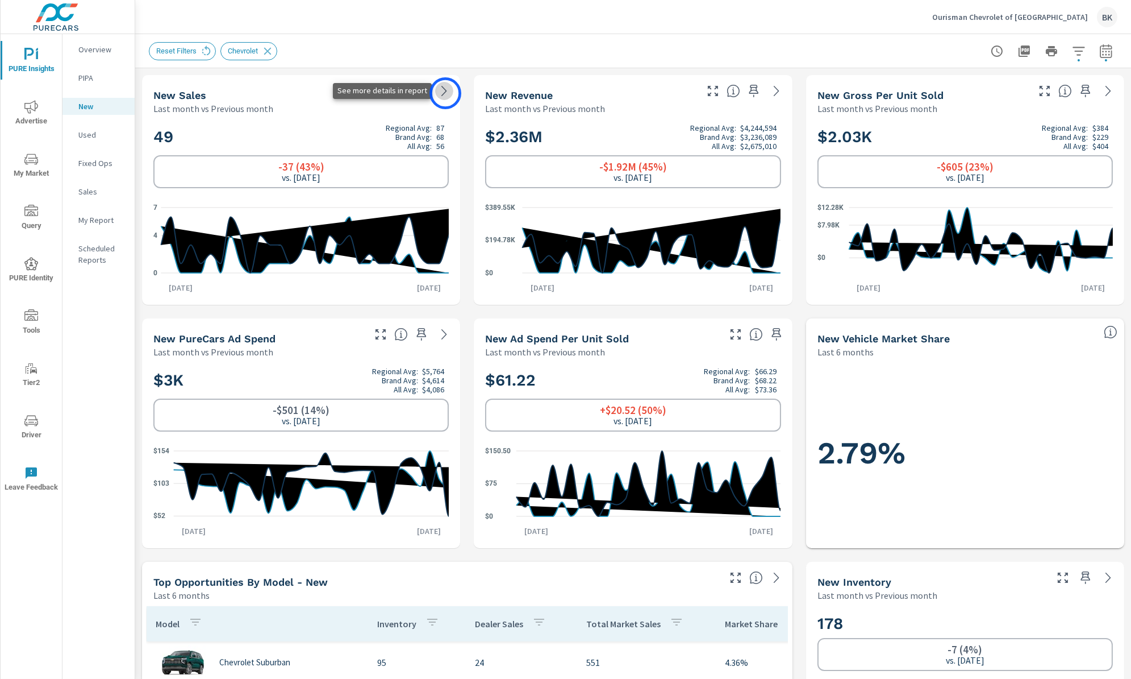
click at [446, 93] on icon at bounding box center [445, 91] width 14 height 14
click at [1008, 19] on p "Ourisman Chevrolet of [GEOGRAPHIC_DATA]" at bounding box center [1011, 17] width 156 height 10
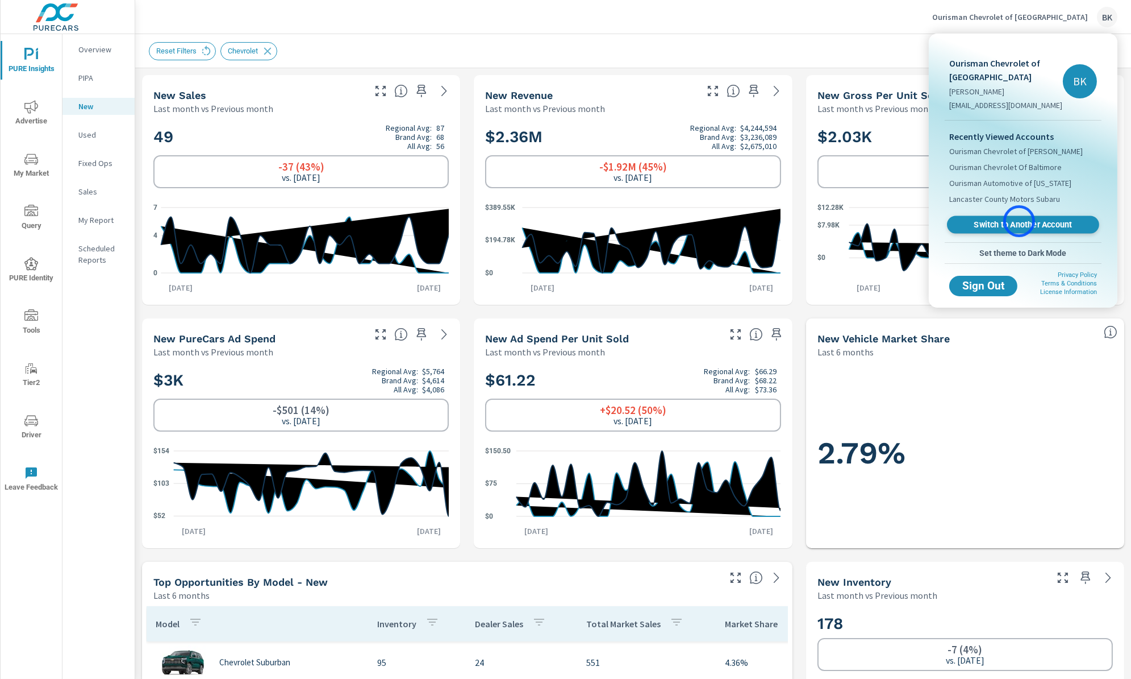
click at [1020, 222] on span "Switch to Another Account" at bounding box center [1023, 224] width 139 height 11
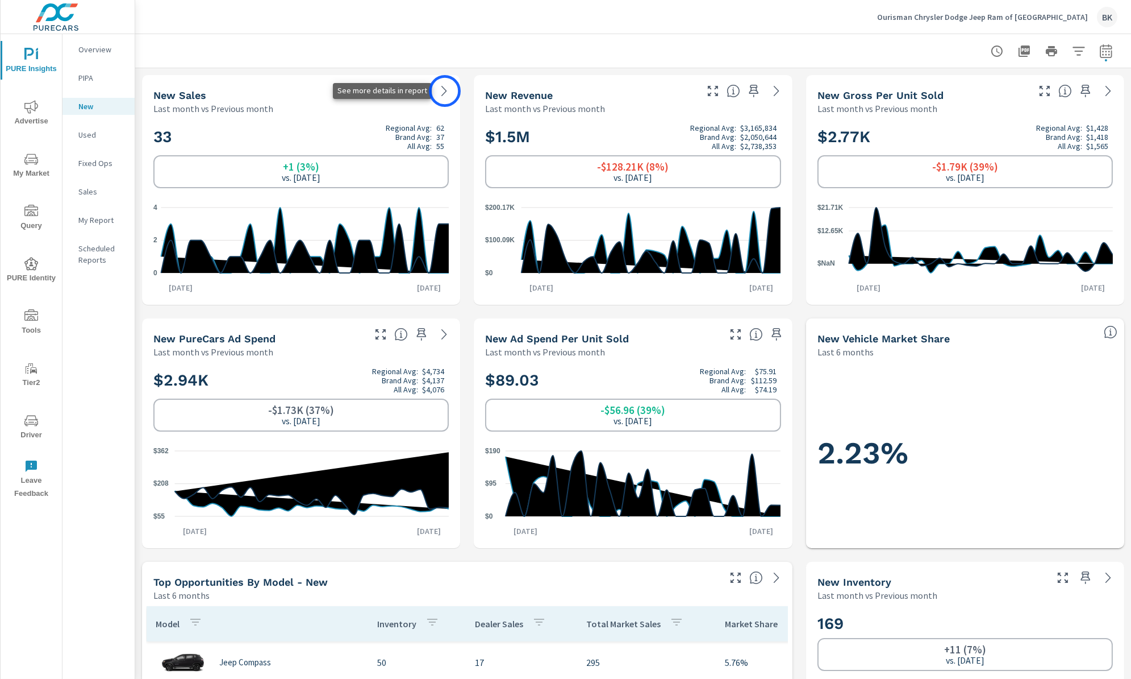
click at [445, 91] on icon at bounding box center [445, 91] width 14 height 14
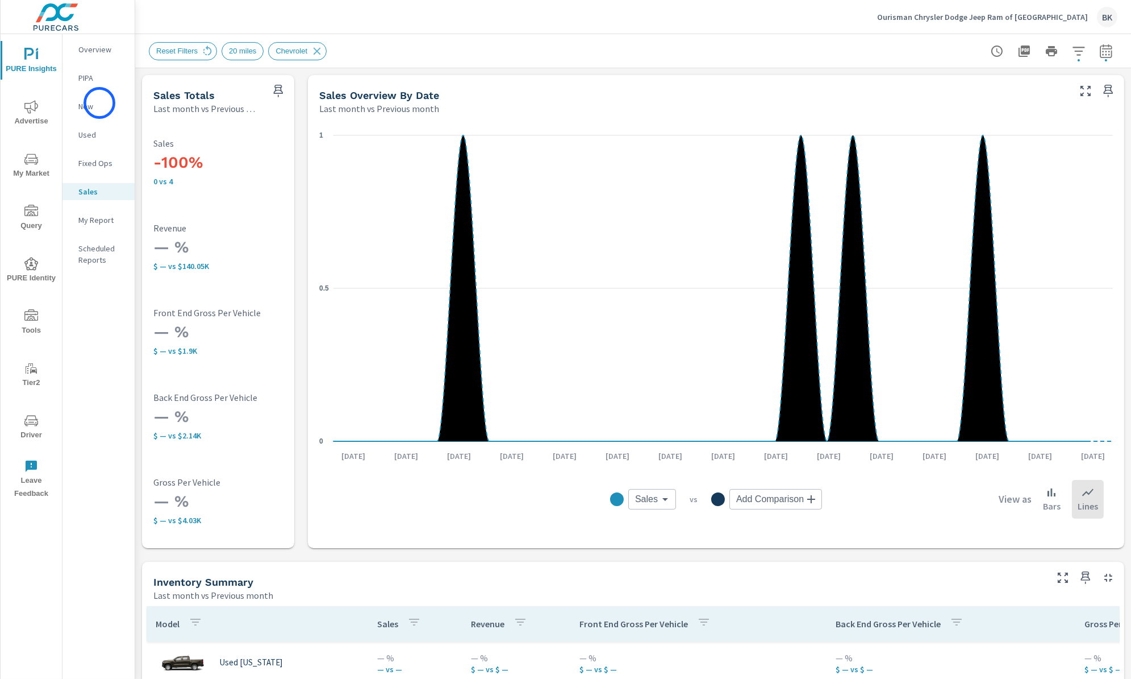
click at [99, 103] on p "New" at bounding box center [101, 106] width 47 height 11
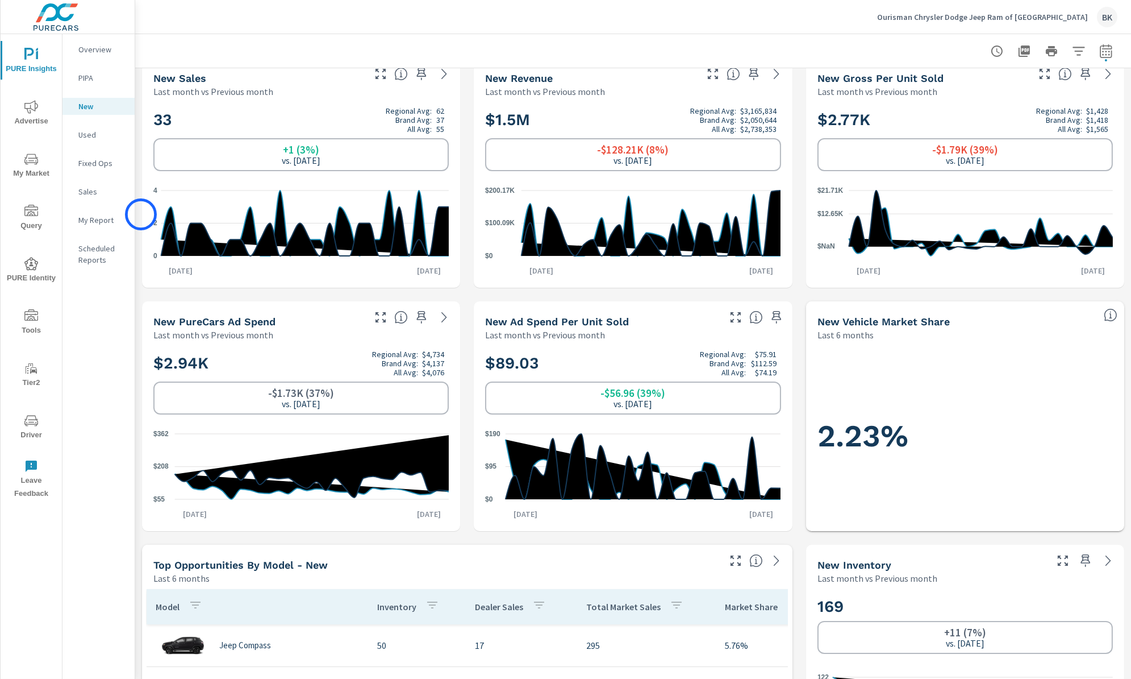
scroll to position [15, 0]
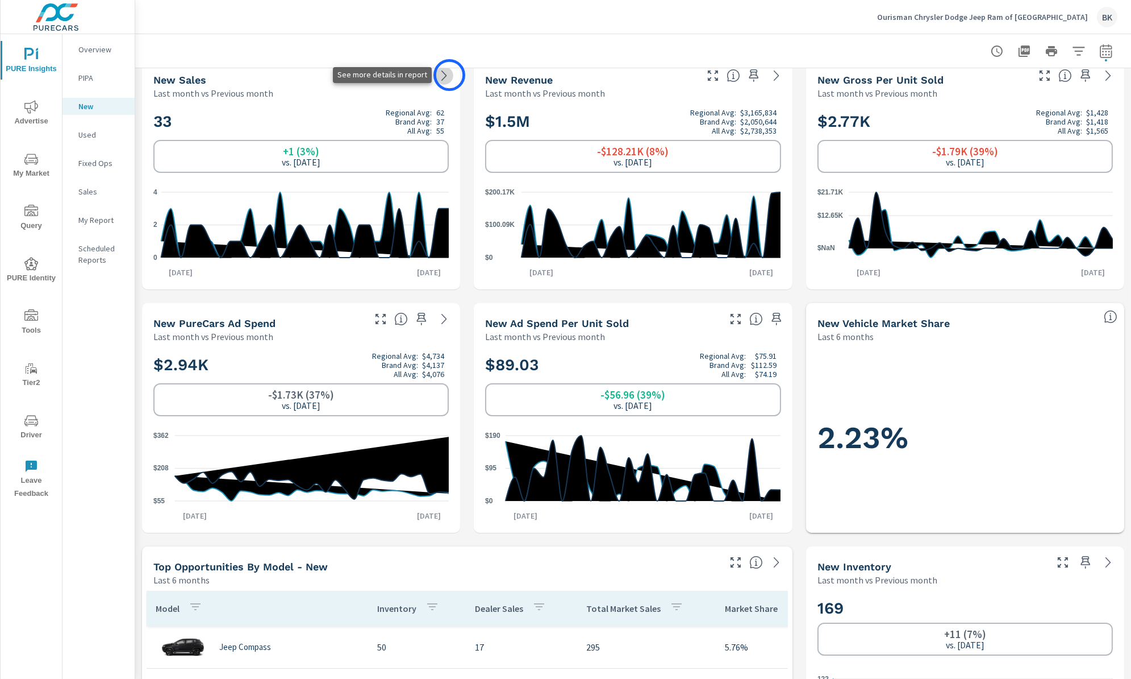
click at [450, 75] on icon at bounding box center [445, 76] width 14 height 14
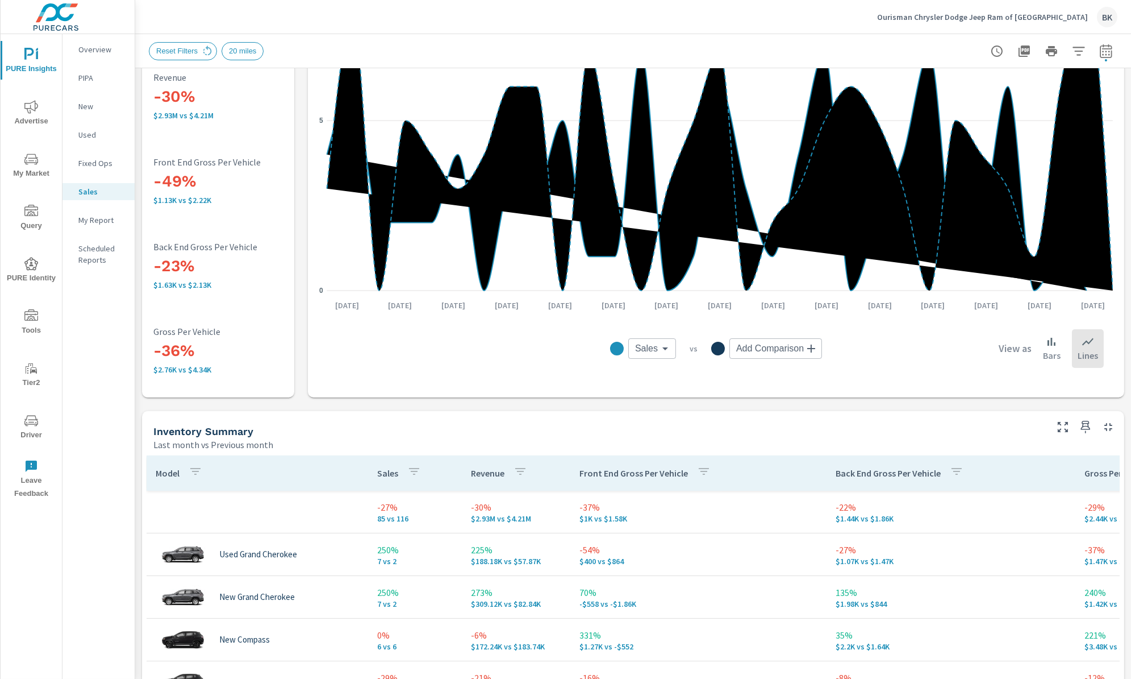
scroll to position [155, 0]
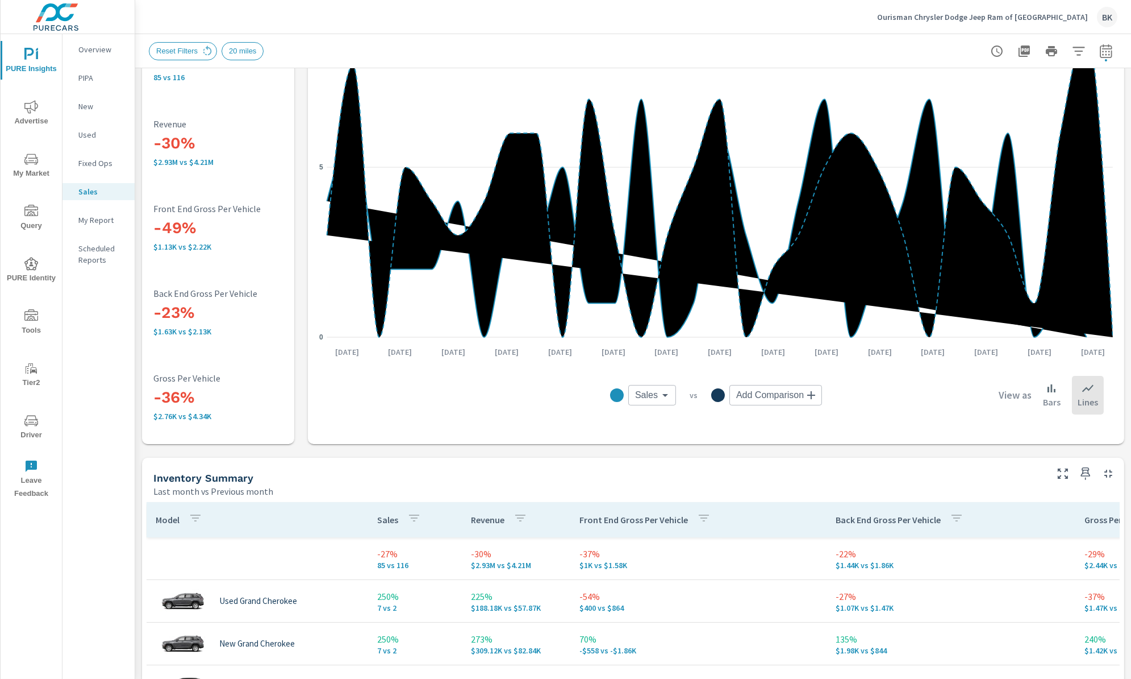
scroll to position [65, 0]
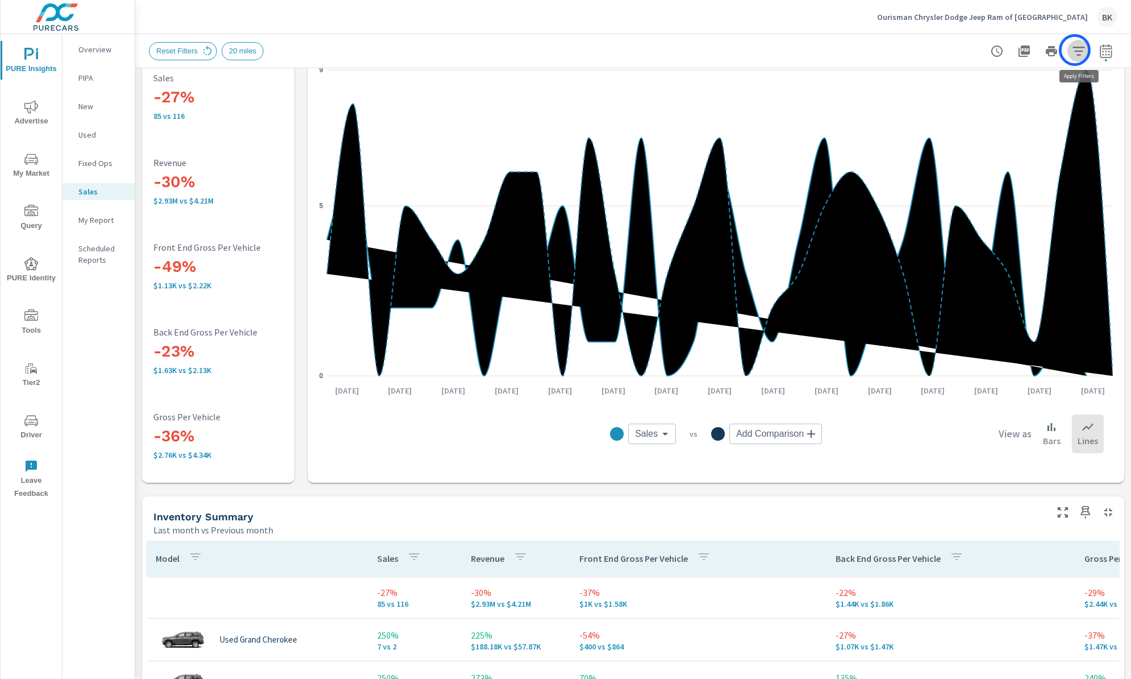
click at [1075, 50] on icon "button" at bounding box center [1079, 51] width 12 height 9
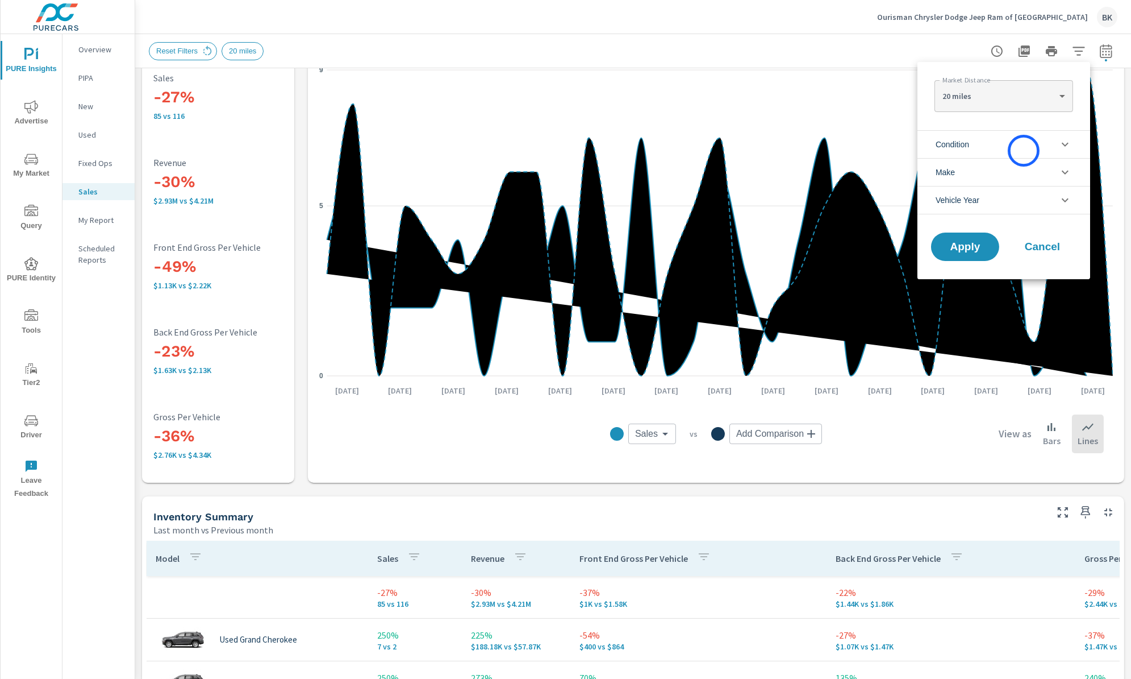
click at [1024, 151] on li "Condition" at bounding box center [1004, 144] width 173 height 28
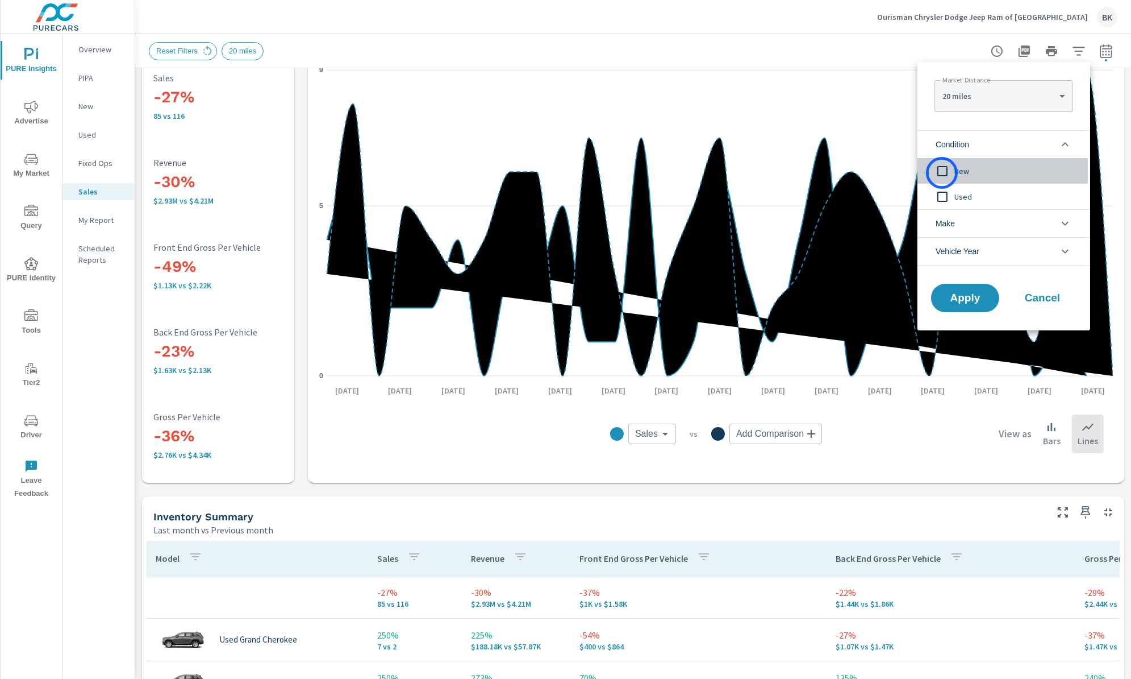
click at [942, 173] on input "filter options" at bounding box center [943, 171] width 24 height 24
click at [975, 295] on span "Apply" at bounding box center [965, 298] width 47 height 11
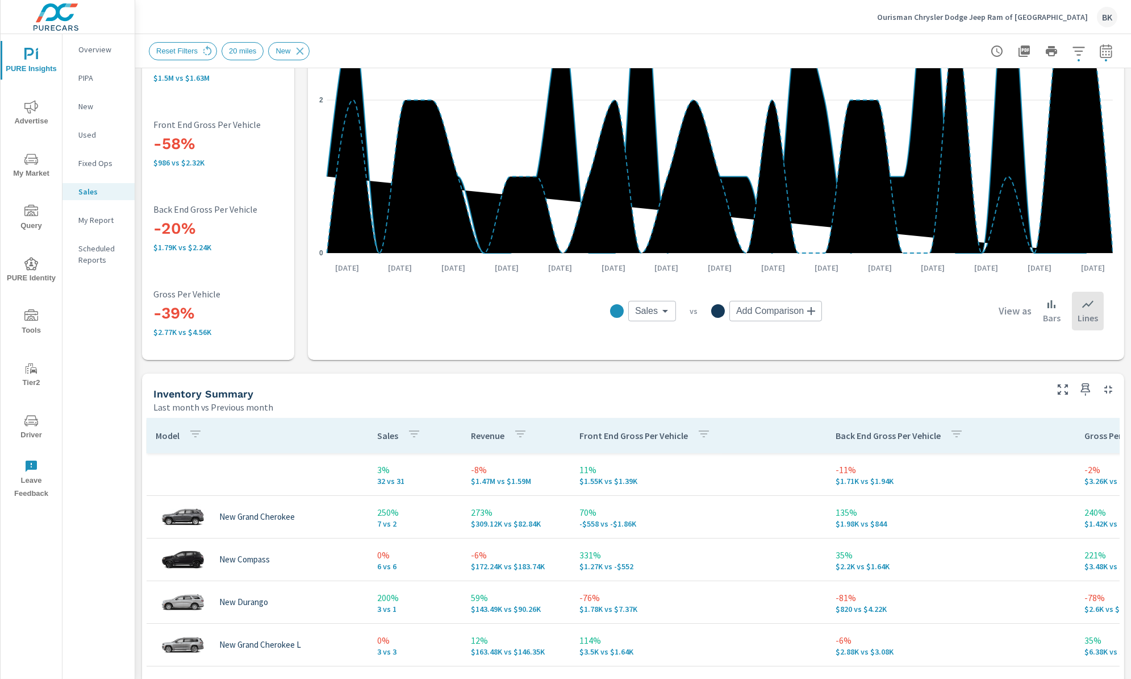
scroll to position [198, 0]
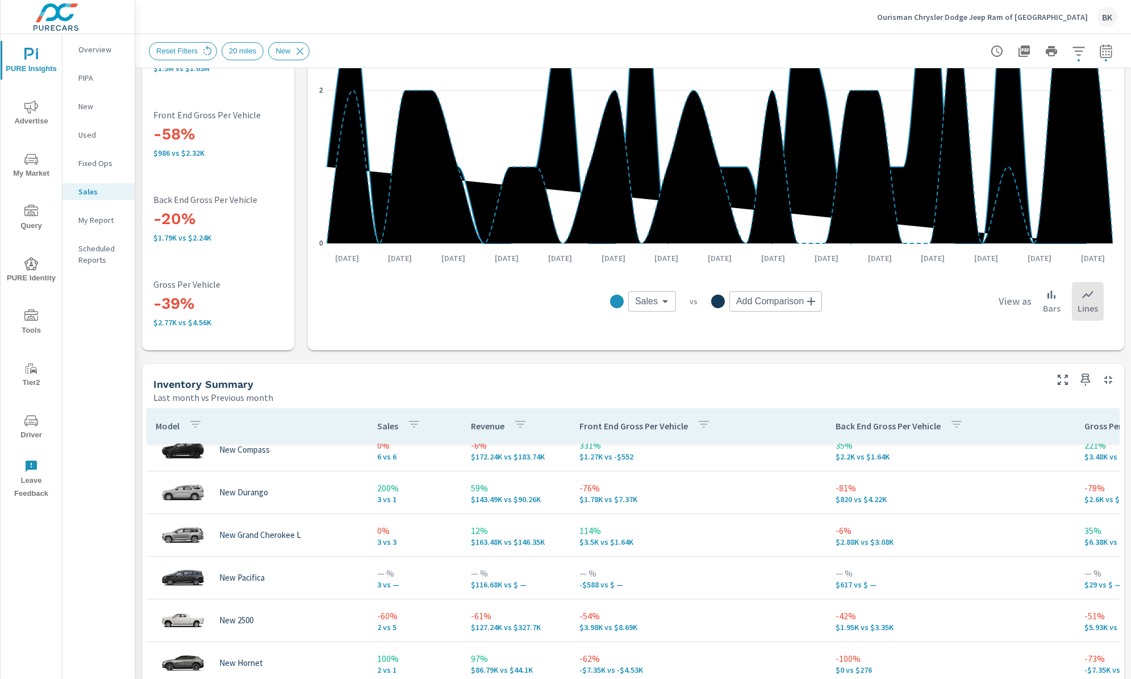
scroll to position [11, 0]
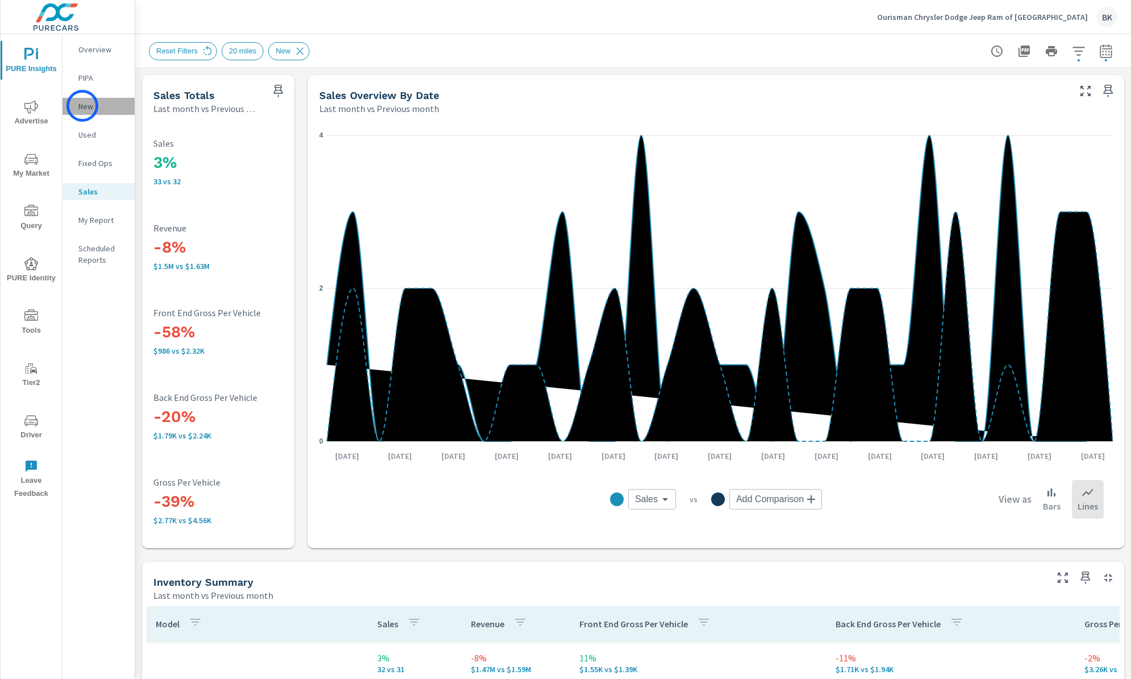
click at [82, 106] on p "New" at bounding box center [101, 106] width 47 height 11
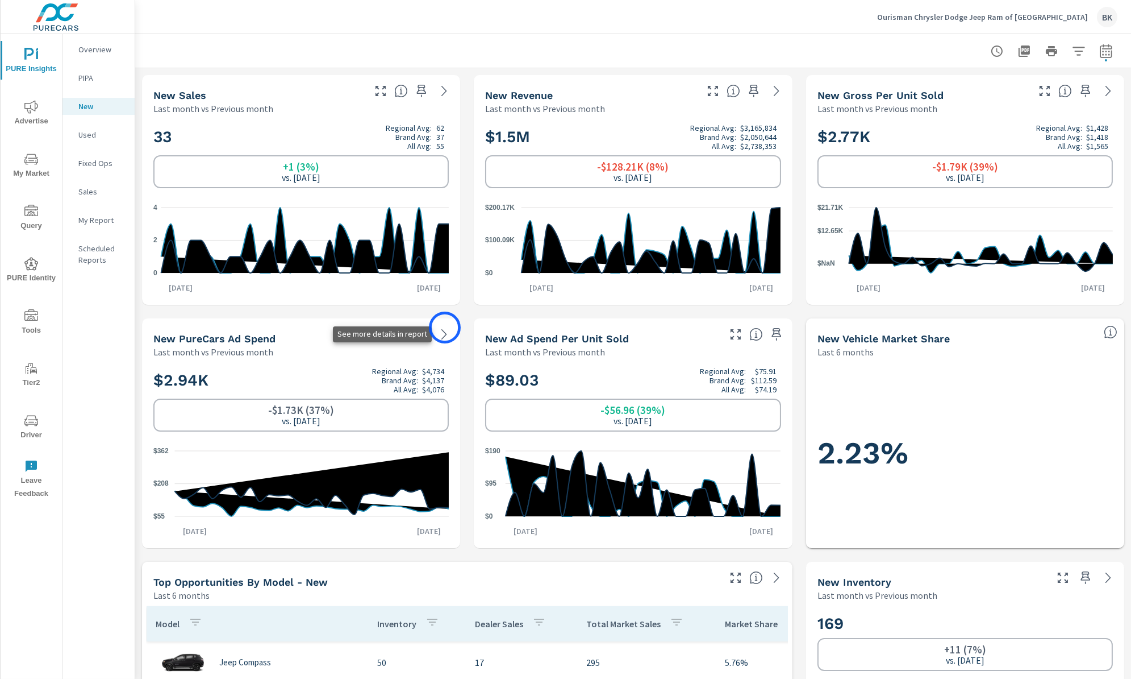
scroll to position [219, 0]
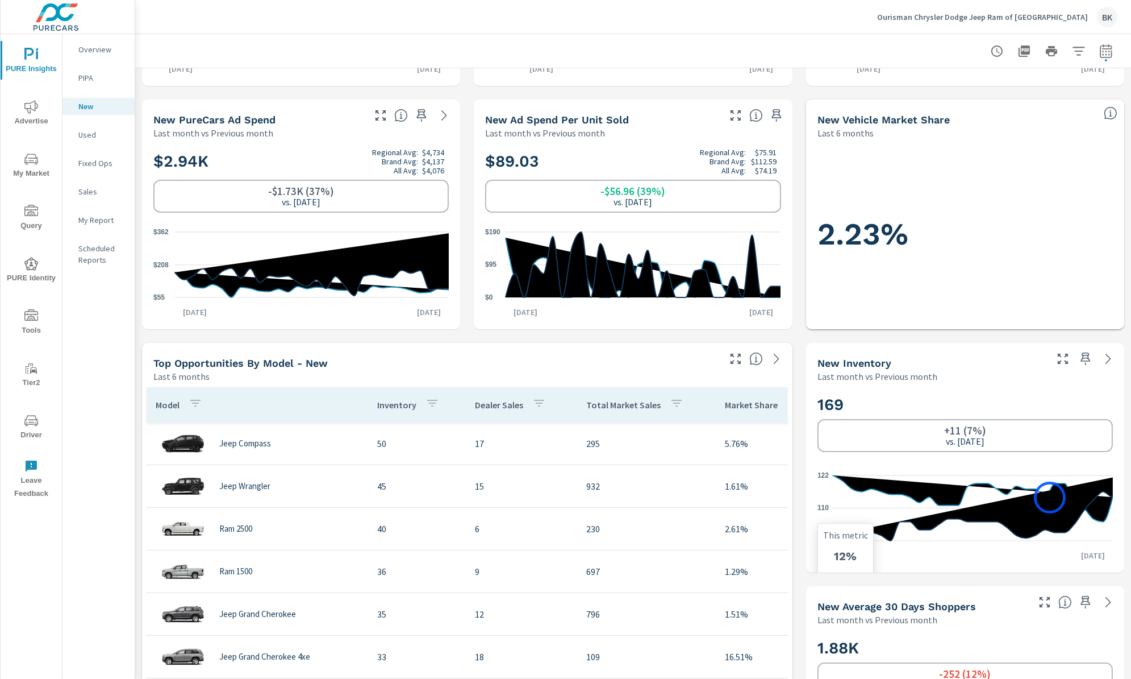
click at [1050, 497] on icon at bounding box center [978, 507] width 290 height 65
click at [1104, 510] on icon at bounding box center [973, 498] width 280 height 46
click at [1101, 507] on icon at bounding box center [973, 498] width 280 height 46
click at [1005, 20] on p "Ourisman Chrysler Dodge Jeep Ram of [GEOGRAPHIC_DATA]" at bounding box center [982, 17] width 211 height 10
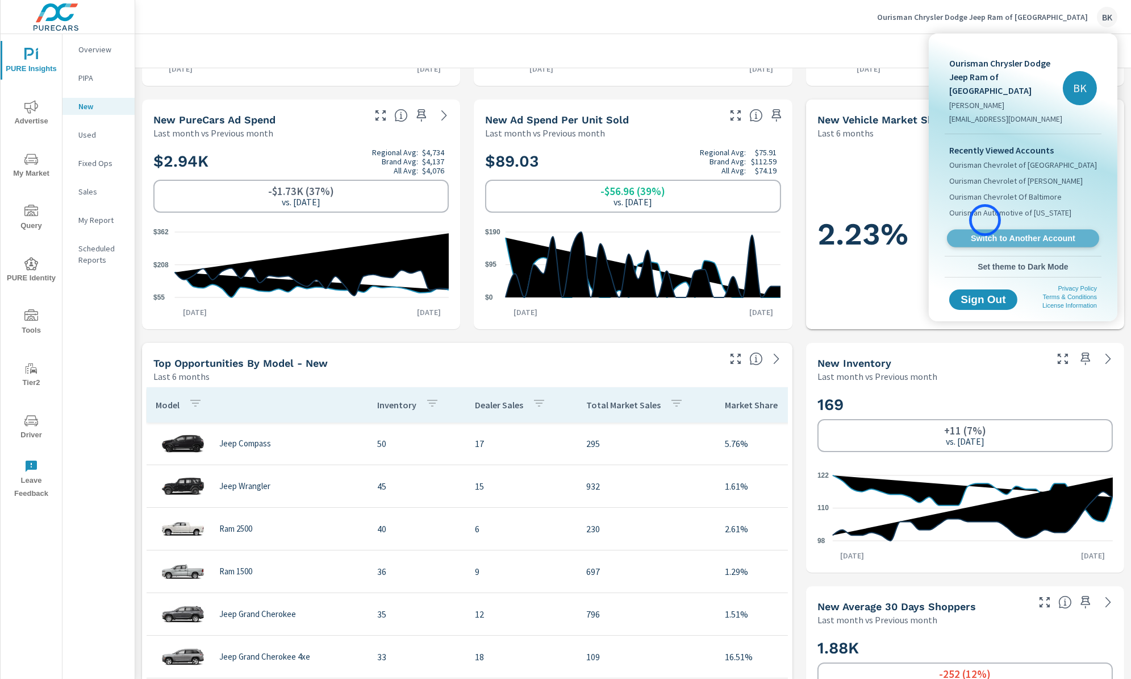
click at [985, 233] on span "Switch to Another Account" at bounding box center [1023, 238] width 139 height 11
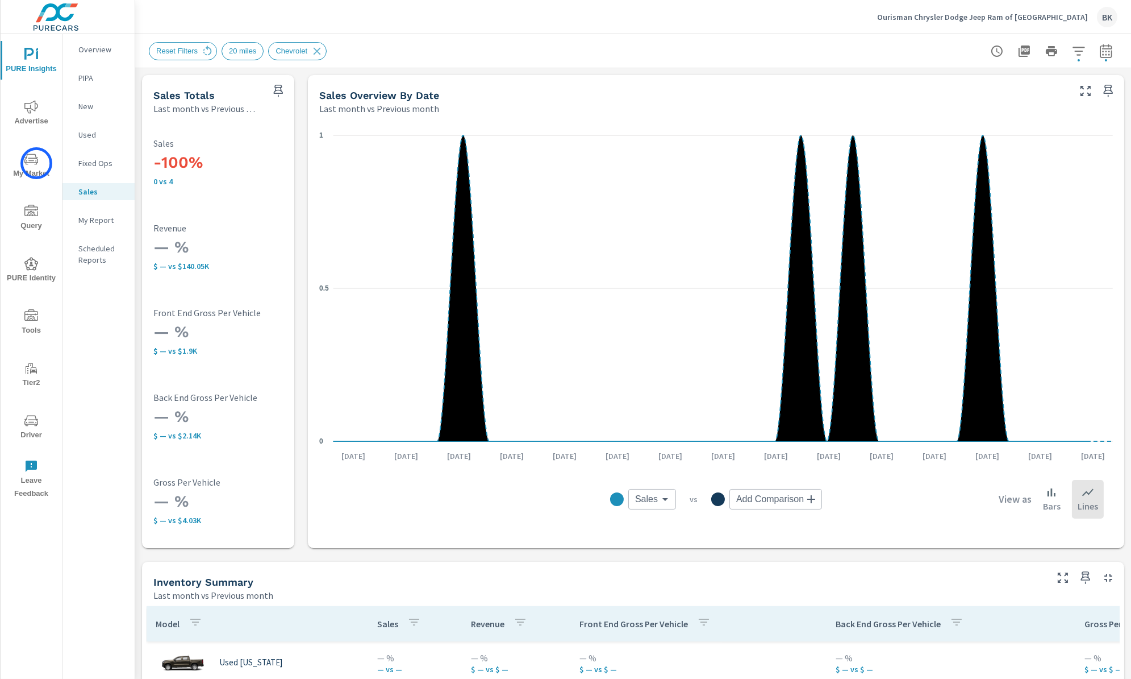
click at [36, 164] on icon "nav menu" at bounding box center [31, 158] width 14 height 11
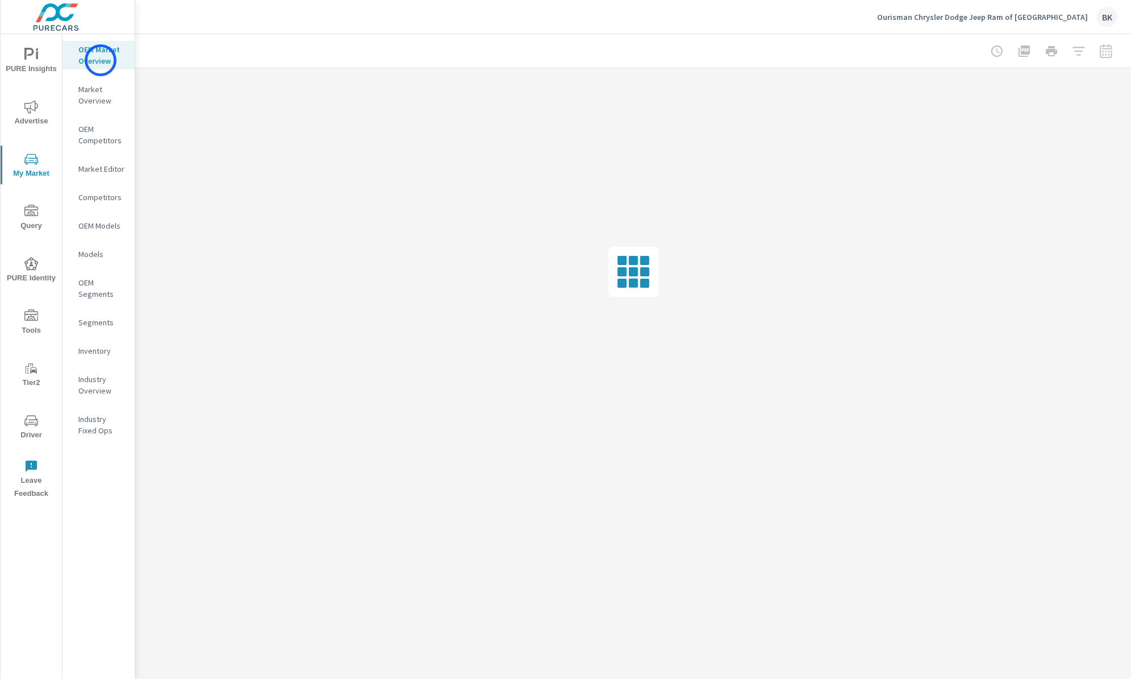
click at [101, 60] on p "OEM Market Overview" at bounding box center [101, 55] width 47 height 23
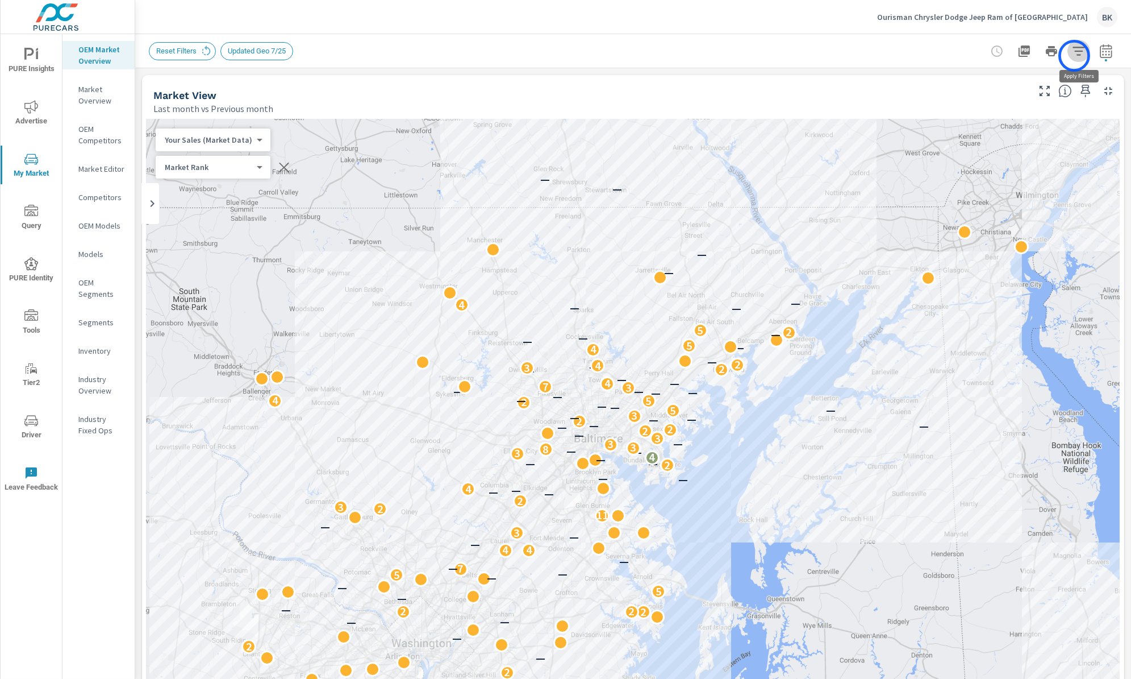
click at [1075, 56] on icon "button" at bounding box center [1079, 51] width 14 height 14
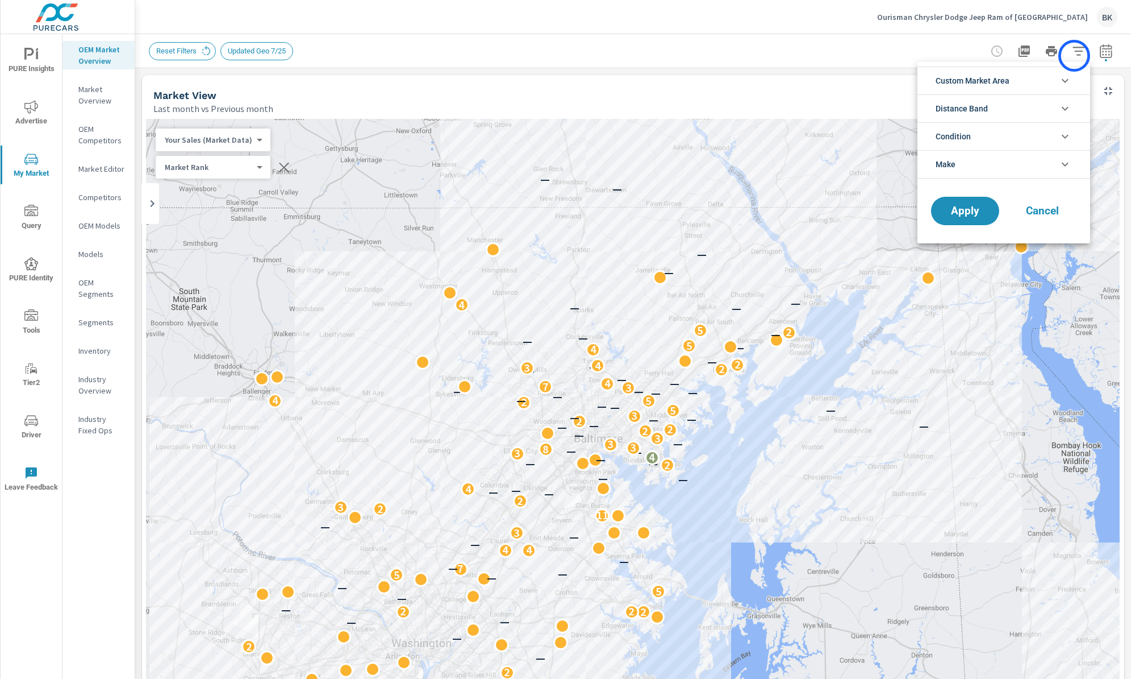
scroll to position [76, 0]
click at [1059, 82] on icon "filter options" at bounding box center [1066, 81] width 14 height 14
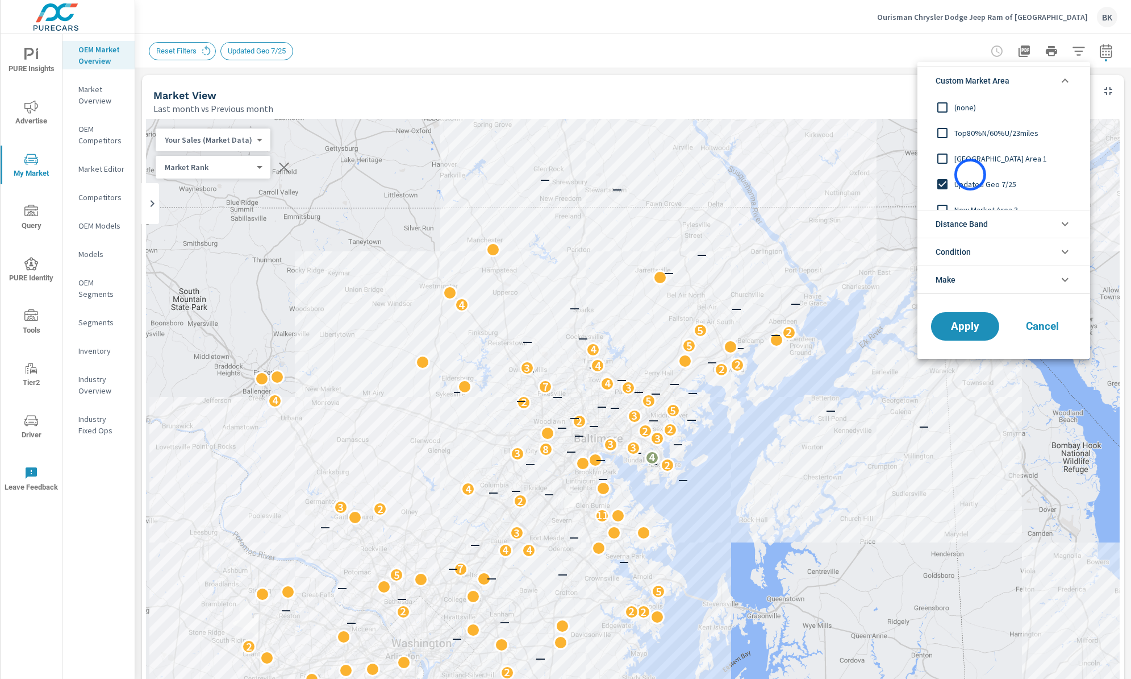
scroll to position [13, 0]
click at [1014, 219] on li "Distance Band" at bounding box center [1004, 224] width 173 height 28
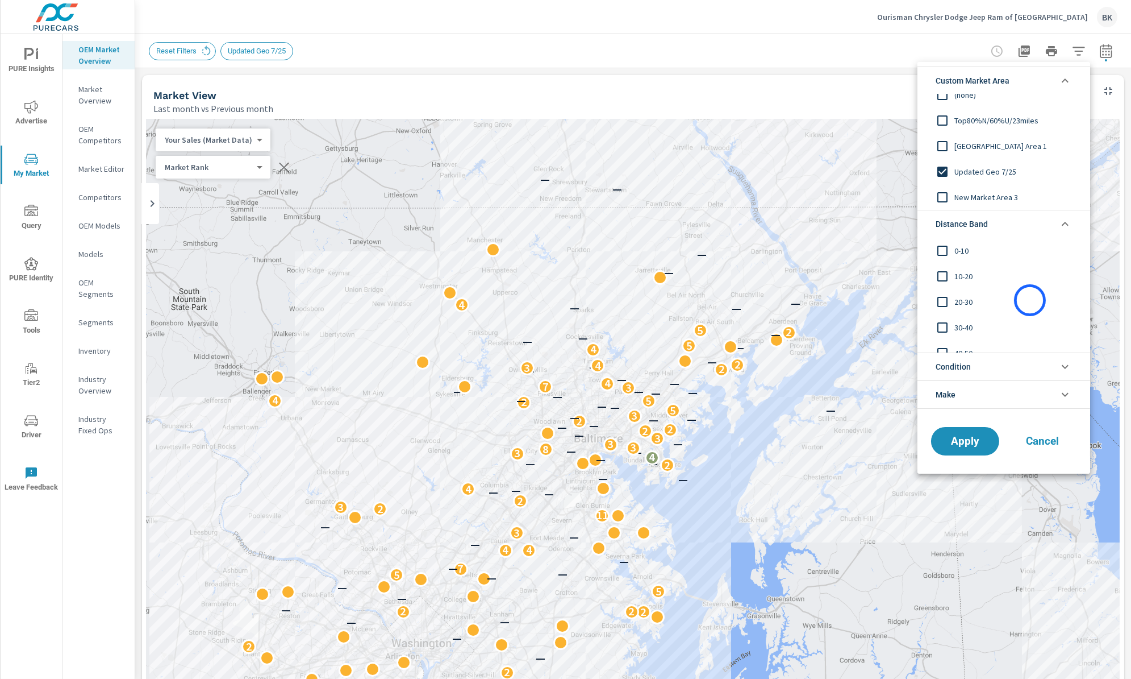
scroll to position [38, 0]
click at [1063, 368] on icon "filter options" at bounding box center [1066, 367] width 14 height 14
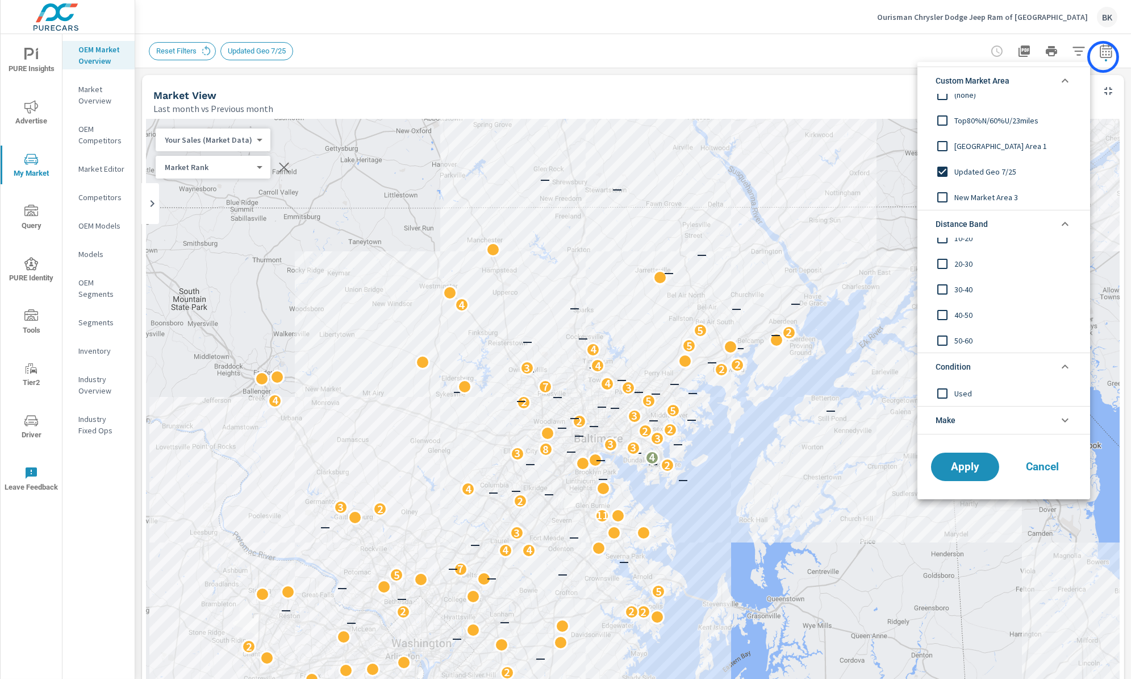
click at [1104, 57] on div at bounding box center [565, 339] width 1131 height 679
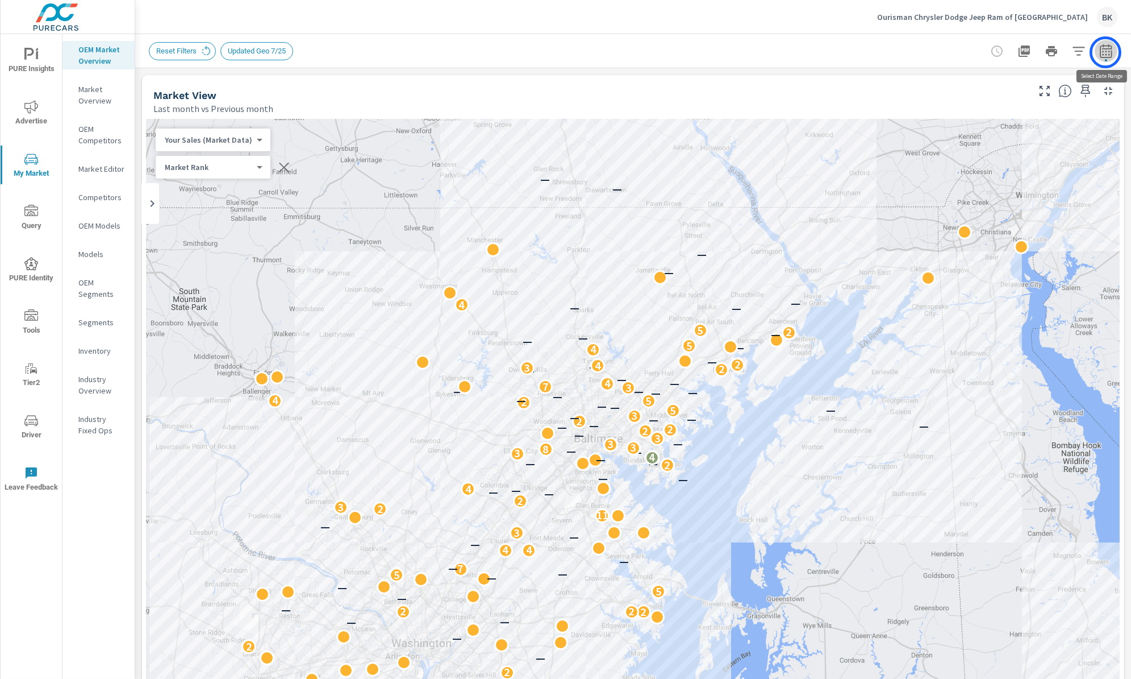
click at [1106, 52] on icon "button" at bounding box center [1107, 51] width 14 height 14
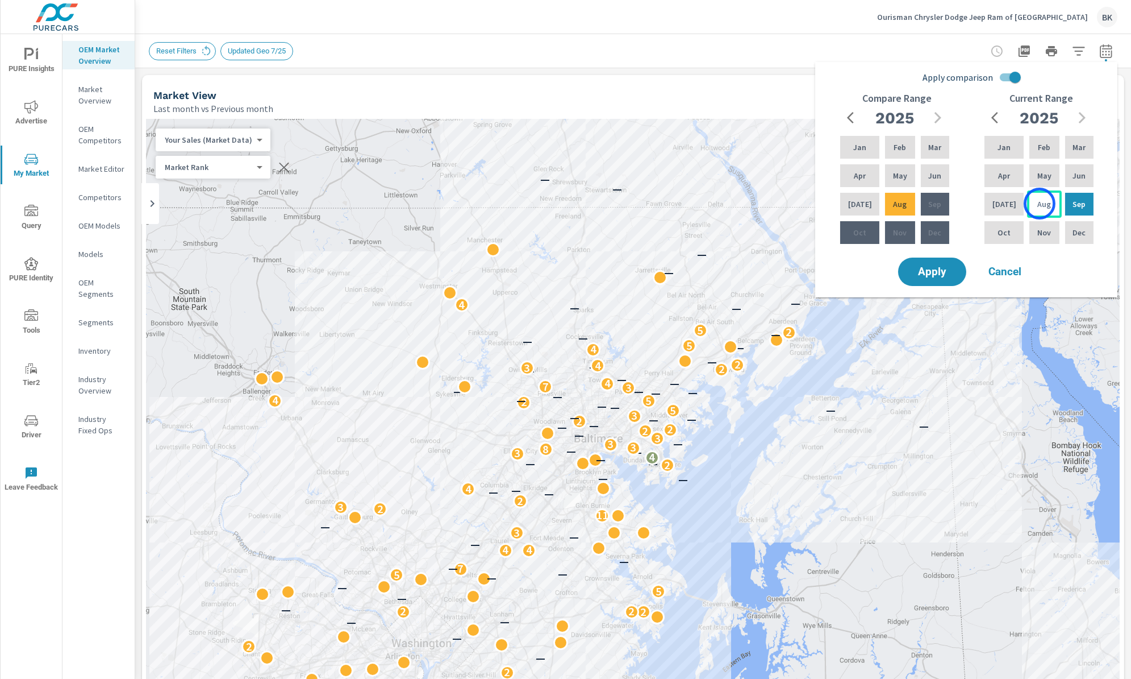
click at [1040, 203] on p "Aug" at bounding box center [1045, 203] width 14 height 11
click at [1068, 151] on div "Mar" at bounding box center [1079, 147] width 33 height 27
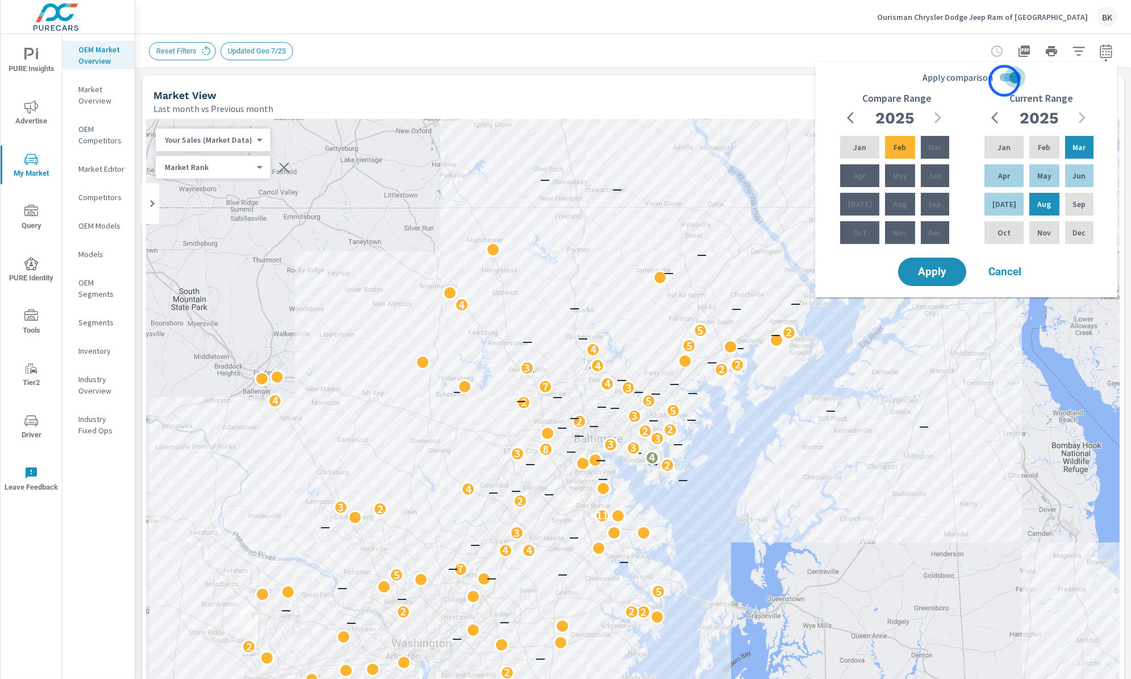
click at [1005, 81] on input "Apply comparison" at bounding box center [1015, 77] width 65 height 22
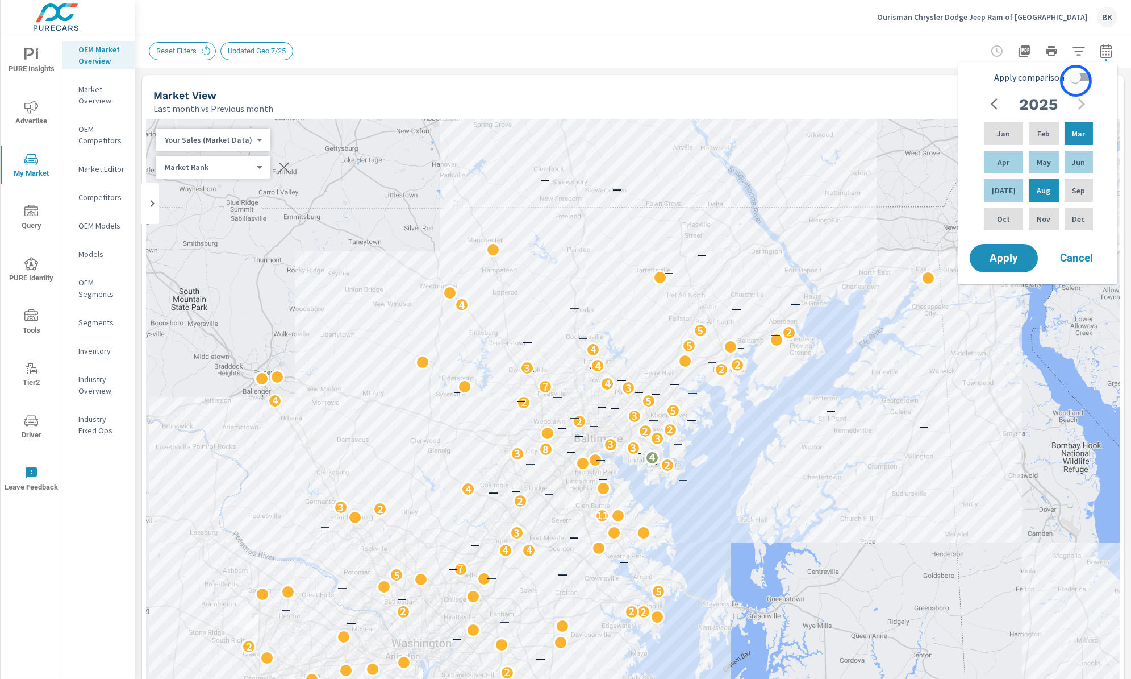
click at [1076, 81] on input "Apply comparison" at bounding box center [1075, 77] width 65 height 22
checkbox input "true"
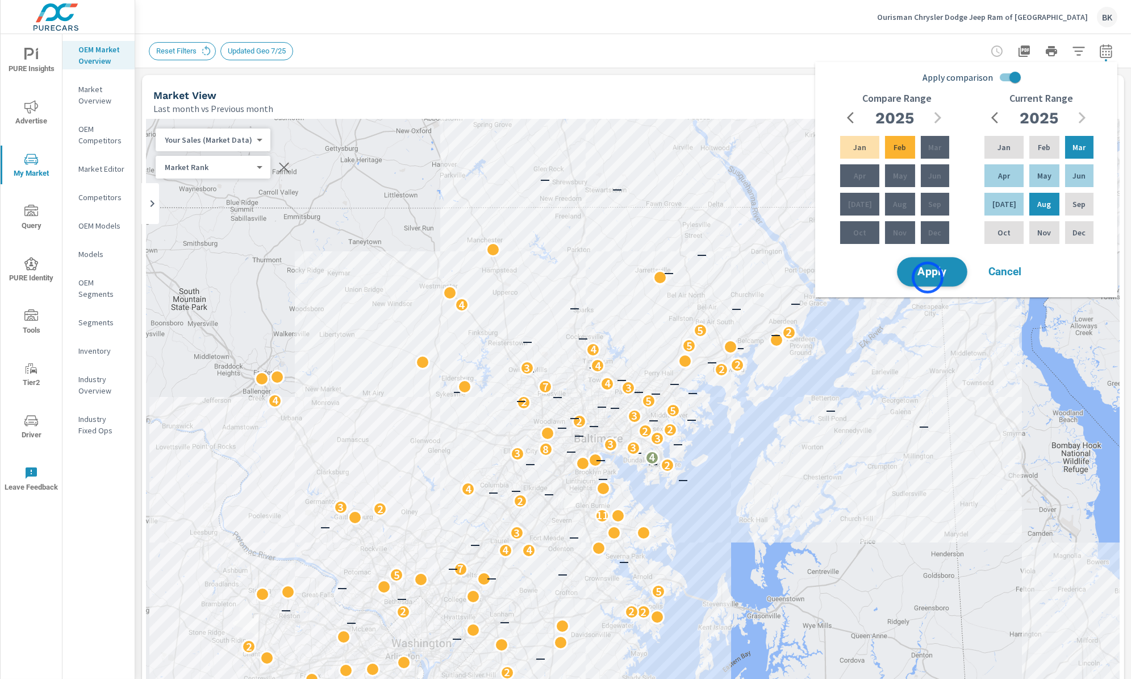
click at [928, 277] on button "Apply" at bounding box center [932, 272] width 70 height 30
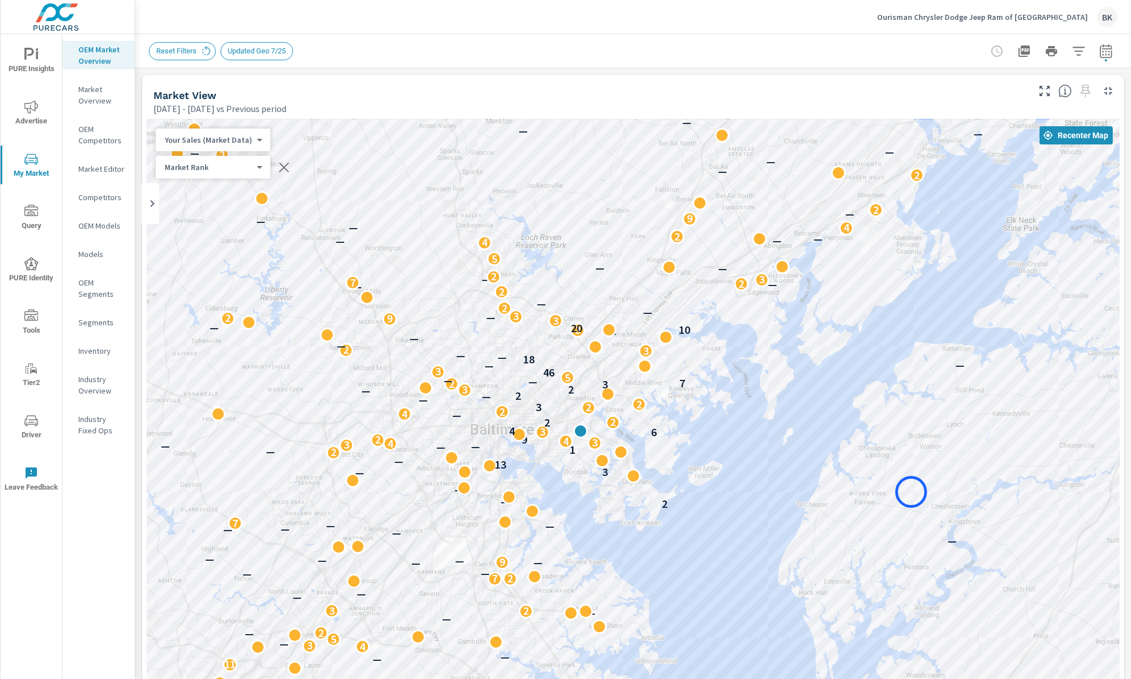
drag, startPoint x: 566, startPoint y: 347, endPoint x: 914, endPoint y: 492, distance: 377.1
click at [914, 492] on div "— — — — 6 — 9 — — — — 2 2 — 2 — — — — — — — — 2 — 6 9 2 — — — 2 — 2 — — — — 4 —…" at bounding box center [633, 435] width 973 height 632
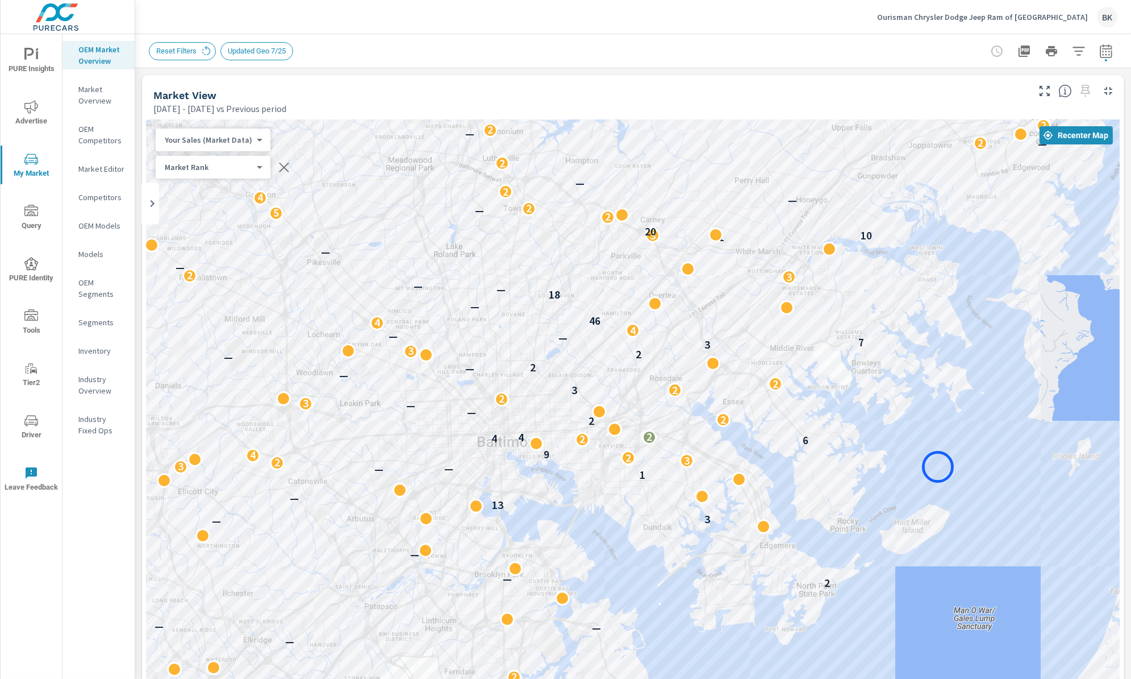
drag, startPoint x: 721, startPoint y: 409, endPoint x: 942, endPoint y: 474, distance: 230.0
click at [942, 474] on div "3 — — — 2 4 2 3 — — — — — — 4 — — — — — — — 2 — 11 — — 3 2 — 4 3 — — — 3 — — 2 …" at bounding box center [633, 435] width 973 height 632
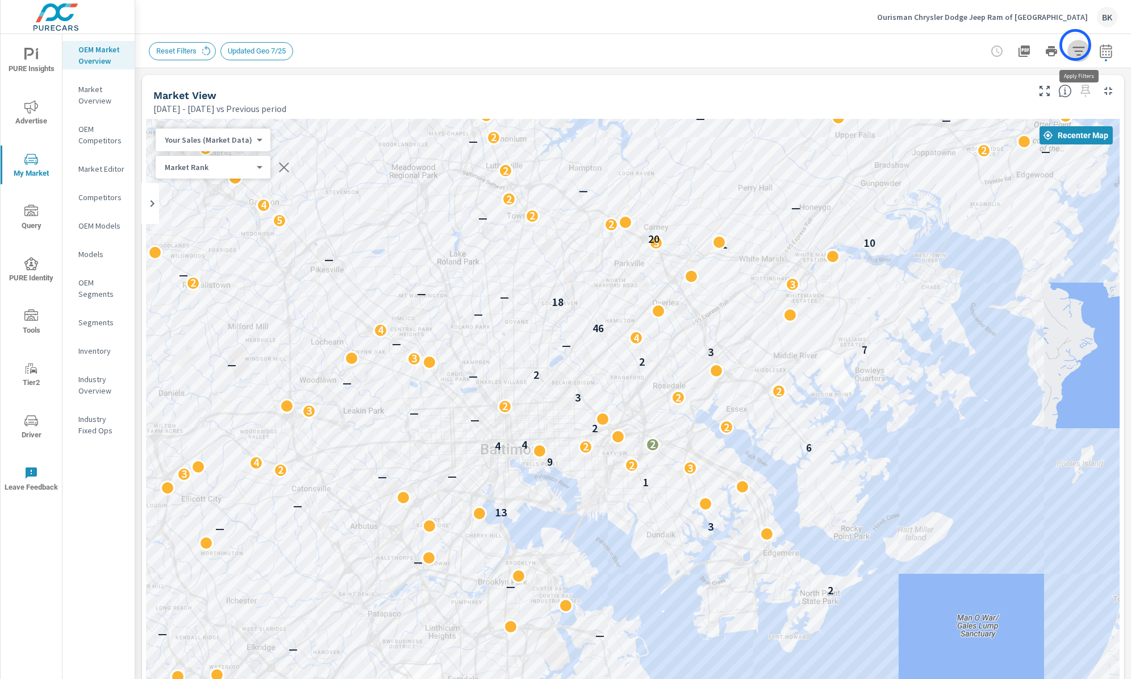
click at [1076, 45] on icon "button" at bounding box center [1079, 51] width 14 height 14
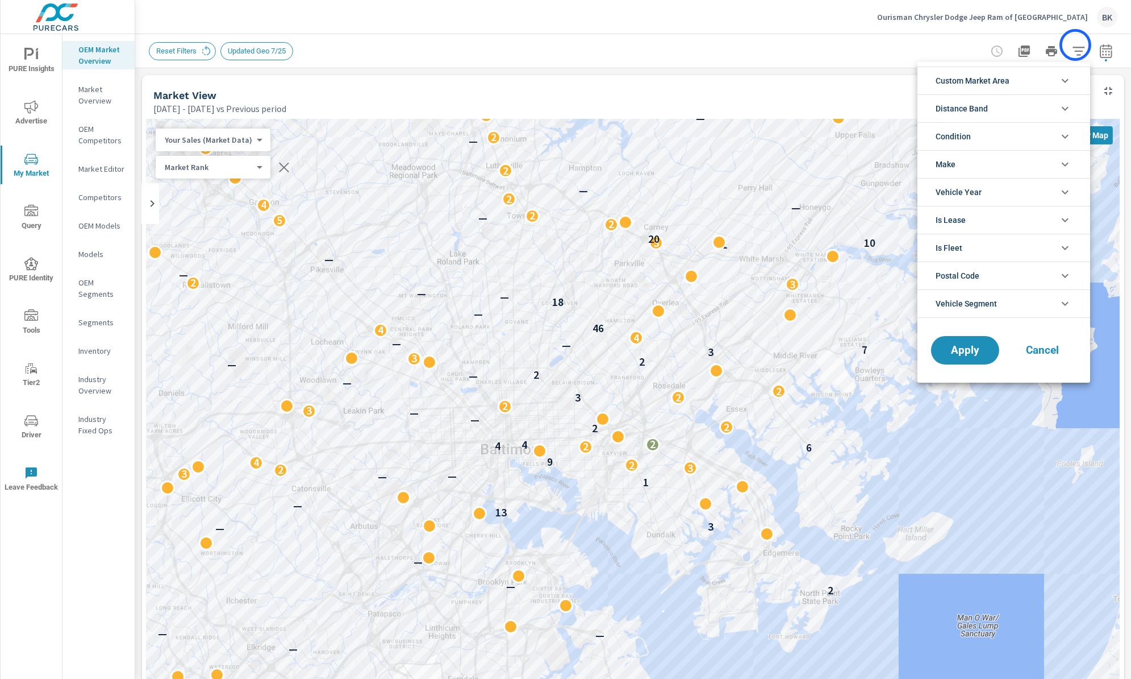
scroll to position [76, 0]
click at [1045, 141] on li "Condition" at bounding box center [1004, 136] width 173 height 28
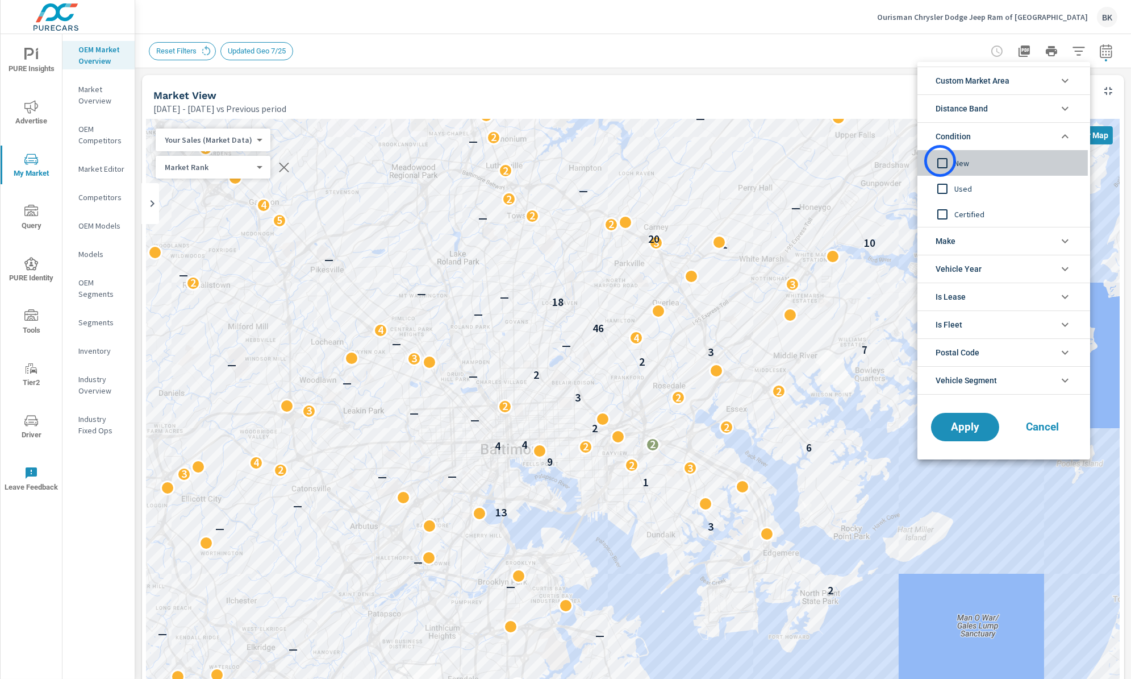
click at [941, 161] on input "filter options" at bounding box center [943, 163] width 24 height 24
click at [953, 427] on span "Apply" at bounding box center [965, 427] width 47 height 11
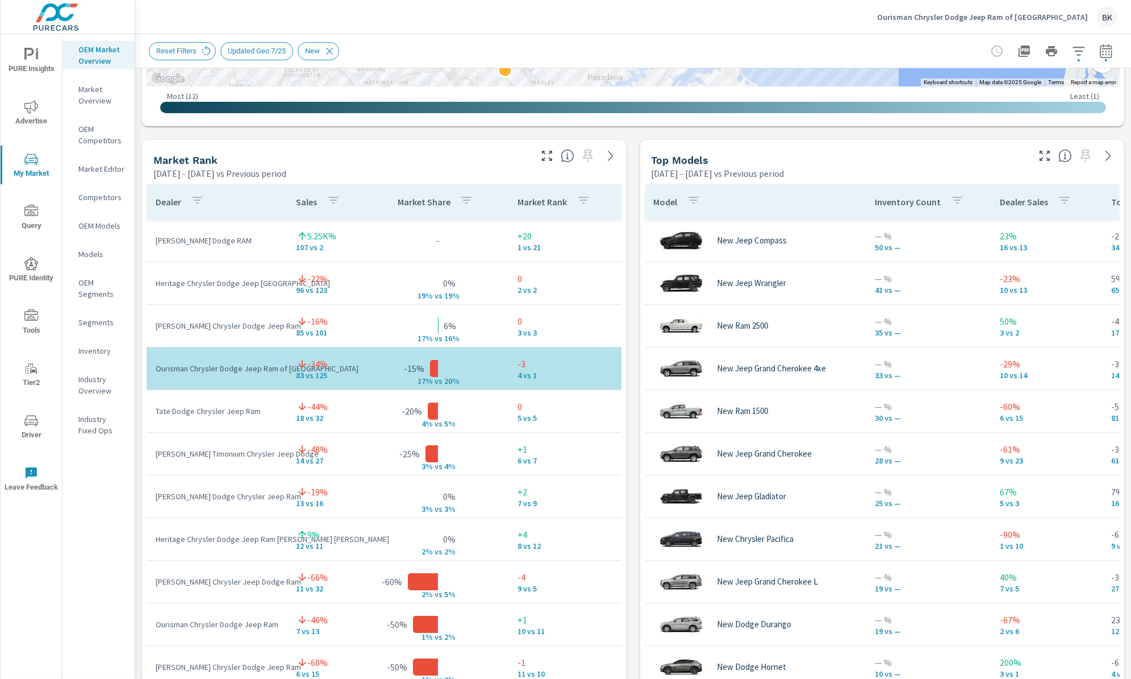
scroll to position [99, 0]
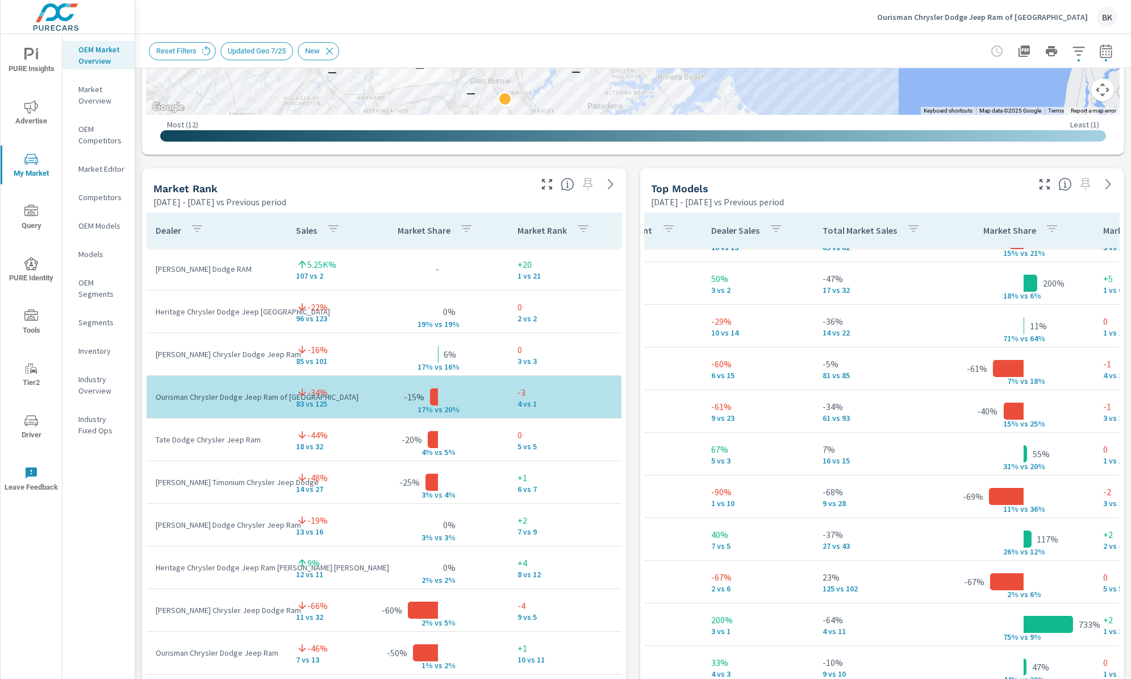
scroll to position [634, 0]
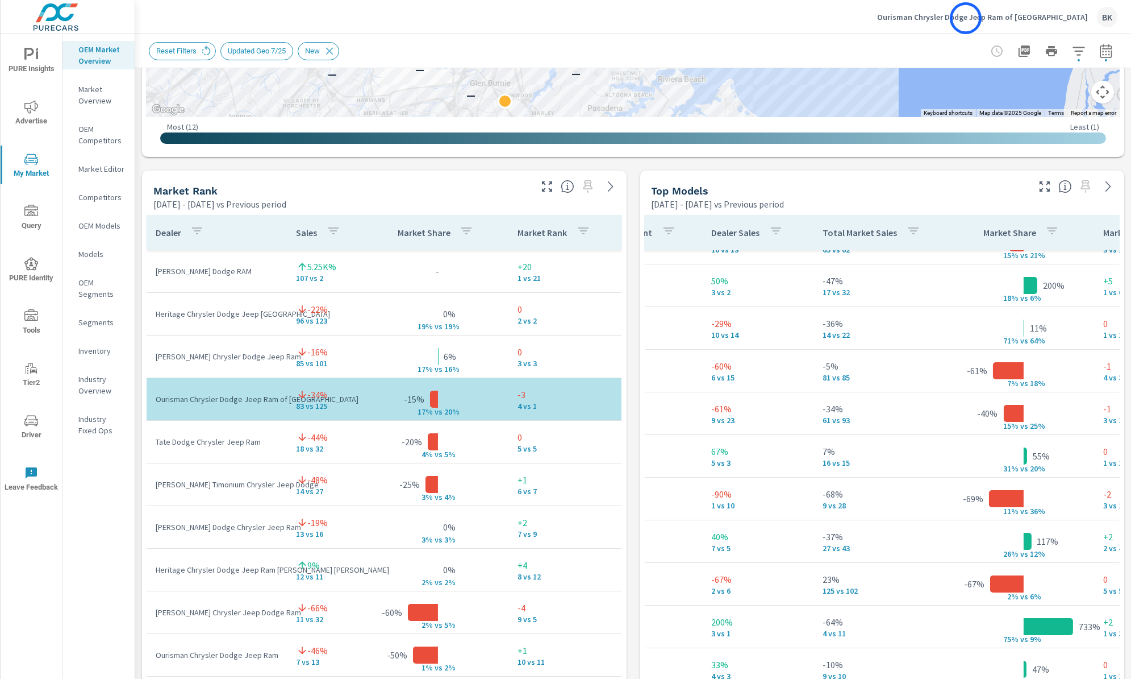
click at [967, 18] on p "Ourisman Chrysler Dodge Jeep Ram of [GEOGRAPHIC_DATA]" at bounding box center [982, 17] width 211 height 10
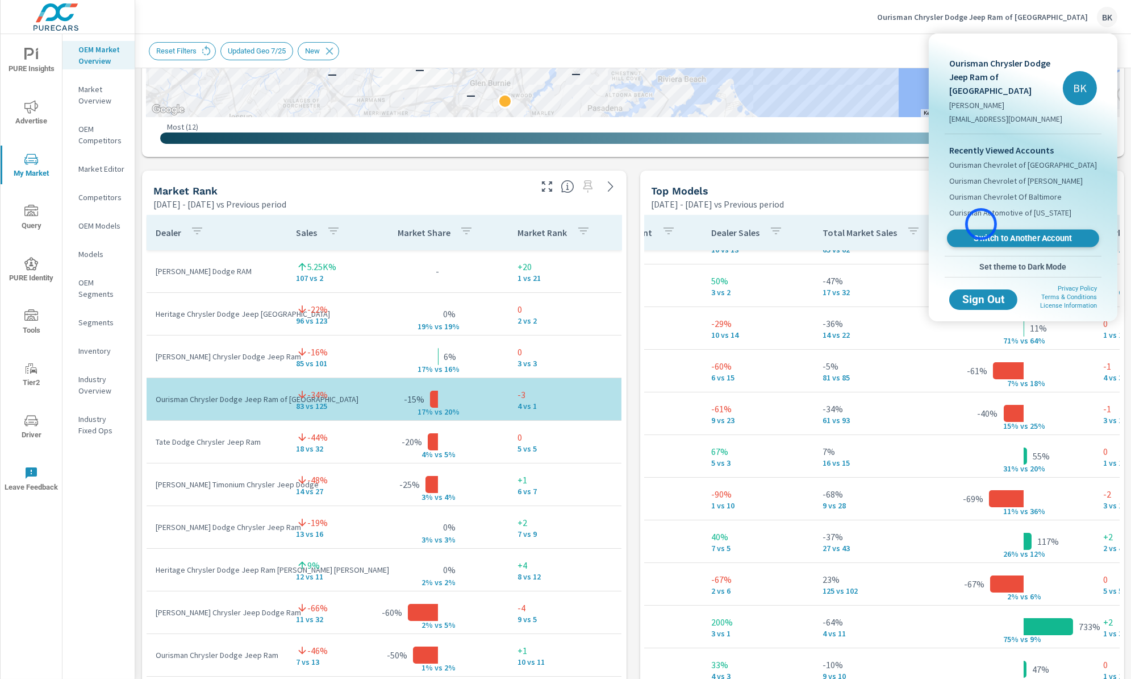
click at [981, 233] on span "Switch to Another Account" at bounding box center [1023, 238] width 139 height 11
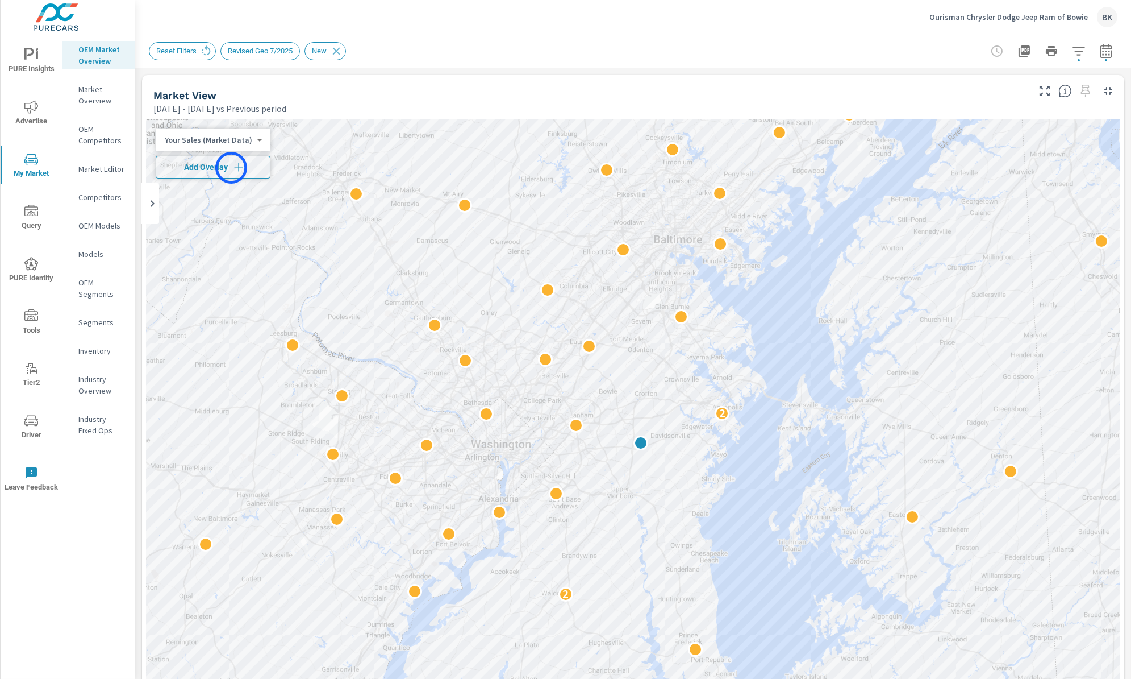
click at [233, 168] on icon "button" at bounding box center [238, 166] width 11 height 11
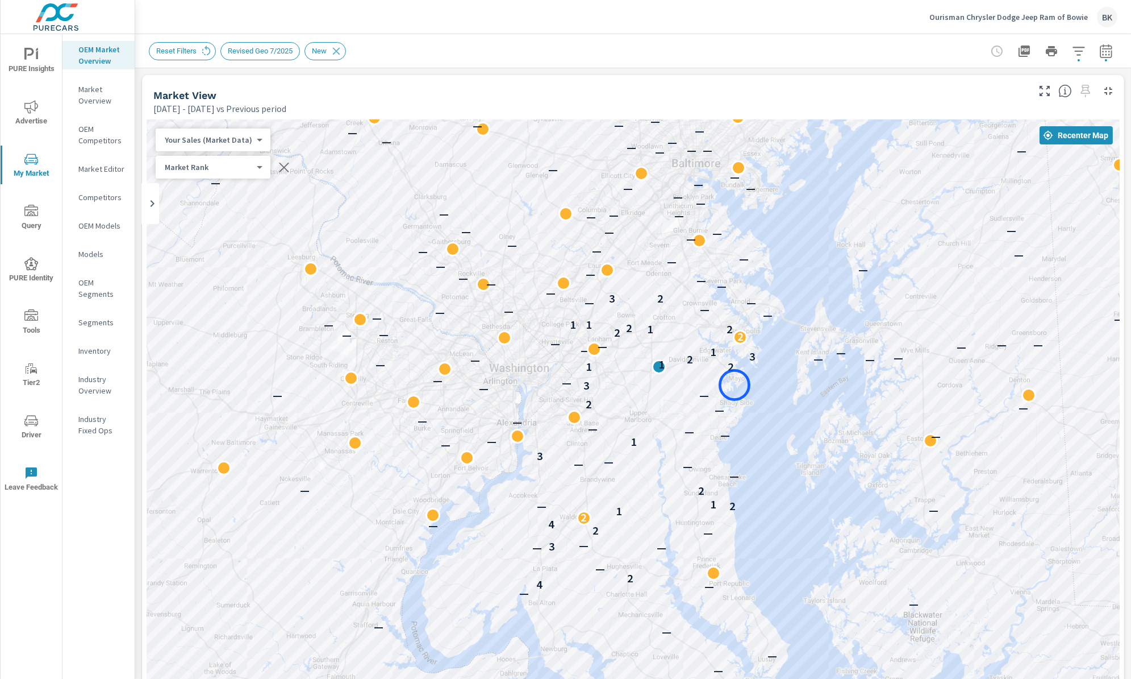
drag, startPoint x: 717, startPoint y: 465, endPoint x: 735, endPoint y: 385, distance: 82.7
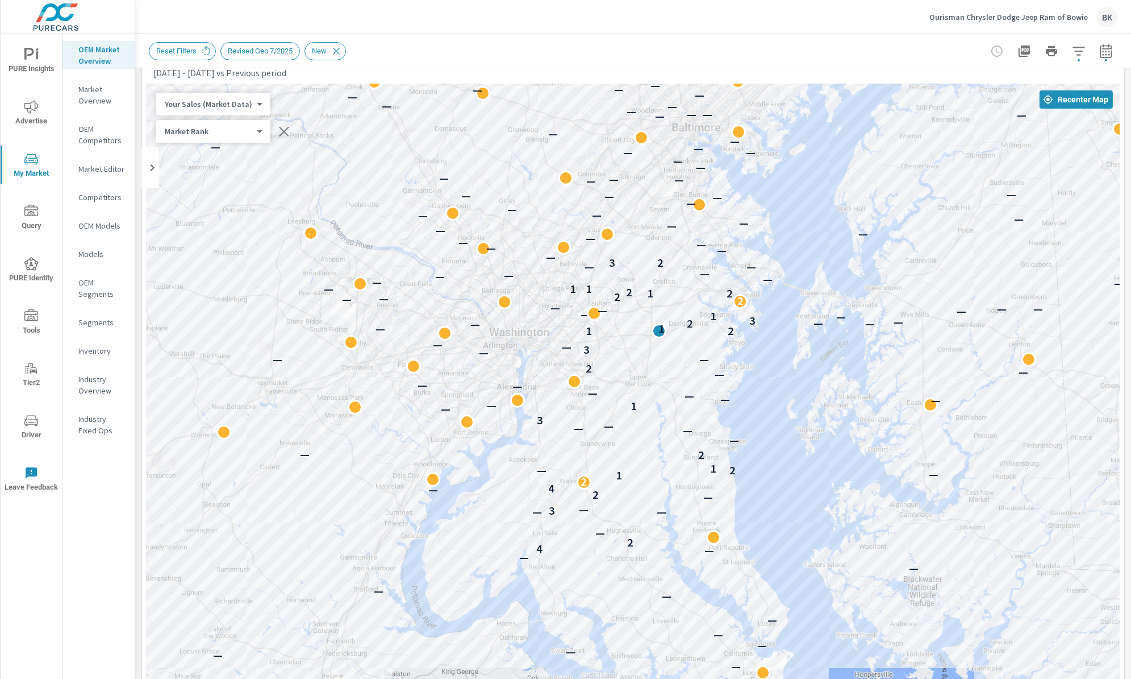
scroll to position [64, 0]
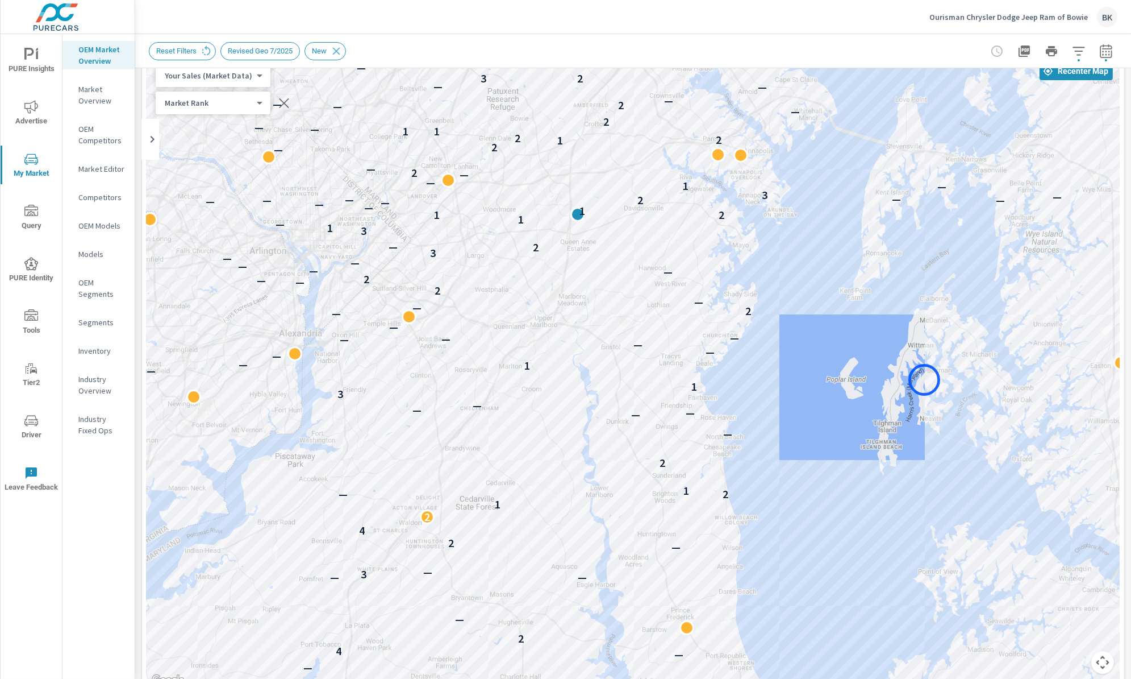
drag, startPoint x: 834, startPoint y: 382, endPoint x: 926, endPoint y: 380, distance: 92.1
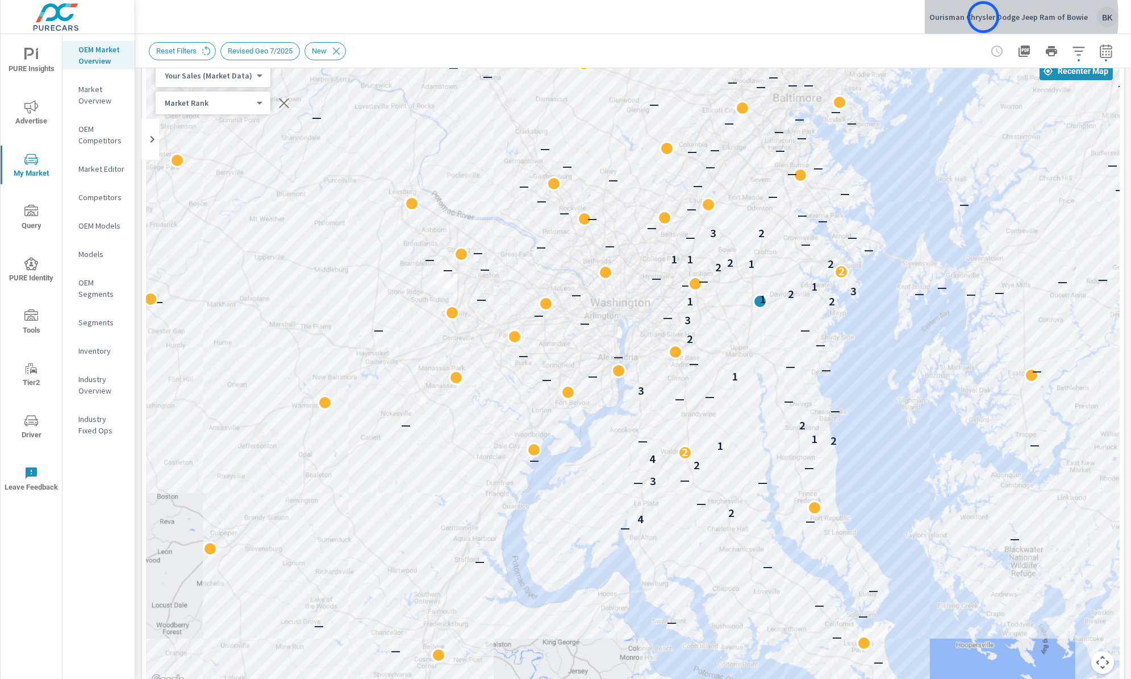
click at [984, 17] on p "Ourisman Chrysler Dodge Jeep Ram of Bowie" at bounding box center [1009, 17] width 159 height 10
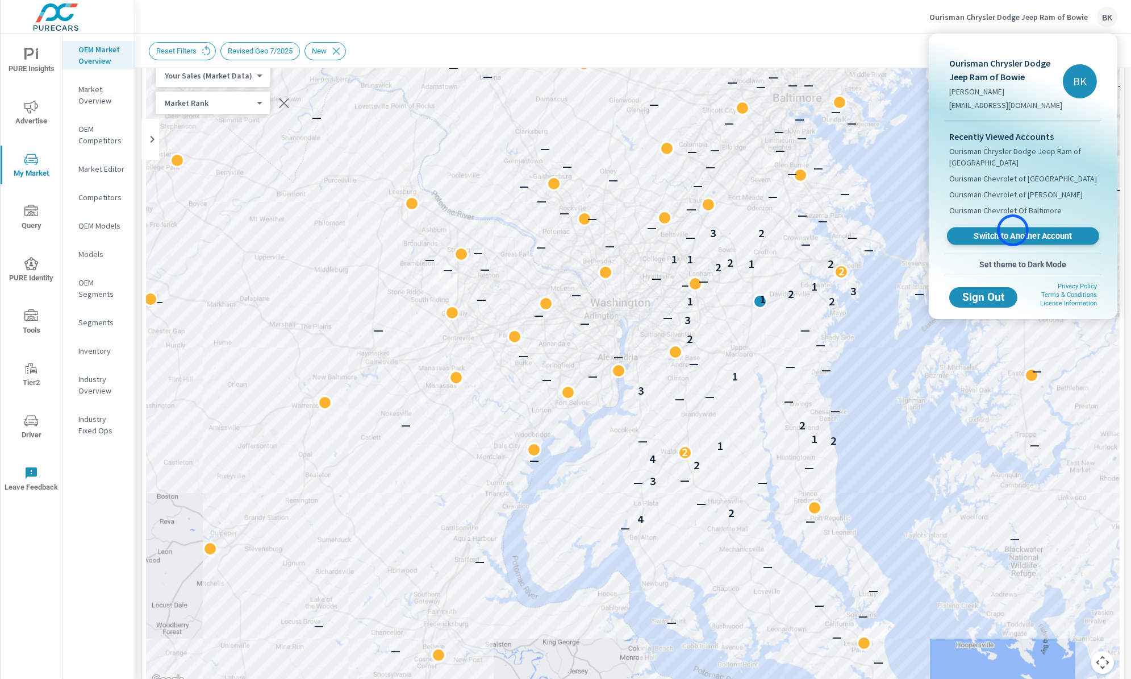
click at [1013, 231] on span "Switch to Another Account" at bounding box center [1023, 236] width 139 height 11
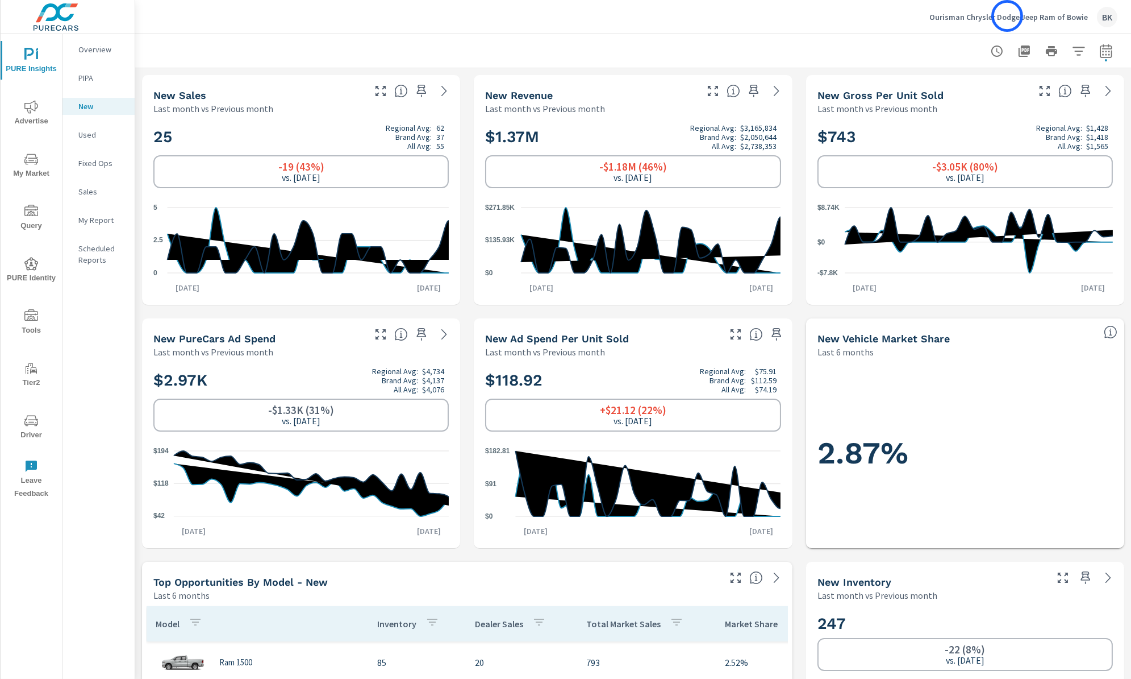
click at [1008, 16] on p "Ourisman Chrysler Dodge Jeep Ram of Bowie" at bounding box center [1009, 17] width 159 height 10
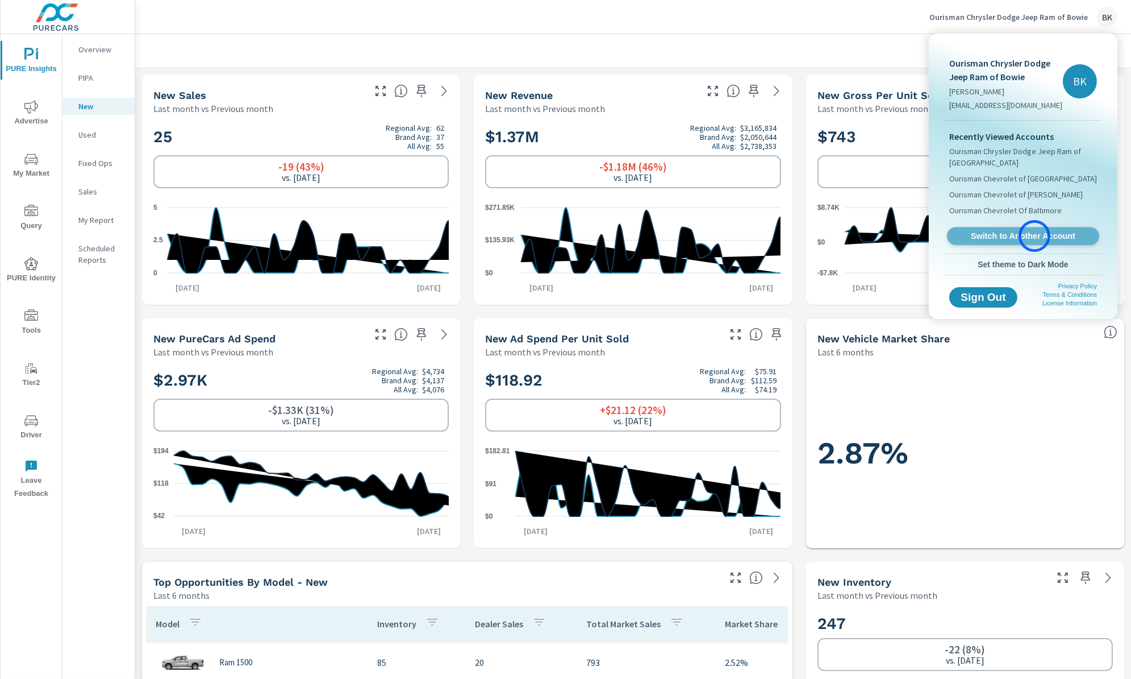
click at [1035, 236] on span "Switch to Another Account" at bounding box center [1023, 236] width 139 height 11
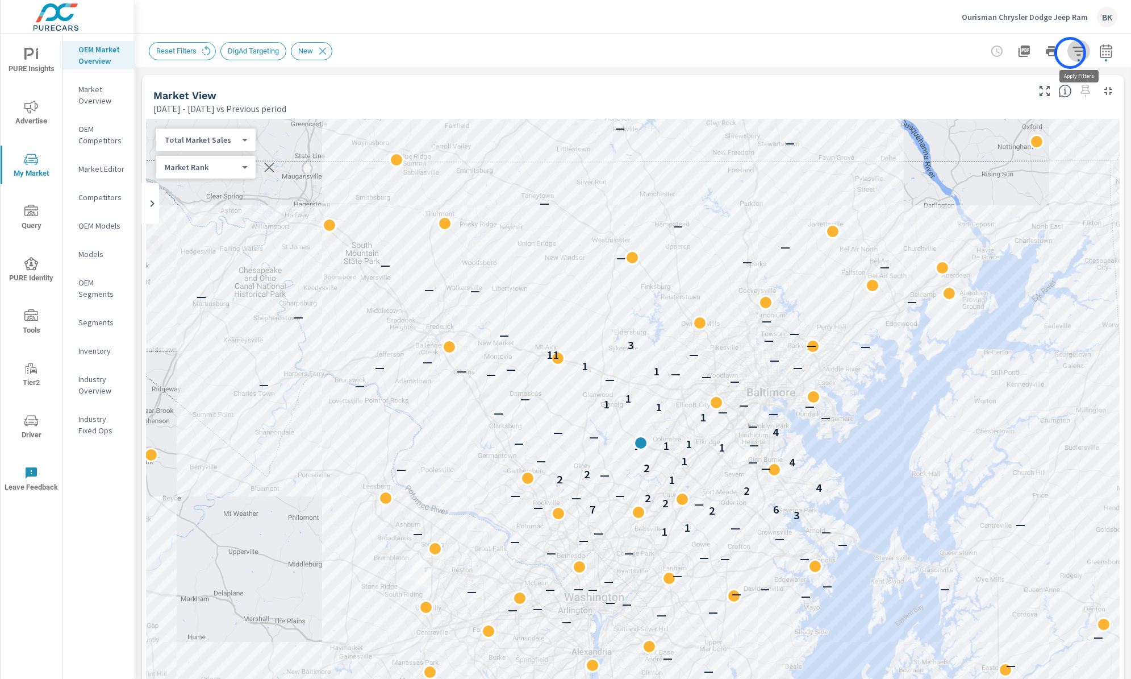
click at [1071, 53] on button "button" at bounding box center [1079, 51] width 23 height 23
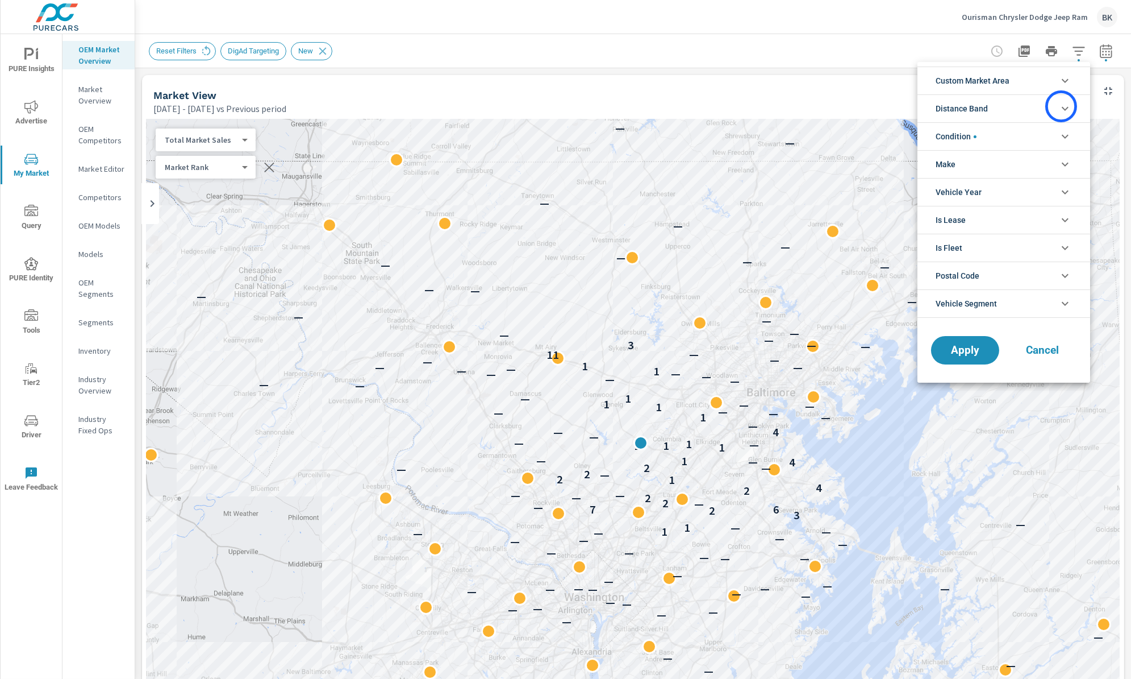
click at [1062, 106] on icon "filter options" at bounding box center [1066, 109] width 14 height 14
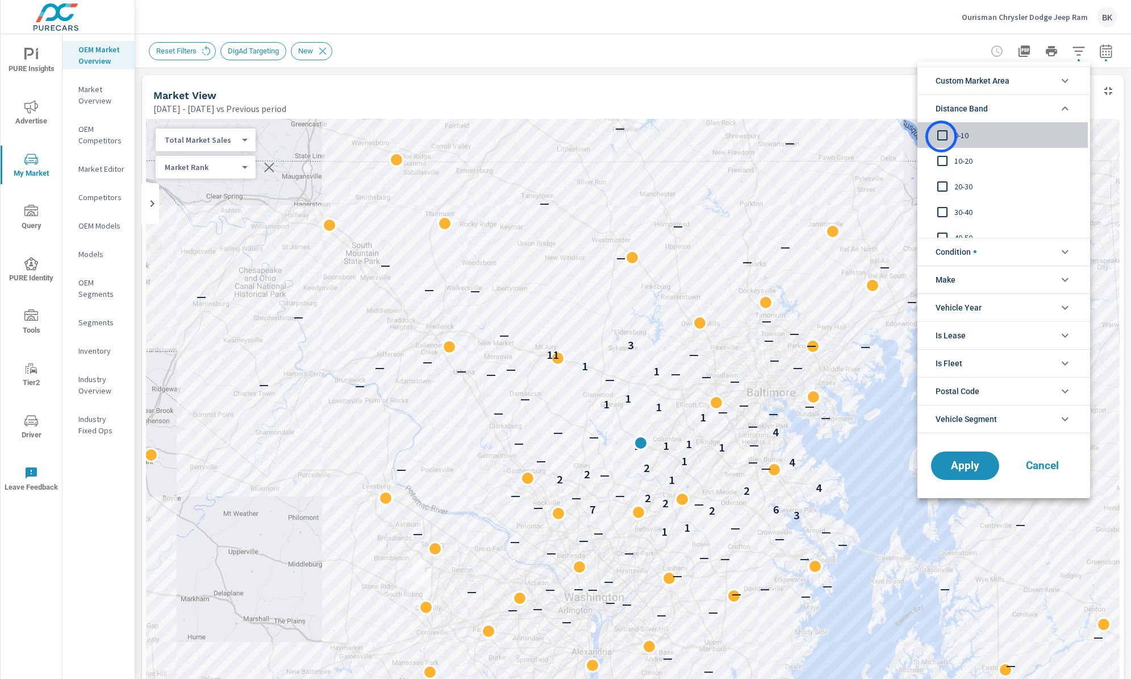
click at [942, 136] on input "filter options" at bounding box center [943, 135] width 24 height 24
click at [1063, 80] on icon "filter options" at bounding box center [1065, 81] width 7 height 4
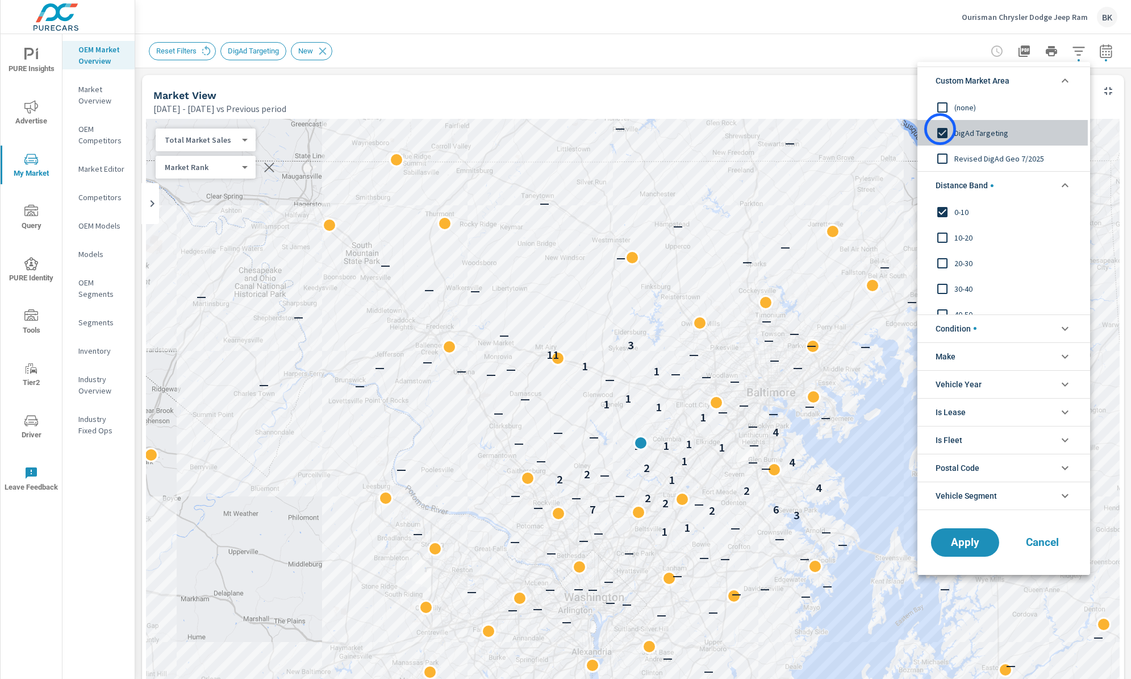
click at [941, 129] on input "filter options" at bounding box center [943, 133] width 24 height 24
click at [945, 160] on input "filter options" at bounding box center [943, 159] width 24 height 24
click at [942, 209] on input "filter options" at bounding box center [943, 212] width 24 height 24
click at [964, 546] on span "Apply" at bounding box center [965, 541] width 47 height 11
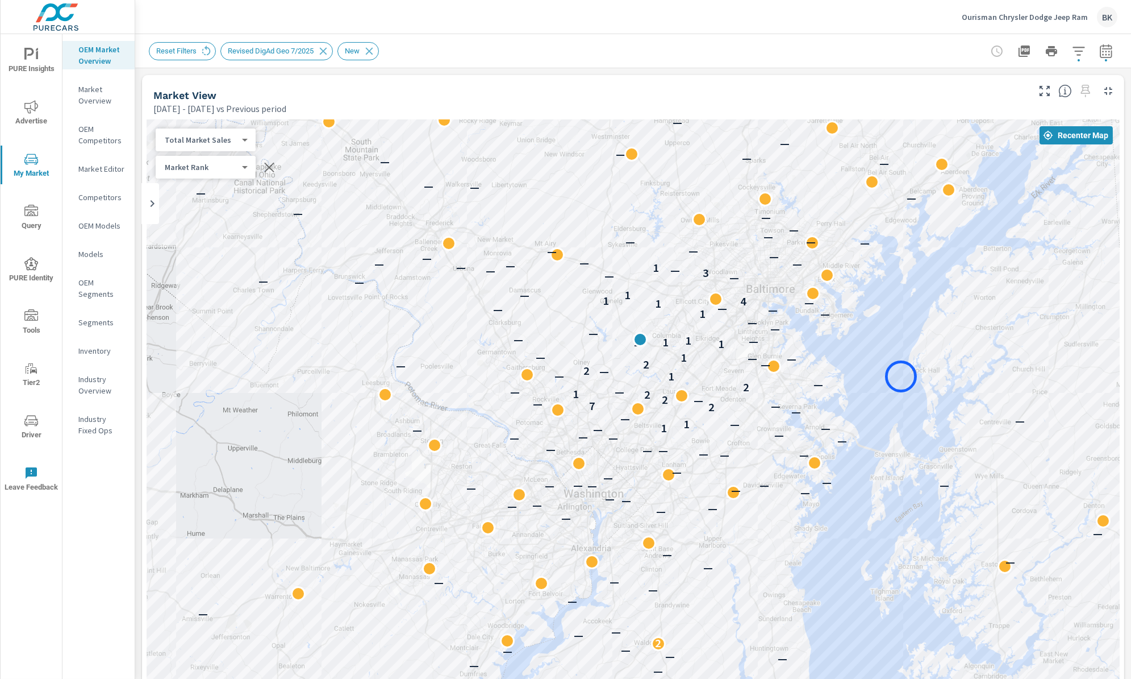
drag, startPoint x: 902, startPoint y: 500, endPoint x: 901, endPoint y: 377, distance: 123.3
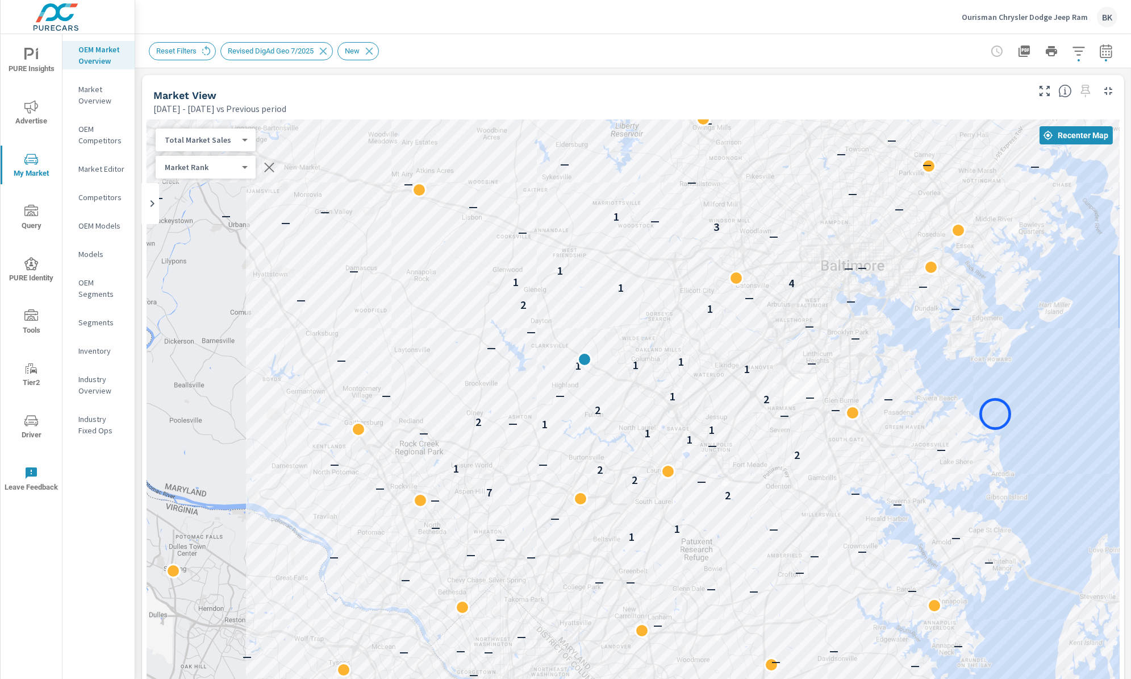
drag, startPoint x: 766, startPoint y: 347, endPoint x: 996, endPoint y: 414, distance: 239.0
click at [996, 414] on div "— — — — — — — 2 — — — — — — — — — — — — — — — — — — — — — — — — — — — — — — — —…" at bounding box center [633, 435] width 973 height 632
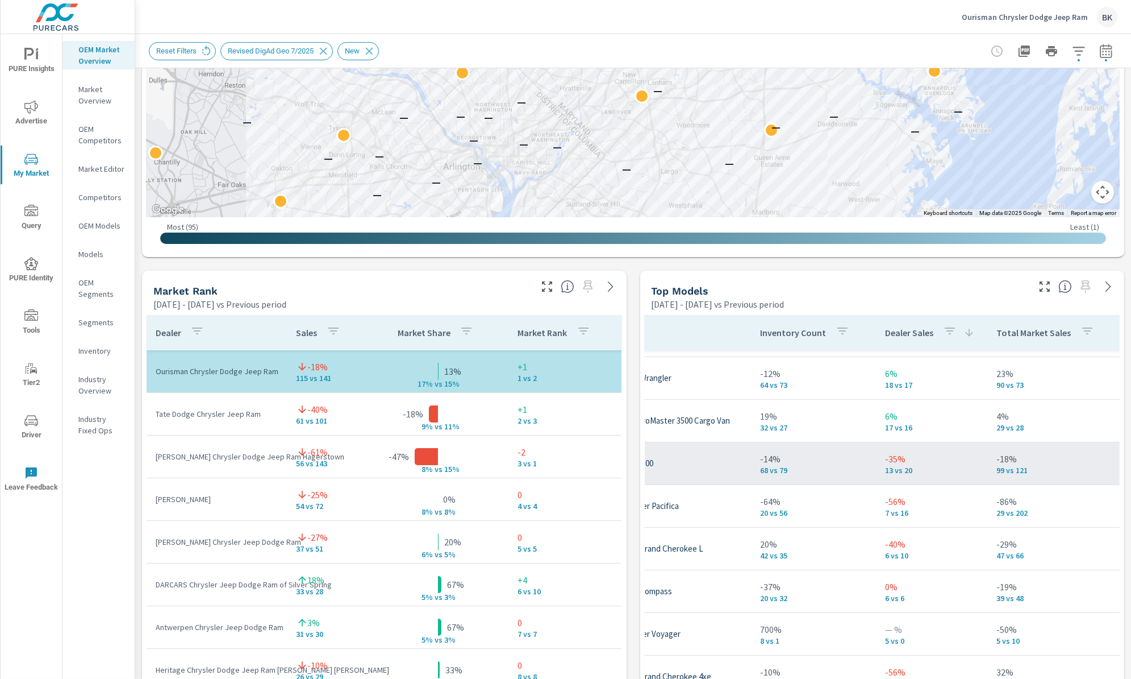
scroll to position [36, 139]
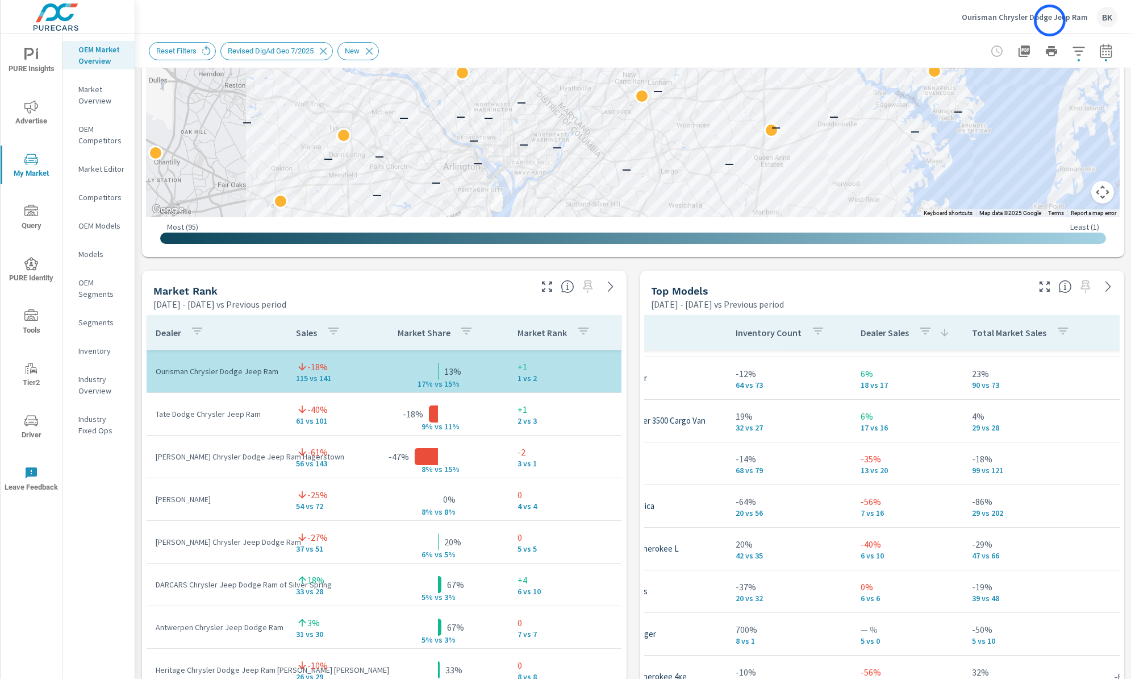
click at [1050, 20] on p "Ourisman Chrysler Dodge Jeep Ram" at bounding box center [1025, 17] width 126 height 10
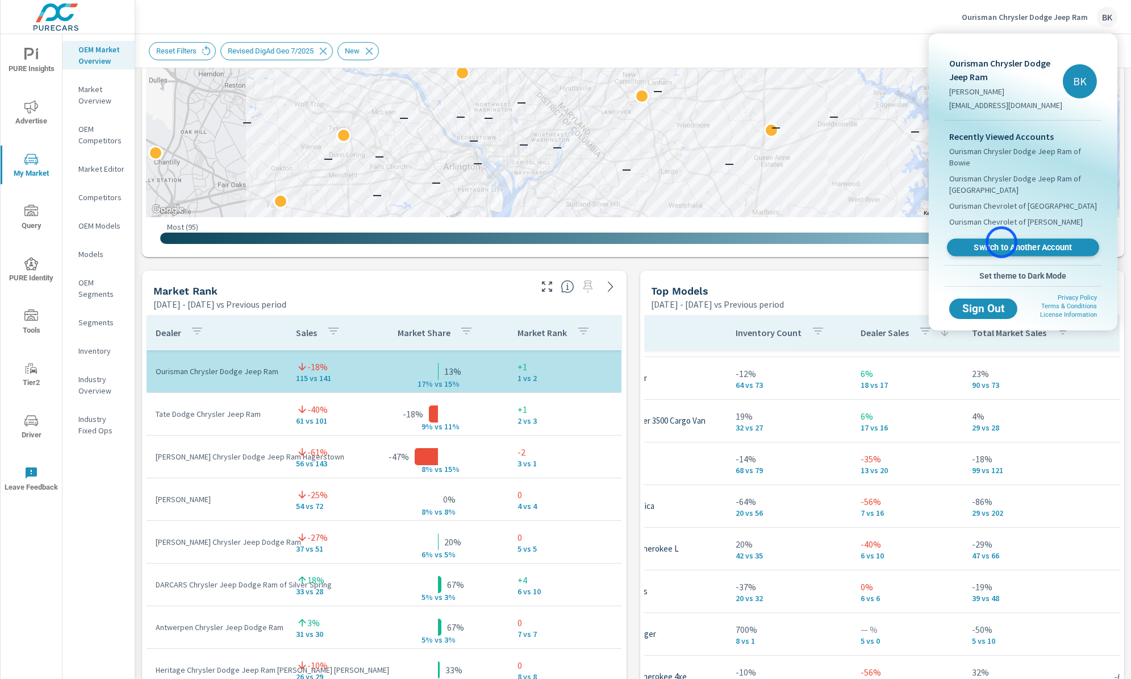
click at [1002, 242] on span "Switch to Another Account" at bounding box center [1023, 247] width 139 height 11
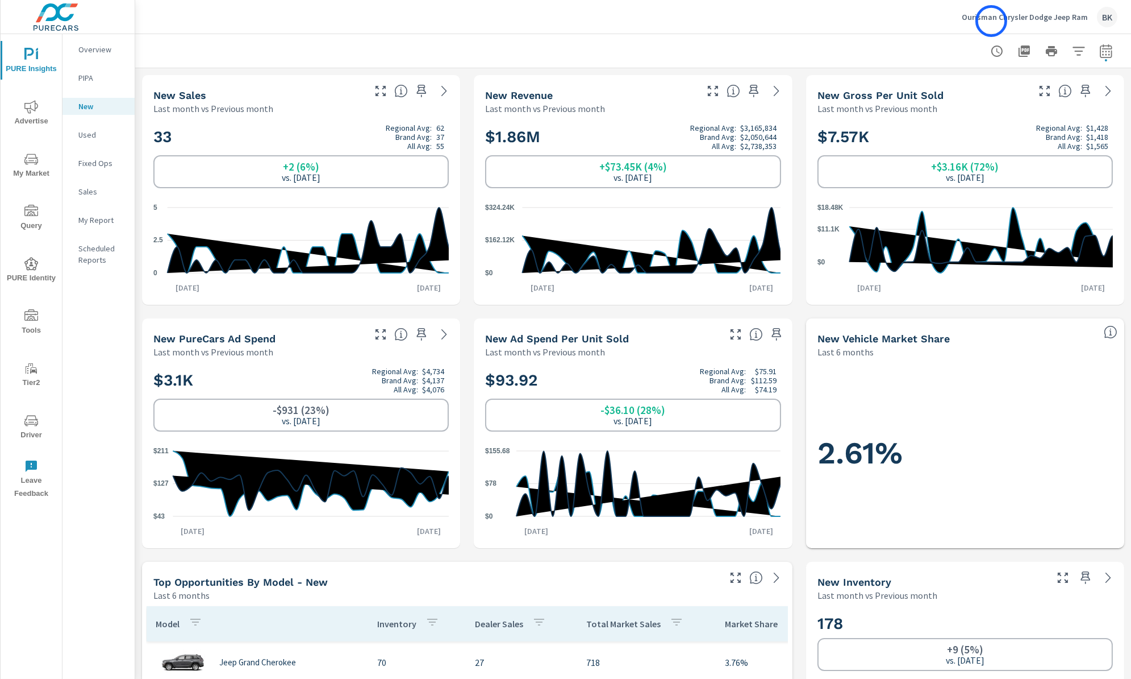
click at [992, 21] on p "Ourisman Chrysler Dodge Jeep Ram" at bounding box center [1025, 17] width 126 height 10
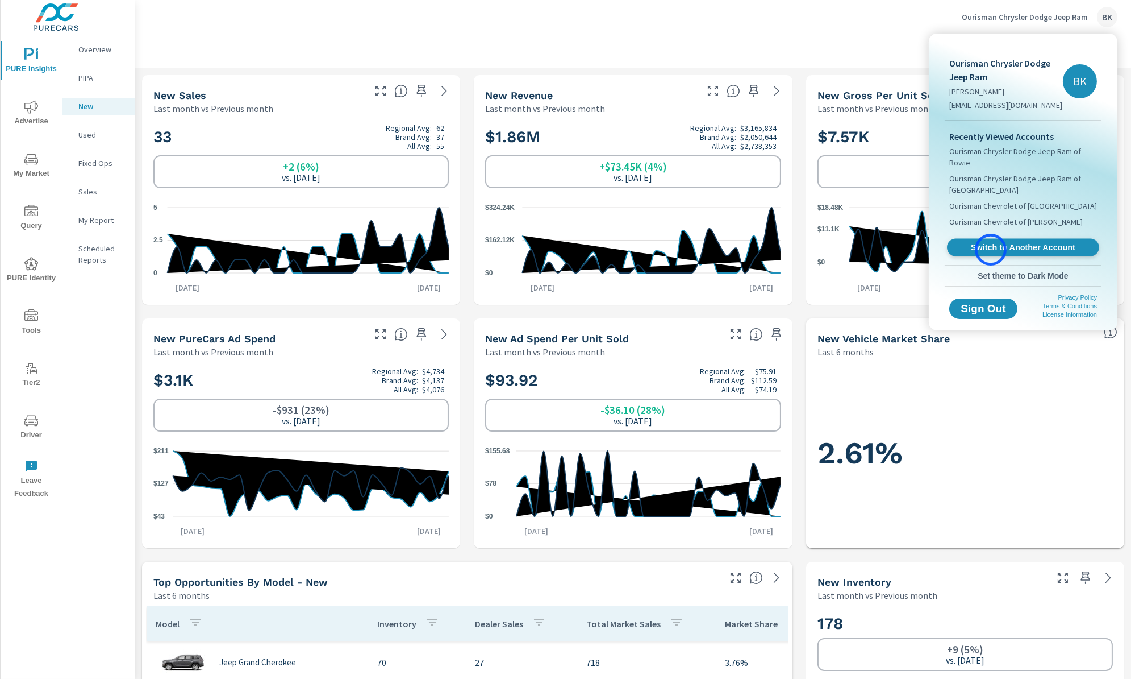
click at [991, 249] on span "Switch to Another Account" at bounding box center [1023, 247] width 139 height 11
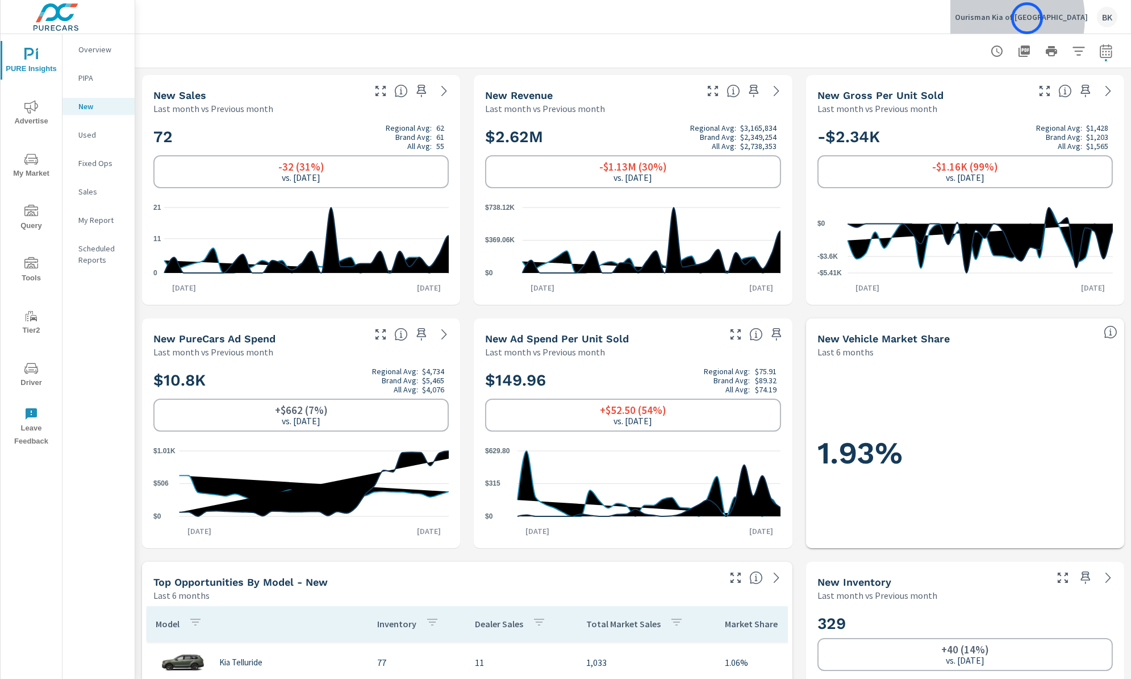
click at [1027, 18] on p "Ourisman Kia of [GEOGRAPHIC_DATA]" at bounding box center [1021, 17] width 133 height 10
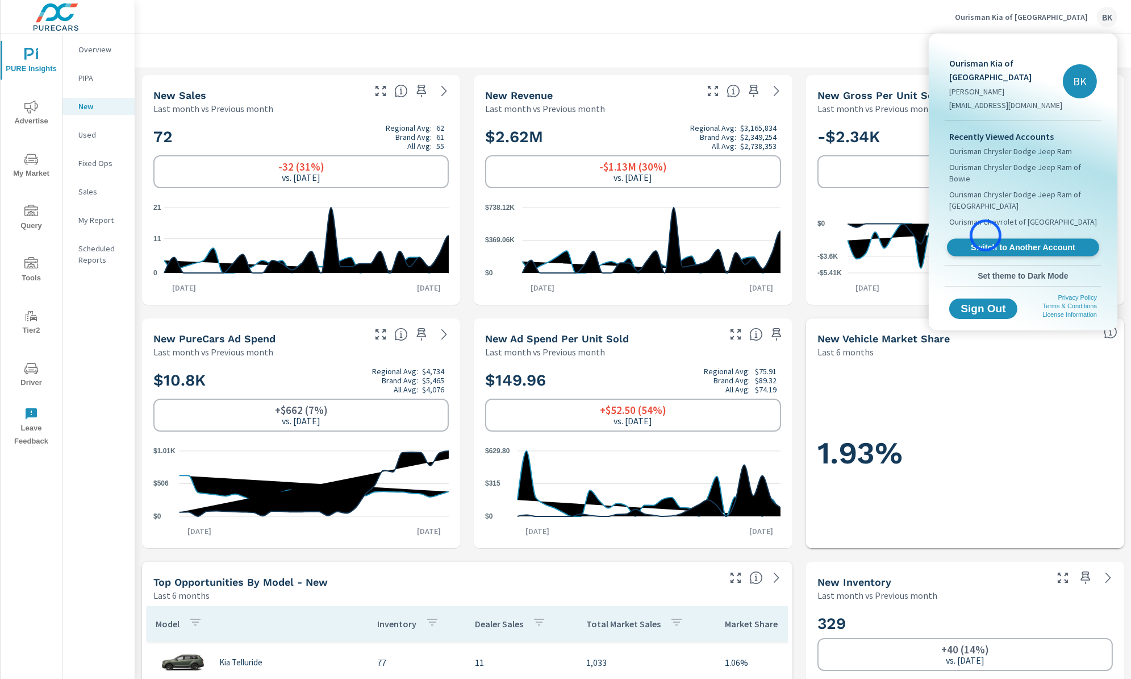
click at [986, 242] on span "Switch to Another Account" at bounding box center [1023, 247] width 139 height 11
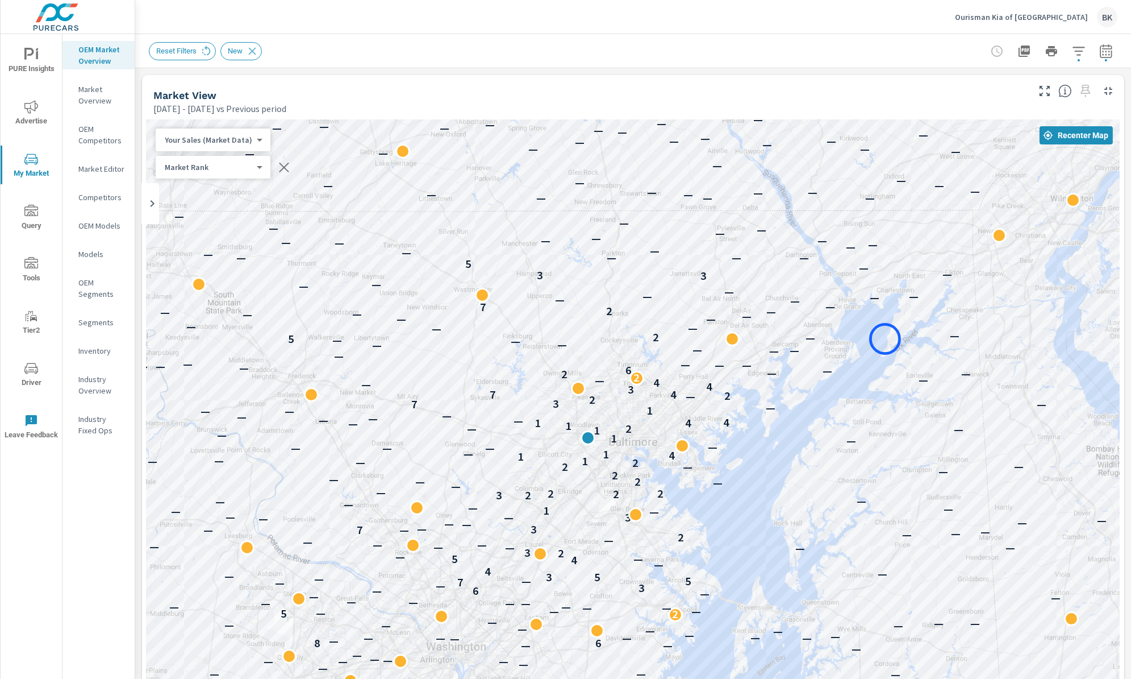
drag, startPoint x: 941, startPoint y: 344, endPoint x: 885, endPoint y: 339, distance: 56.0
click at [885, 339] on div "— — — — — — — — — — — — — — — — — — — — — 4 — — — — — — — — — — — — — — 7 — — —…" at bounding box center [633, 435] width 973 height 632
click at [1083, 44] on icon "button" at bounding box center [1079, 51] width 14 height 14
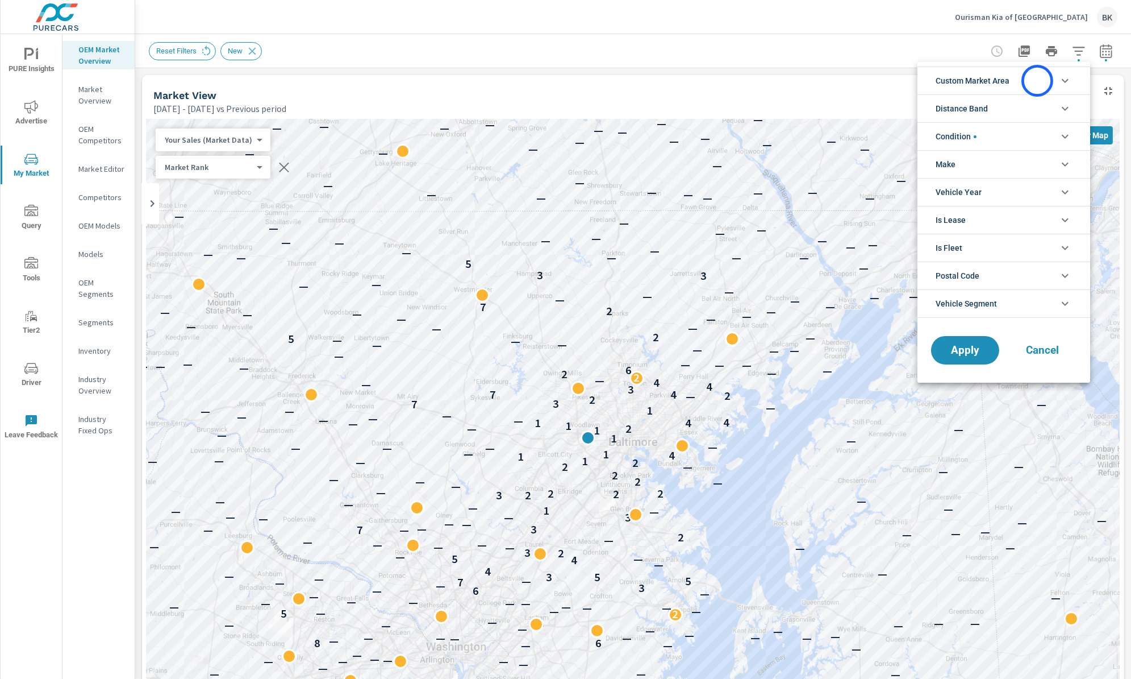
click at [1038, 81] on li "Custom Market Area" at bounding box center [1004, 80] width 173 height 28
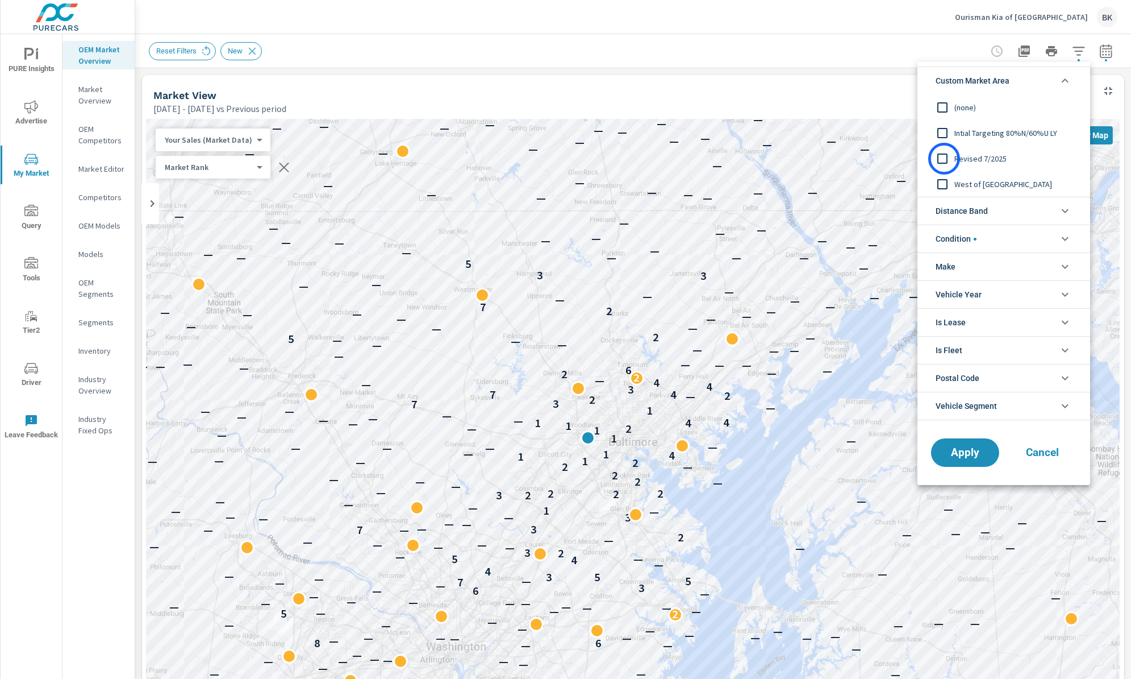
click at [944, 159] on input "filter options" at bounding box center [943, 159] width 24 height 24
click at [966, 450] on span "Apply" at bounding box center [965, 452] width 47 height 11
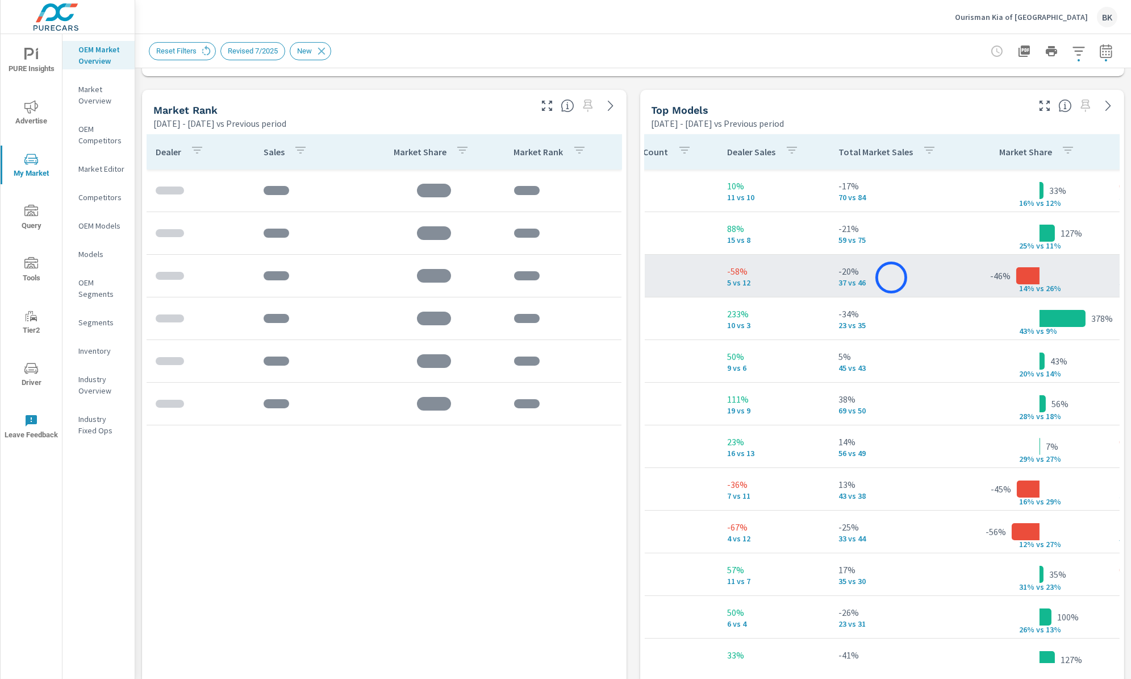
scroll to position [0, 294]
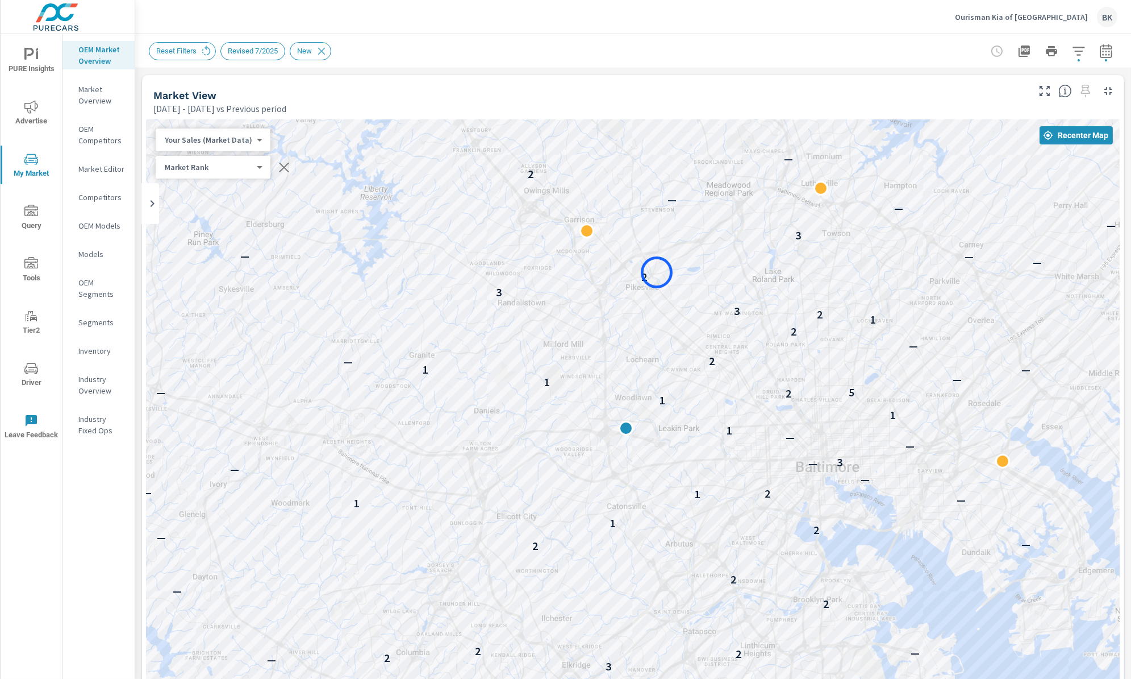
drag, startPoint x: 649, startPoint y: 372, endPoint x: 669, endPoint y: 351, distance: 28.9
click at [659, 276] on div "— — — — — — — — — — — — — — — — — — — — — — — — — — 3 — 2 2 — 2 2 — 2 2 — — 2 1…" at bounding box center [633, 435] width 973 height 632
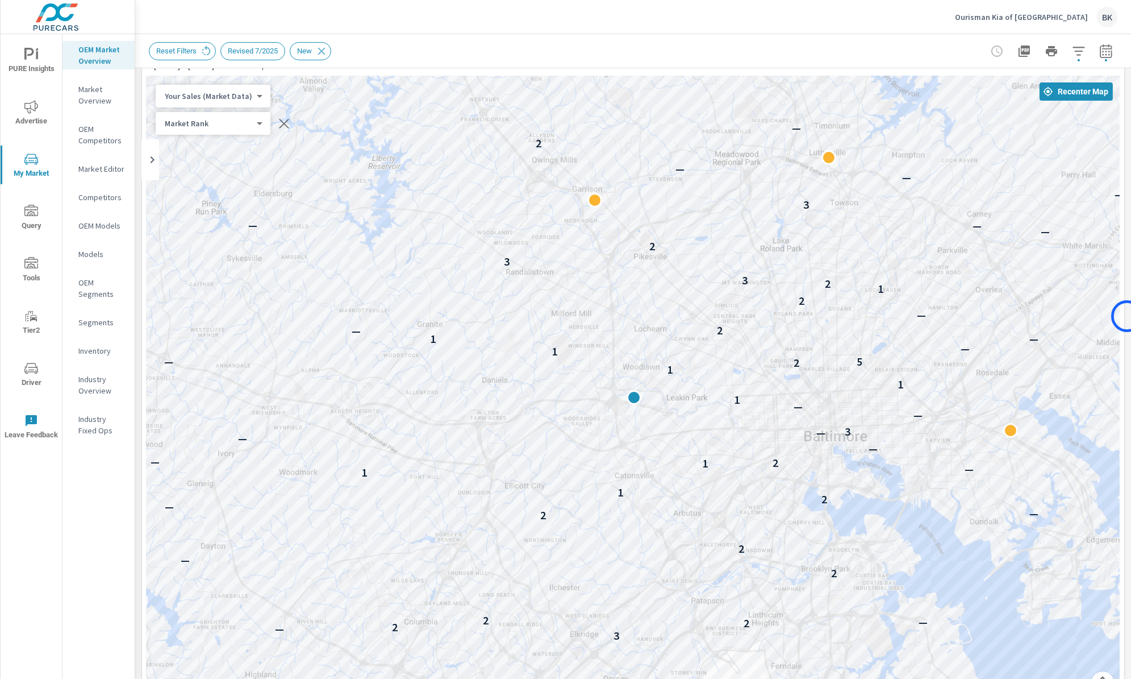
scroll to position [35, 0]
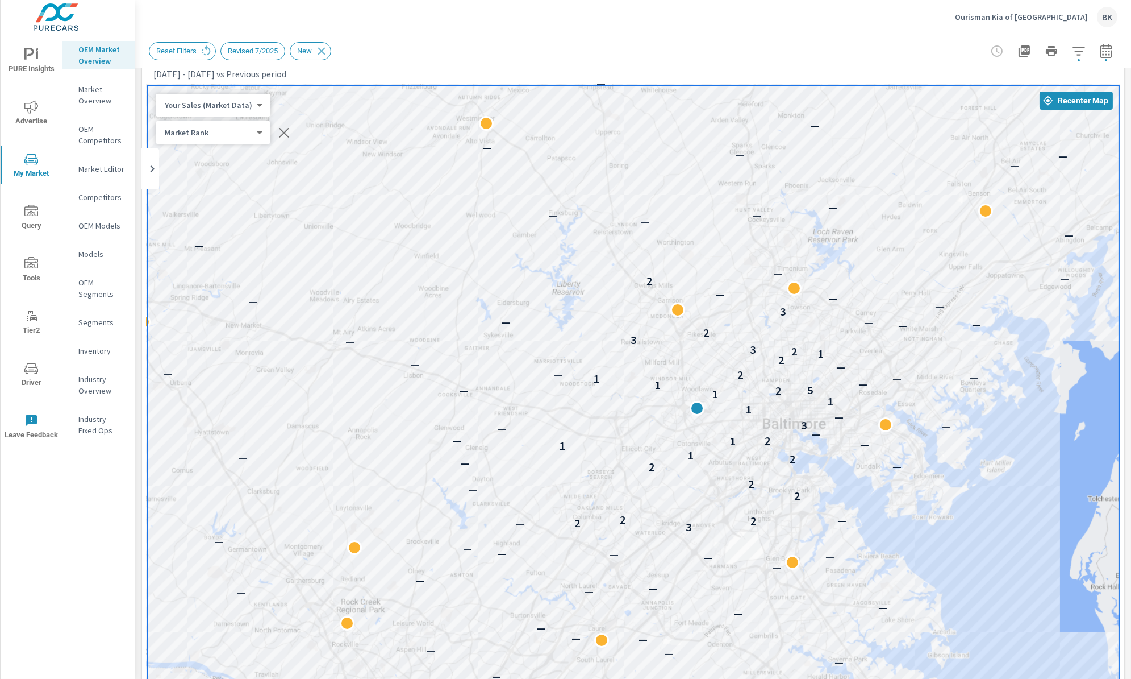
scroll to position [0, 303]
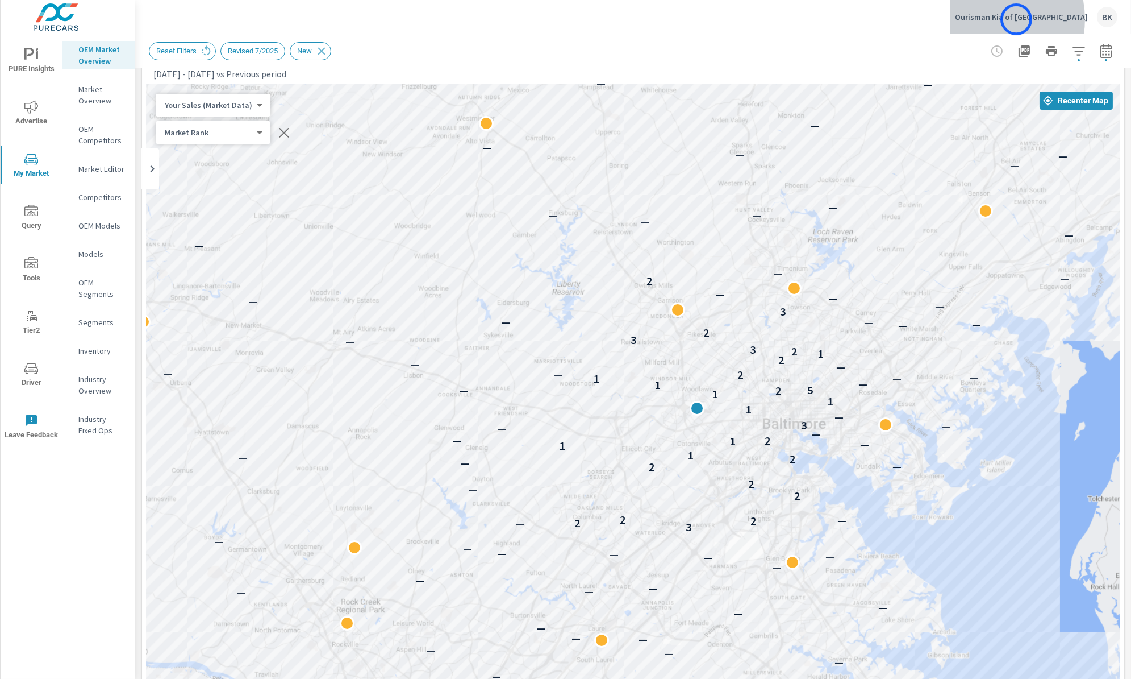
click at [1017, 19] on p "Ourisman Kia of Catonsville" at bounding box center [1021, 17] width 133 height 10
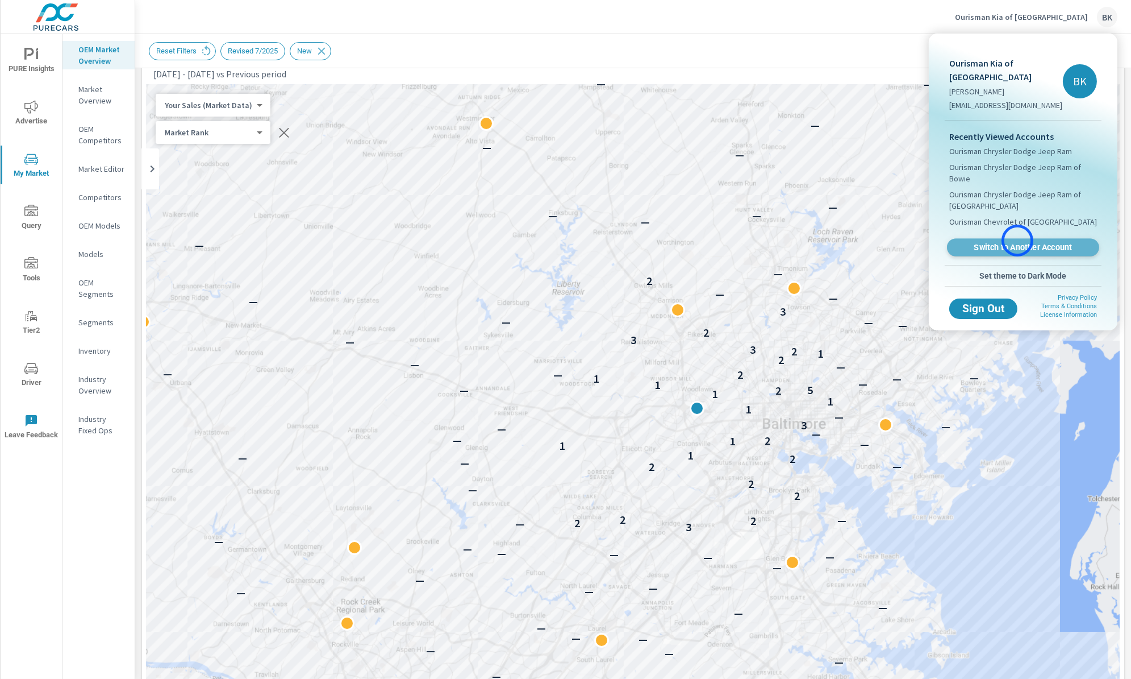
click at [1018, 240] on link "Switch to Another Account" at bounding box center [1023, 248] width 152 height 18
